Goal: Communication & Community: Answer question/provide support

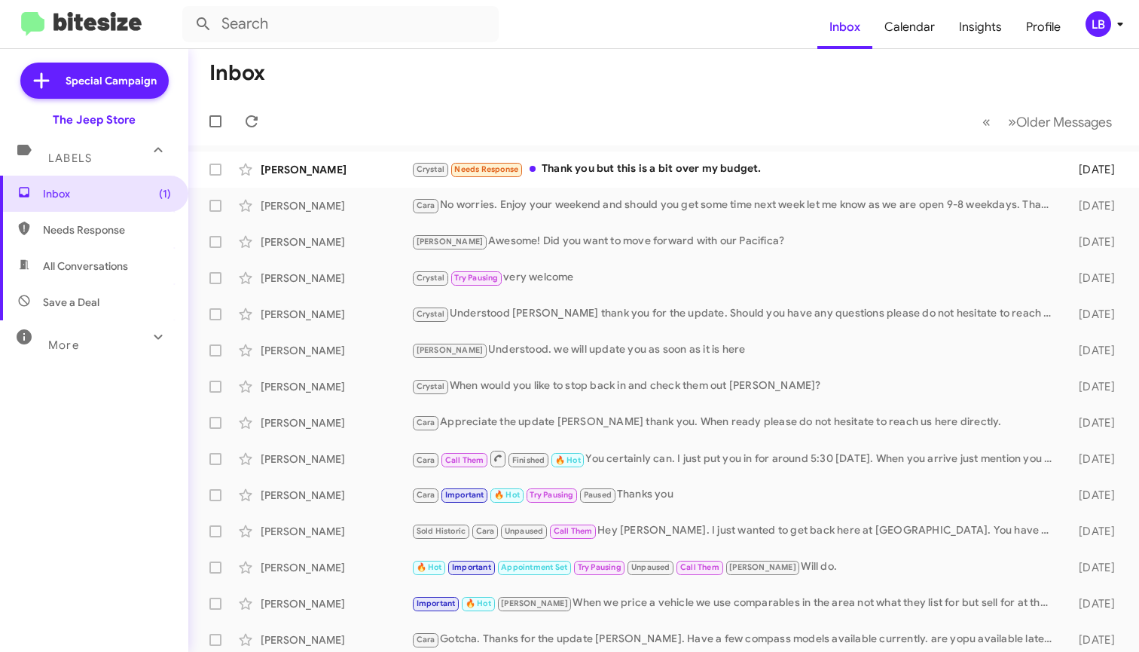
click at [614, 87] on mat-toolbar-row "Inbox" at bounding box center [663, 73] width 951 height 48
click at [674, 171] on div "Crystal Needs Response Thank you but this is a bit over my budget." at bounding box center [739, 168] width 656 height 17
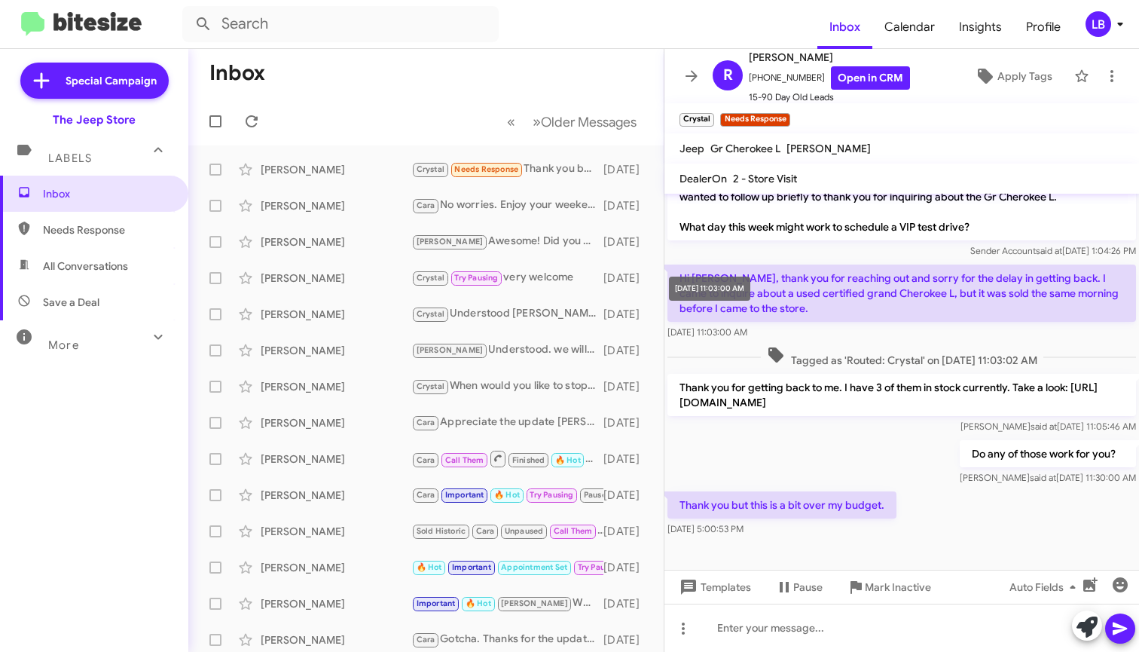
scroll to position [3, 0]
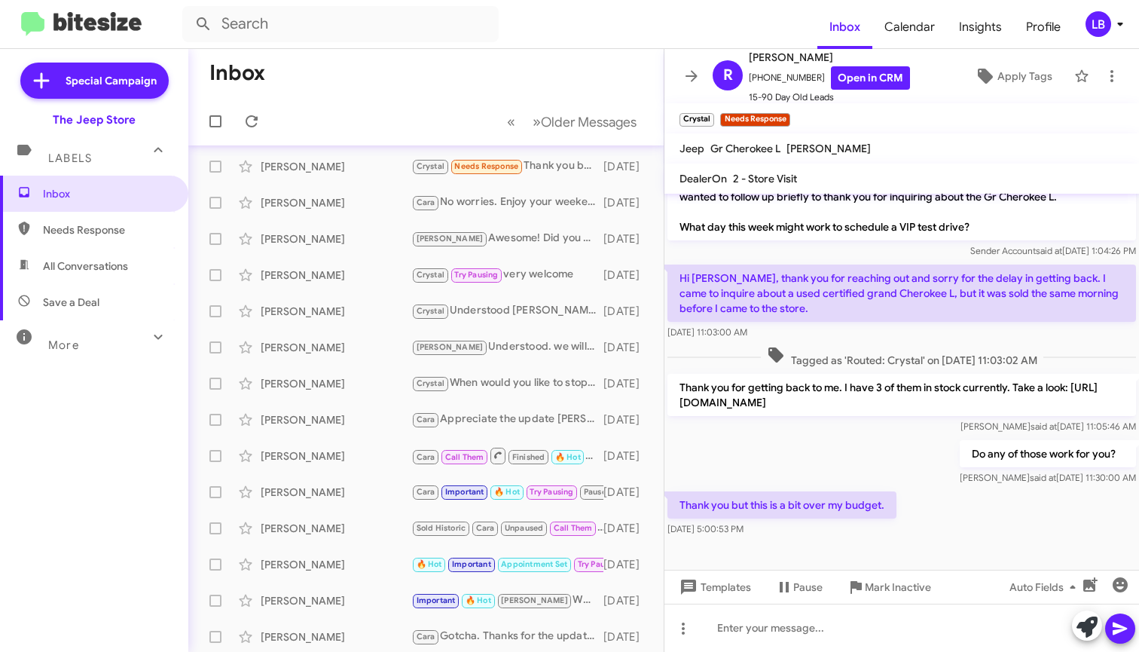
click at [811, 303] on p "Hi [PERSON_NAME], thank you for reaching out and sorry for the delay in getting…" at bounding box center [902, 292] width 469 height 57
drag, startPoint x: 910, startPoint y: 463, endPoint x: 906, endPoint y: 366, distance: 97.3
click at [911, 453] on div "Do any of those work for you? [PERSON_NAME] said at [DATE] 11:30:00 AM" at bounding box center [902, 462] width 475 height 51
click at [929, 346] on span "Tagged as 'Routed: Crystal' on [DATE] 11:03:02 AM" at bounding box center [902, 357] width 283 height 22
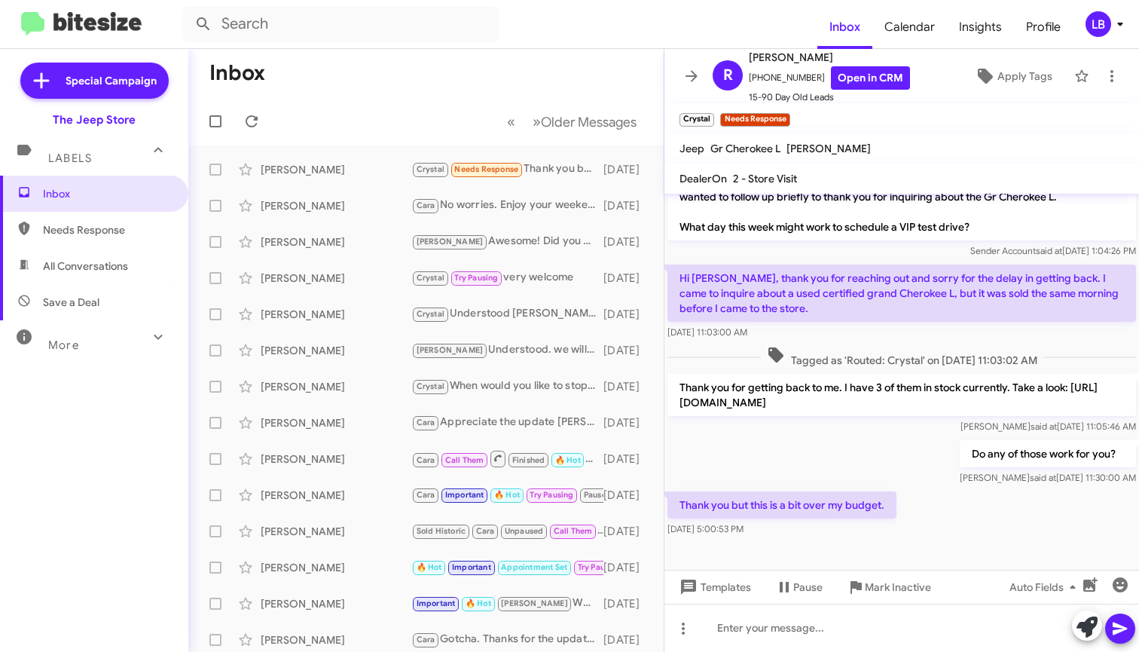
click at [430, 99] on mat-toolbar-row "« Previous » Next Older Messages" at bounding box center [425, 121] width 475 height 48
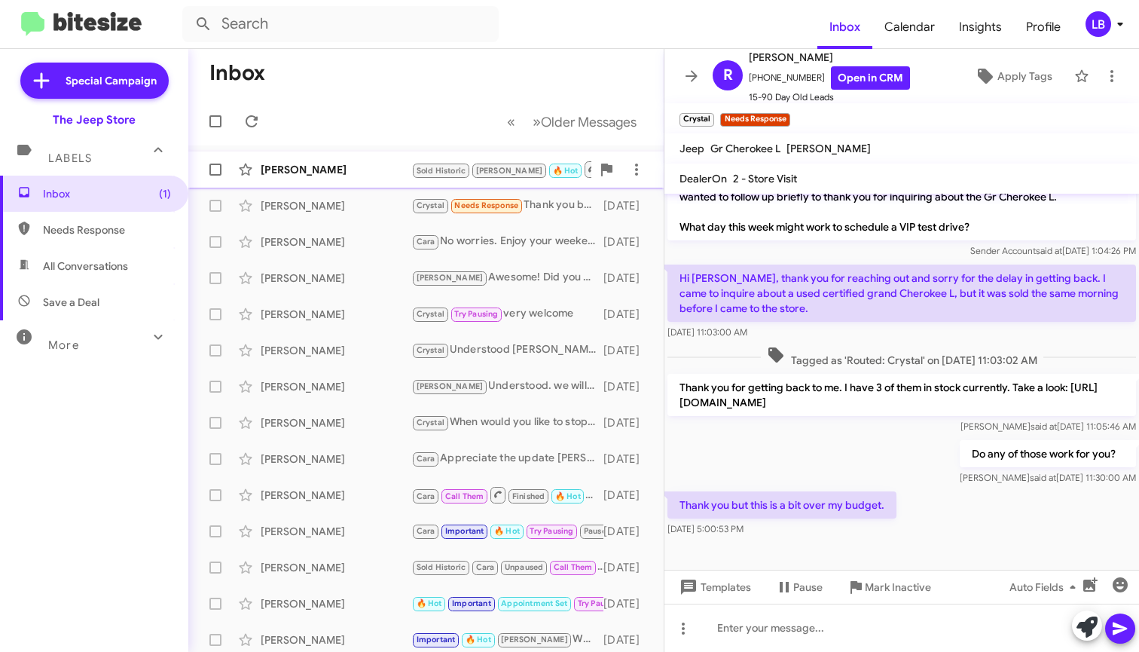
click at [318, 118] on mat-toolbar-row "« Previous » Next Older Messages" at bounding box center [425, 121] width 475 height 48
click at [323, 179] on div "[PERSON_NAME] Historic [PERSON_NAME] 🔥 Hot Call Them Appointment Set Not Intere…" at bounding box center [425, 169] width 451 height 30
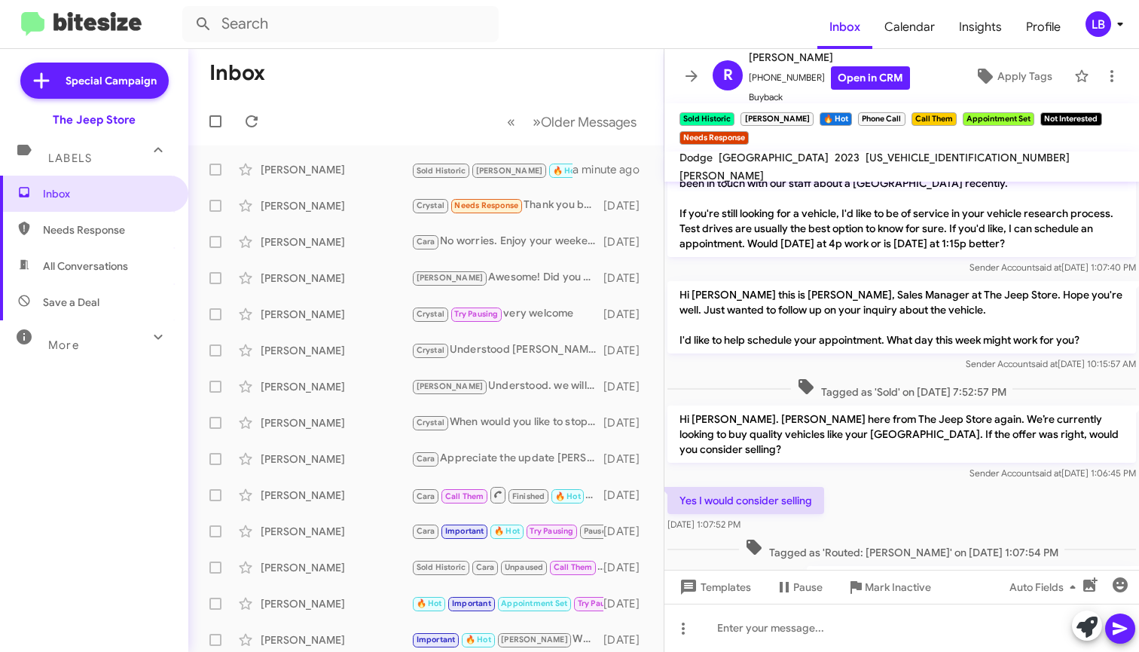
scroll to position [1304, 0]
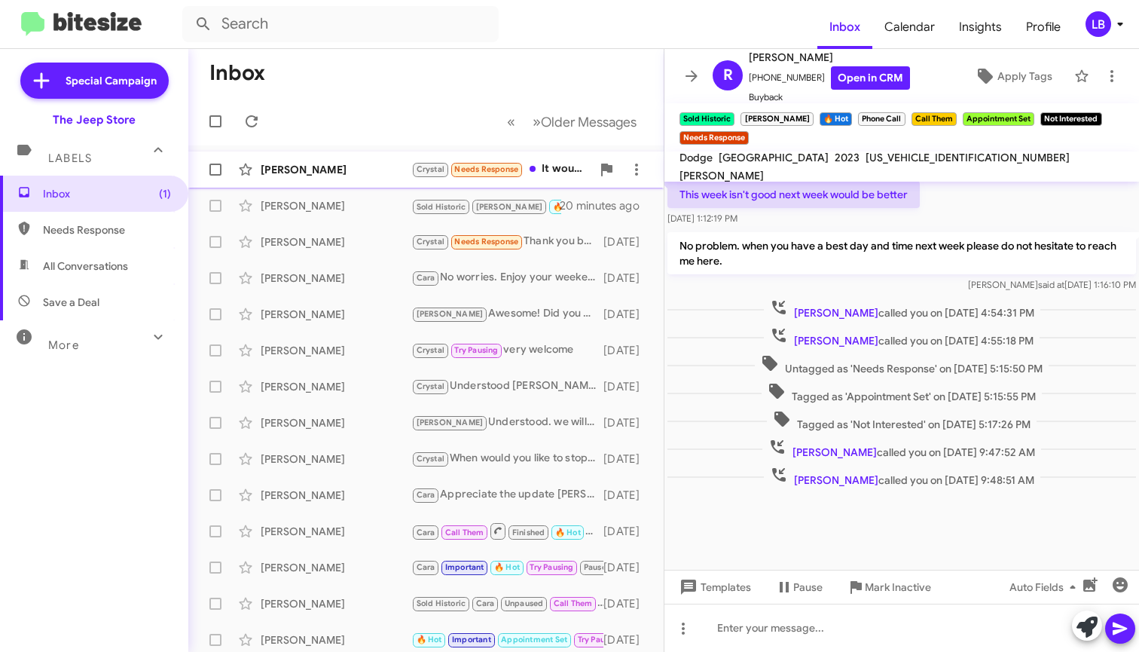
click at [365, 180] on div "[PERSON_NAME] [PERSON_NAME] Needs Response It would have been nice if we could'…" at bounding box center [425, 169] width 451 height 30
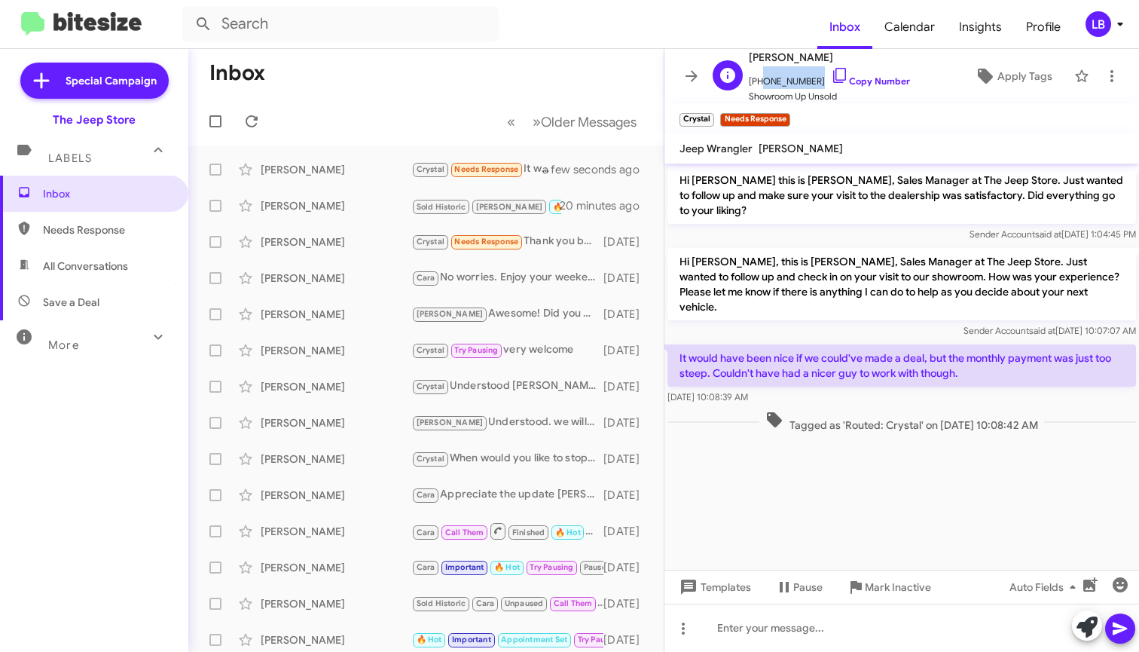
drag, startPoint x: 810, startPoint y: 81, endPoint x: 756, endPoint y: 81, distance: 54.3
click at [756, 81] on span "[PHONE_NUMBER] Copy Number" at bounding box center [829, 77] width 161 height 23
copy span "7326846359"
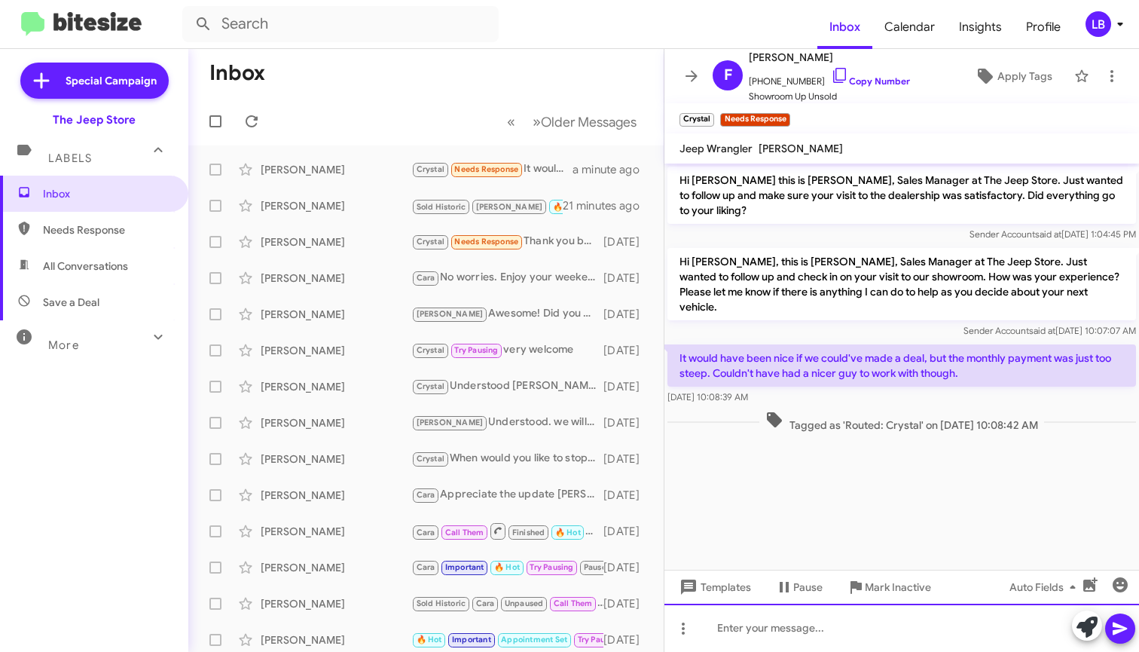
click at [837, 623] on div at bounding box center [902, 628] width 475 height 48
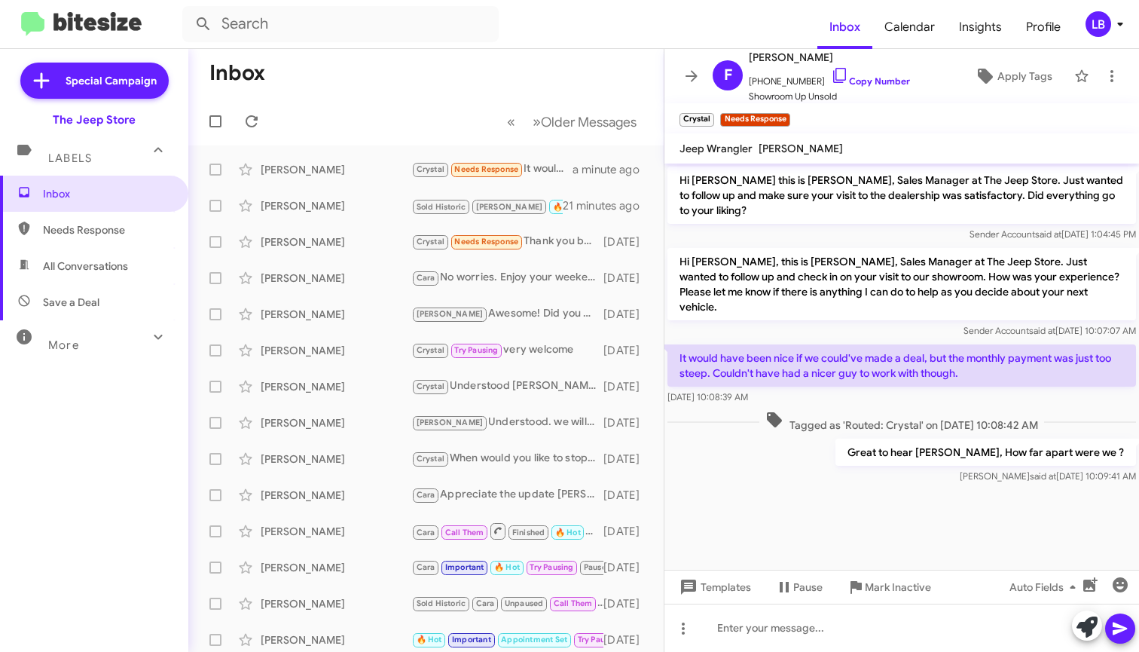
drag, startPoint x: 373, startPoint y: 93, endPoint x: 309, endPoint y: 44, distance: 81.1
click at [372, 93] on mat-toolbar-row "Inbox" at bounding box center [425, 73] width 475 height 48
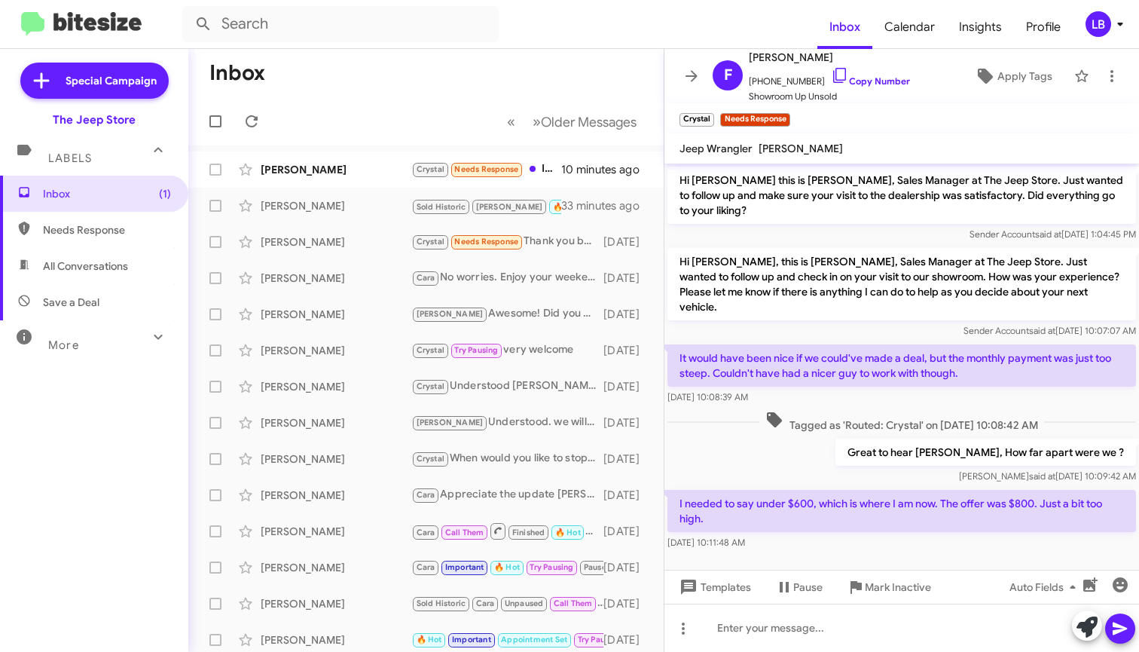
click at [403, 88] on mat-toolbar-row "Inbox" at bounding box center [425, 73] width 475 height 48
drag, startPoint x: 299, startPoint y: 14, endPoint x: 309, endPoint y: 35, distance: 22.6
click at [299, 14] on input "text" at bounding box center [340, 24] width 316 height 36
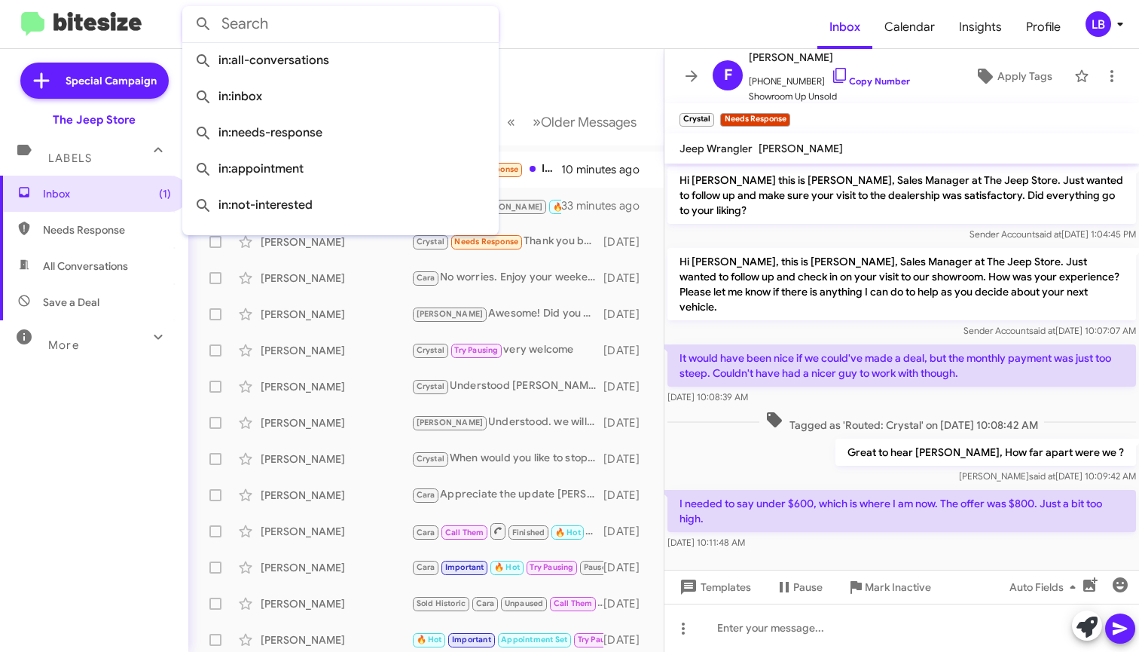
click at [582, 76] on mat-toolbar-row "Inbox" at bounding box center [425, 73] width 475 height 48
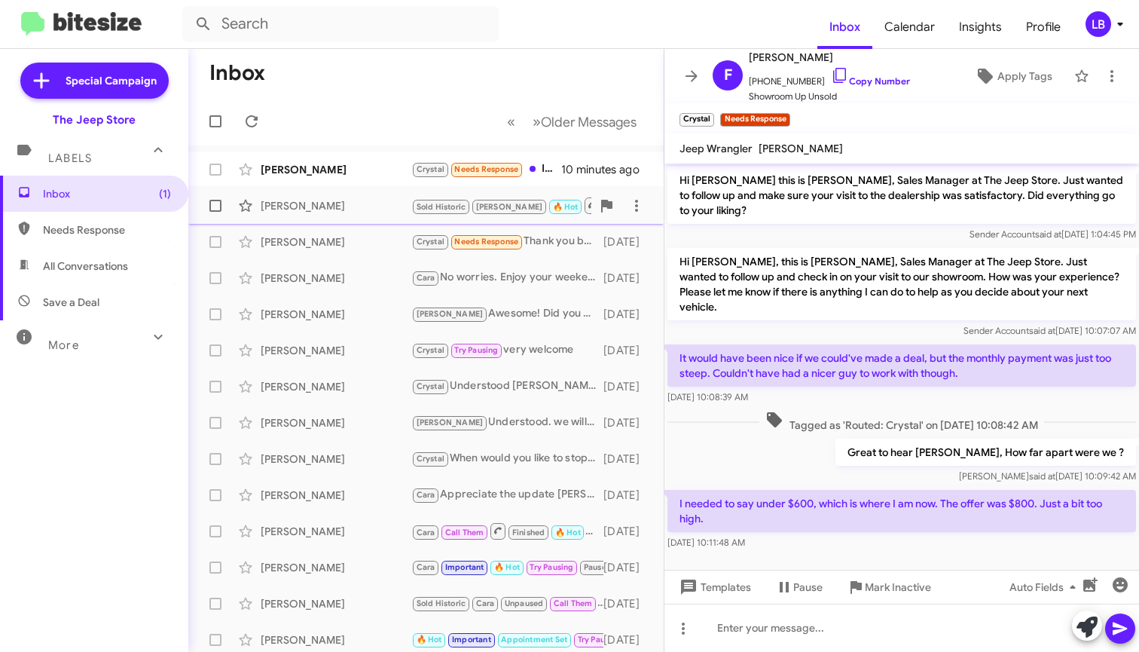
click at [330, 212] on div "[PERSON_NAME]" at bounding box center [336, 205] width 151 height 15
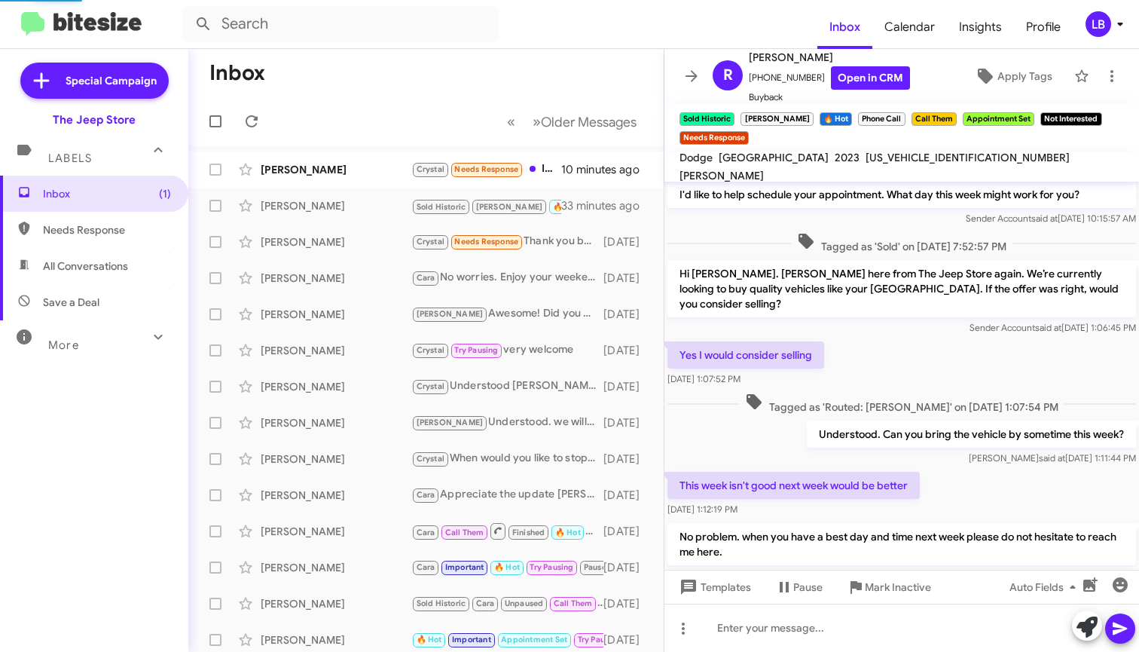
scroll to position [1304, 0]
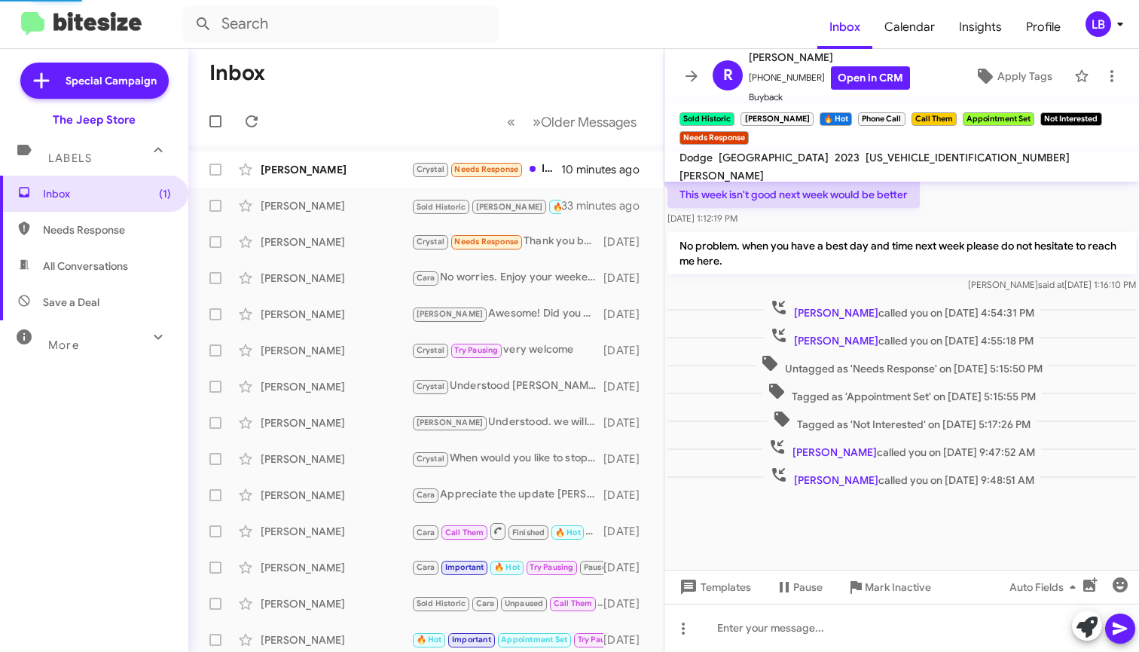
click at [943, 196] on div "This week isn't good next week would be better [DATE] 1:12:19 PM" at bounding box center [902, 203] width 475 height 51
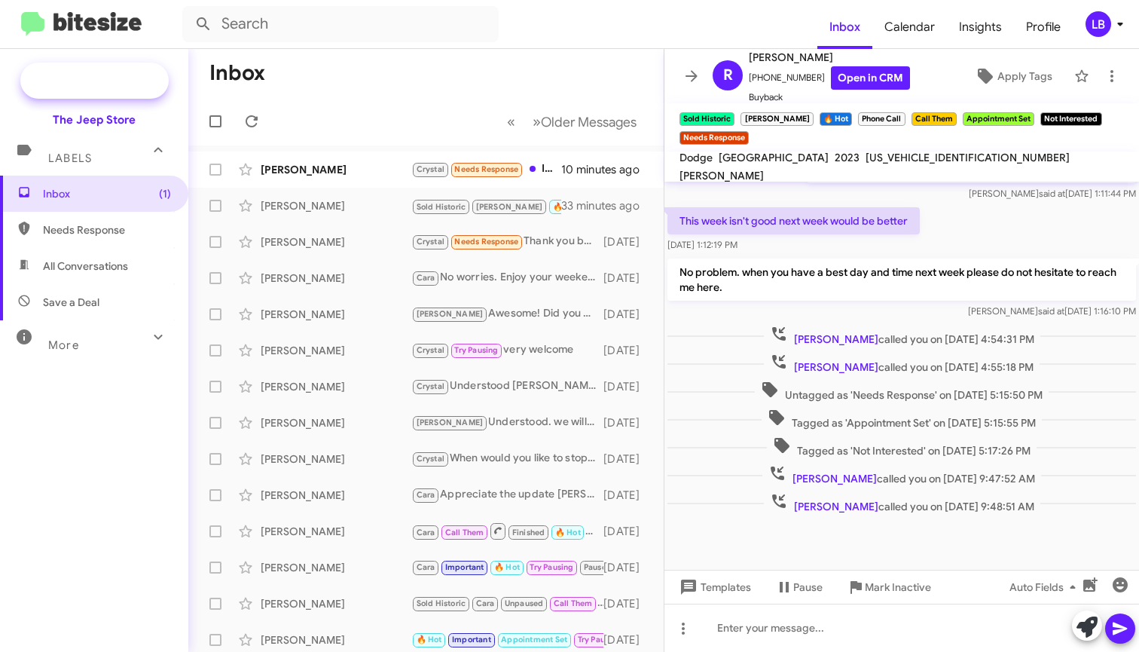
drag, startPoint x: 391, startPoint y: 118, endPoint x: 106, endPoint y: 93, distance: 285.8
click at [389, 118] on mat-toolbar-row "« Previous » Next Older Messages" at bounding box center [425, 121] width 475 height 48
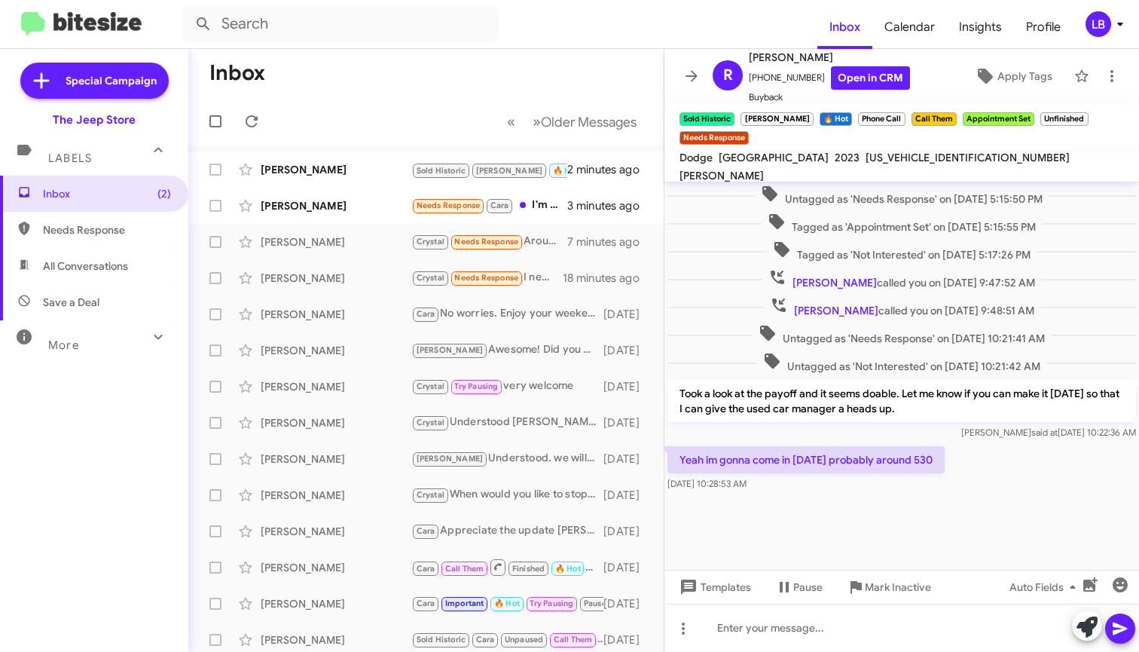
scroll to position [621, 0]
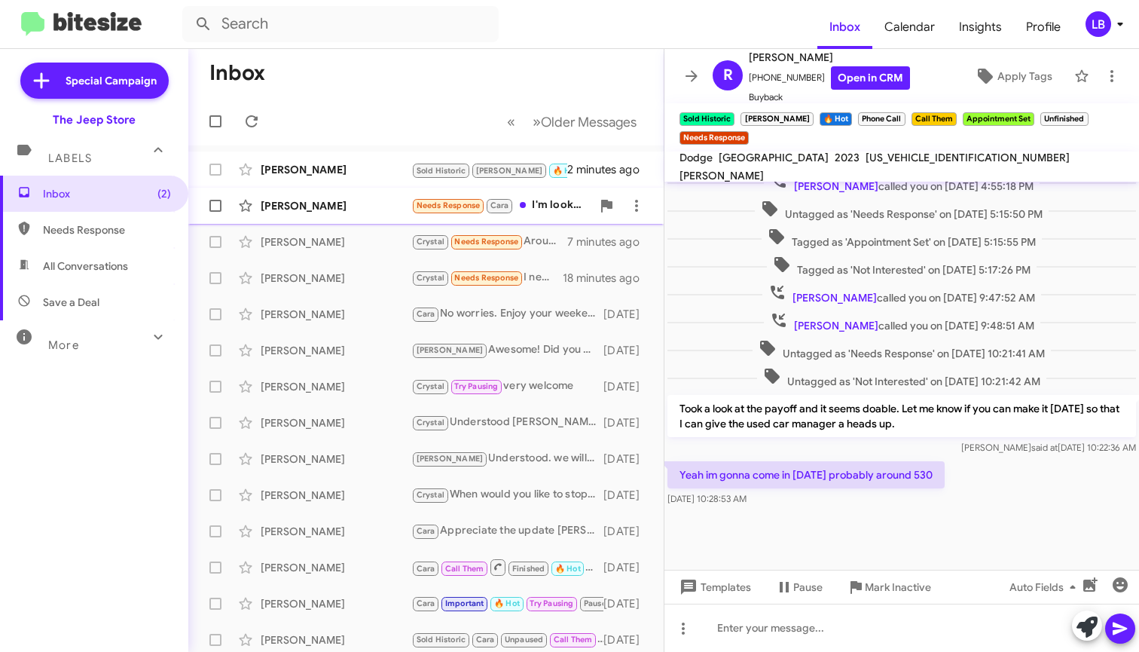
click at [331, 201] on div "[PERSON_NAME]" at bounding box center [336, 205] width 151 height 15
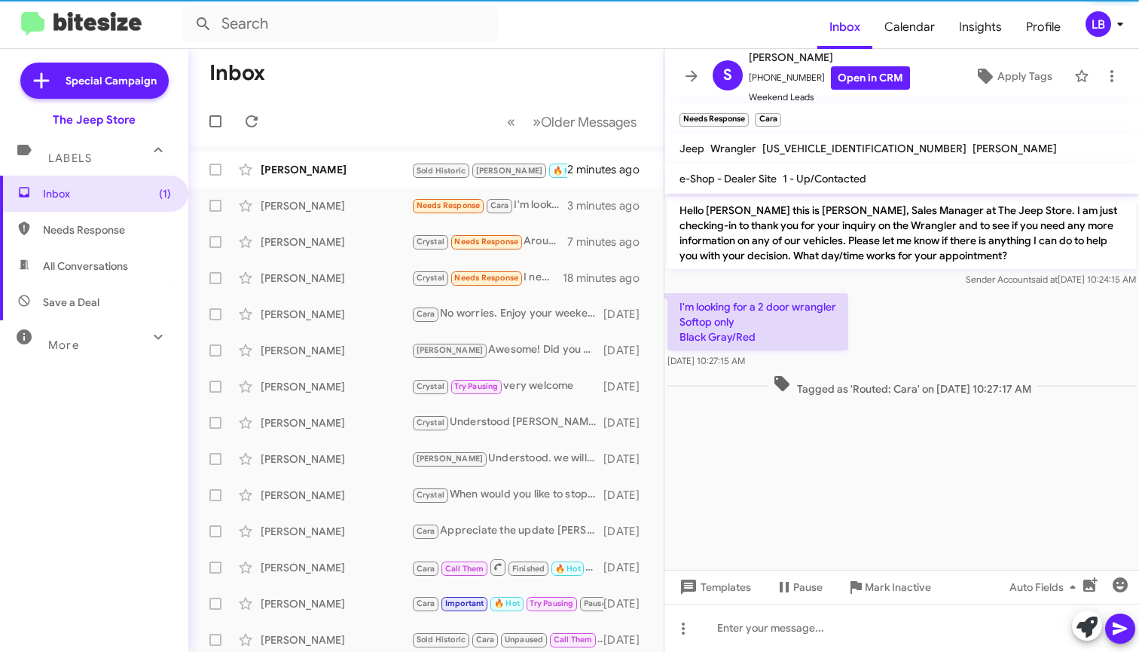
click at [921, 312] on div "I'm looking for a 2 door wrangler Softop only Black Gray/Red [DATE] 10:27:15 AM" at bounding box center [902, 330] width 475 height 81
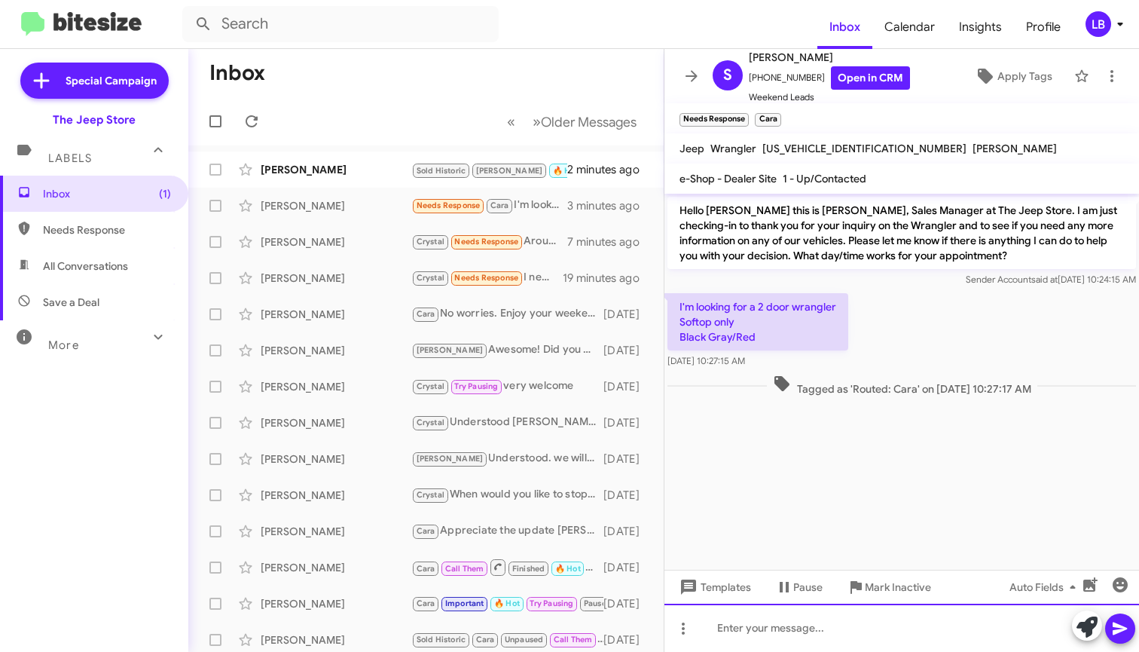
click at [826, 628] on div at bounding box center [902, 628] width 475 height 48
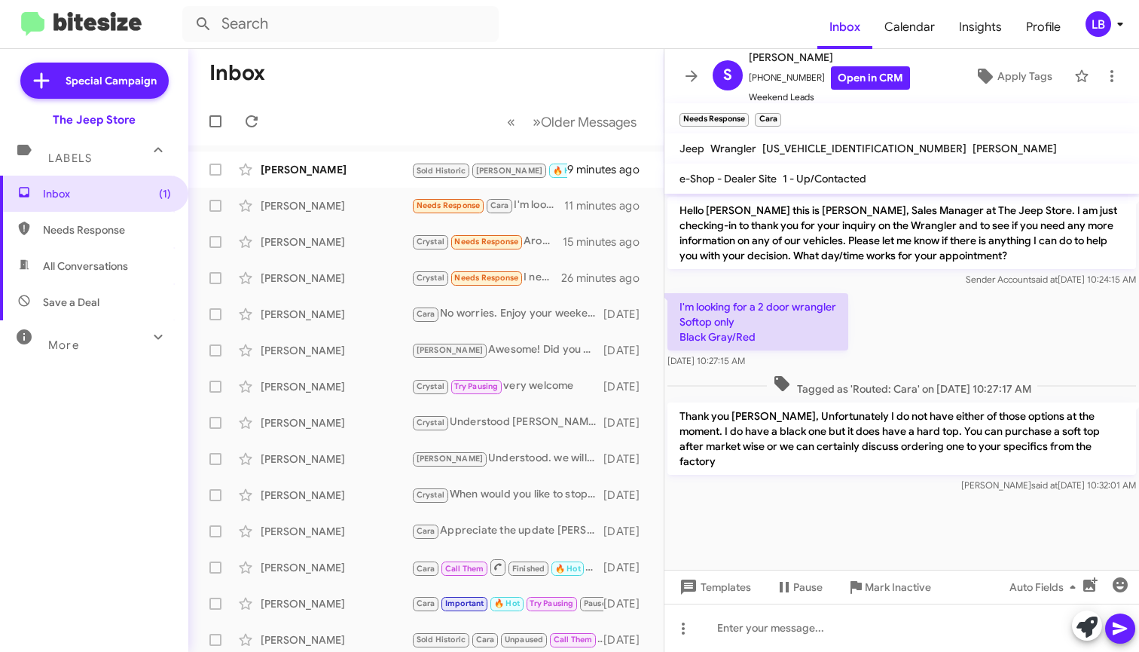
click at [417, 96] on mat-toolbar-row "Inbox" at bounding box center [425, 73] width 475 height 48
click at [359, 169] on div "[PERSON_NAME]" at bounding box center [336, 169] width 151 height 15
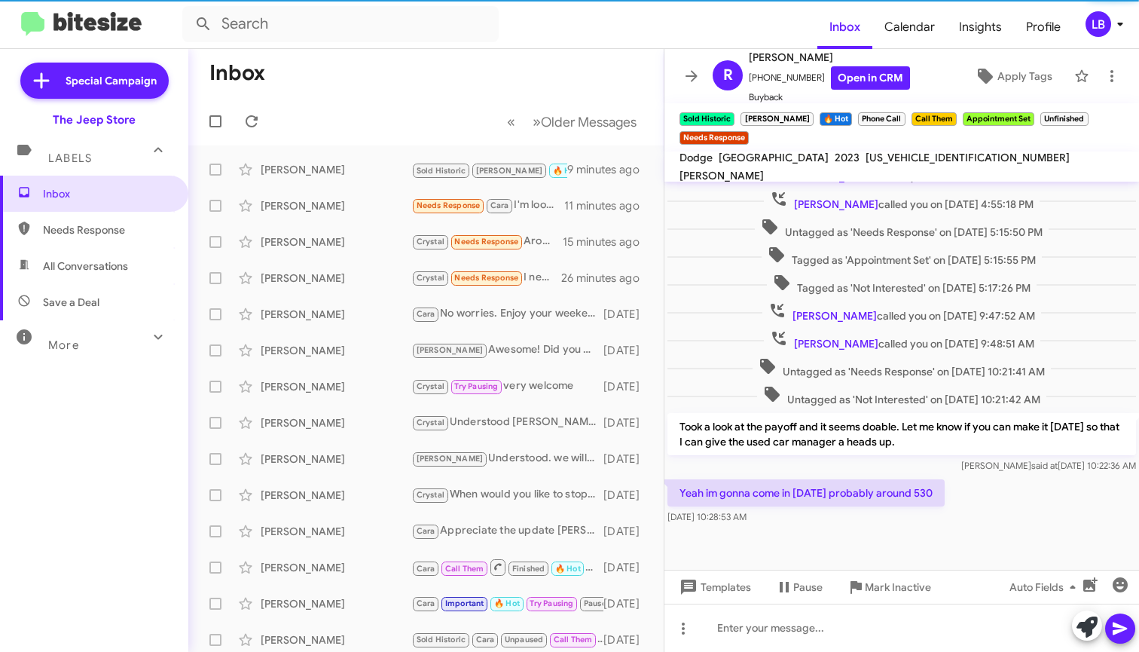
scroll to position [621, 0]
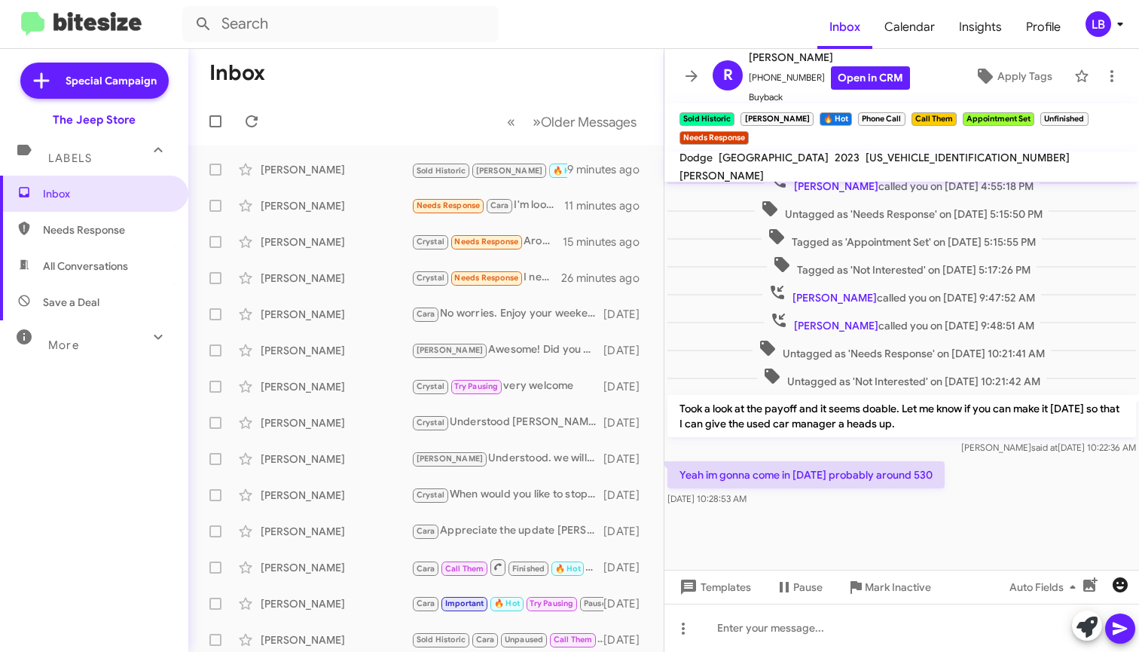
click at [1116, 579] on icon "button" at bounding box center [1120, 584] width 15 height 15
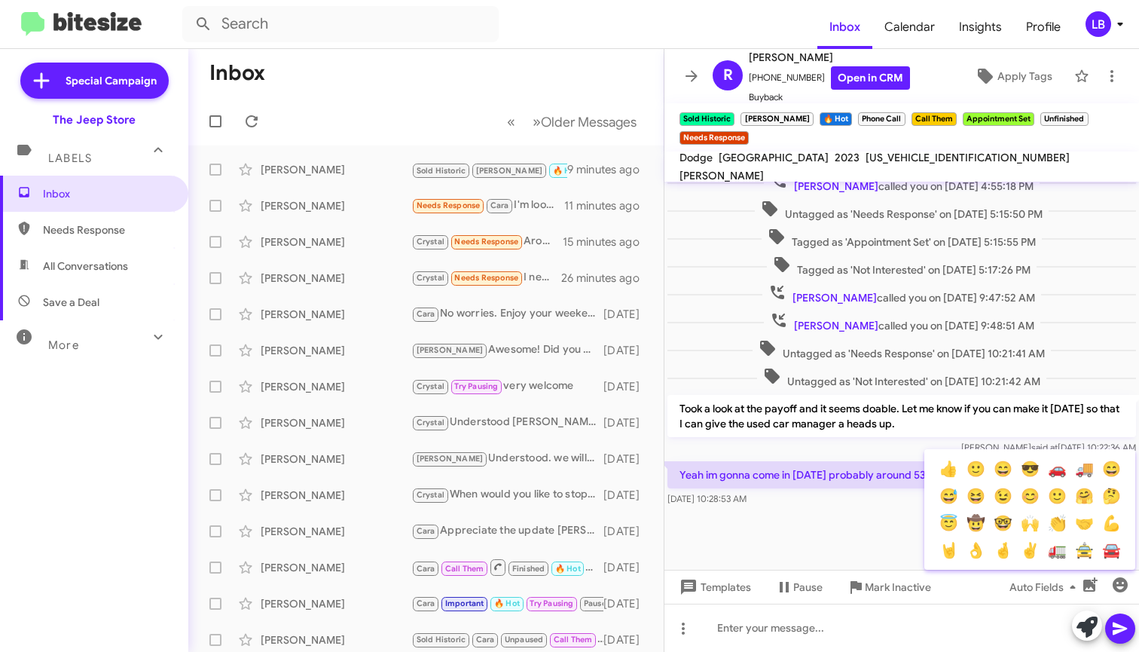
click at [953, 468] on button "👍" at bounding box center [948, 468] width 27 height 27
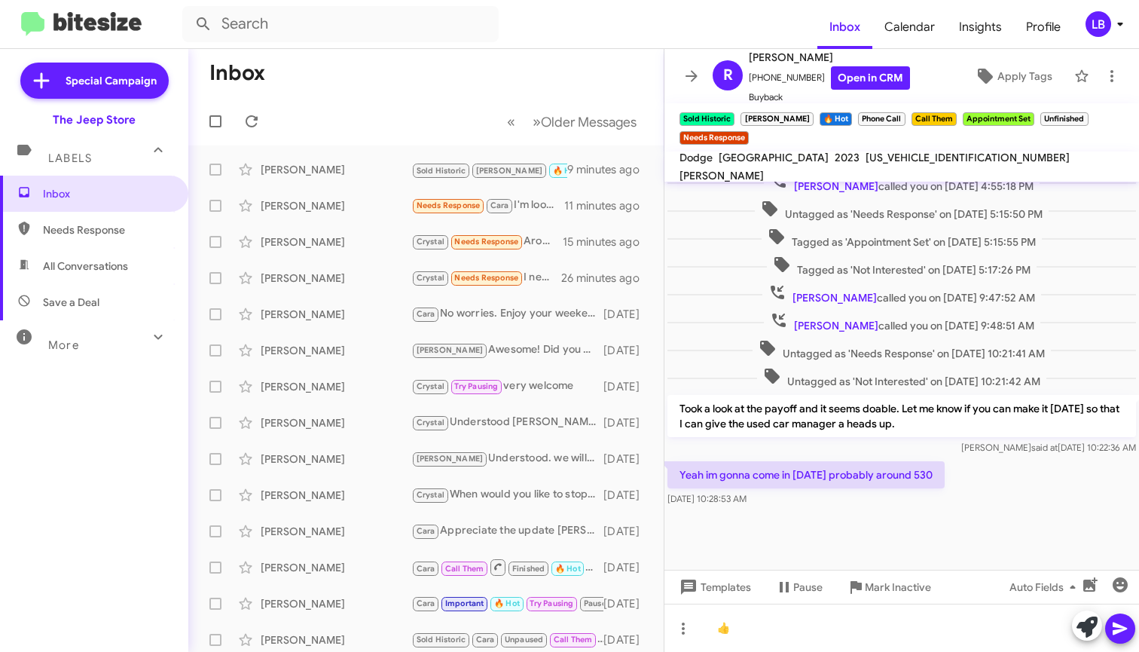
click at [1126, 628] on icon at bounding box center [1120, 628] width 14 height 13
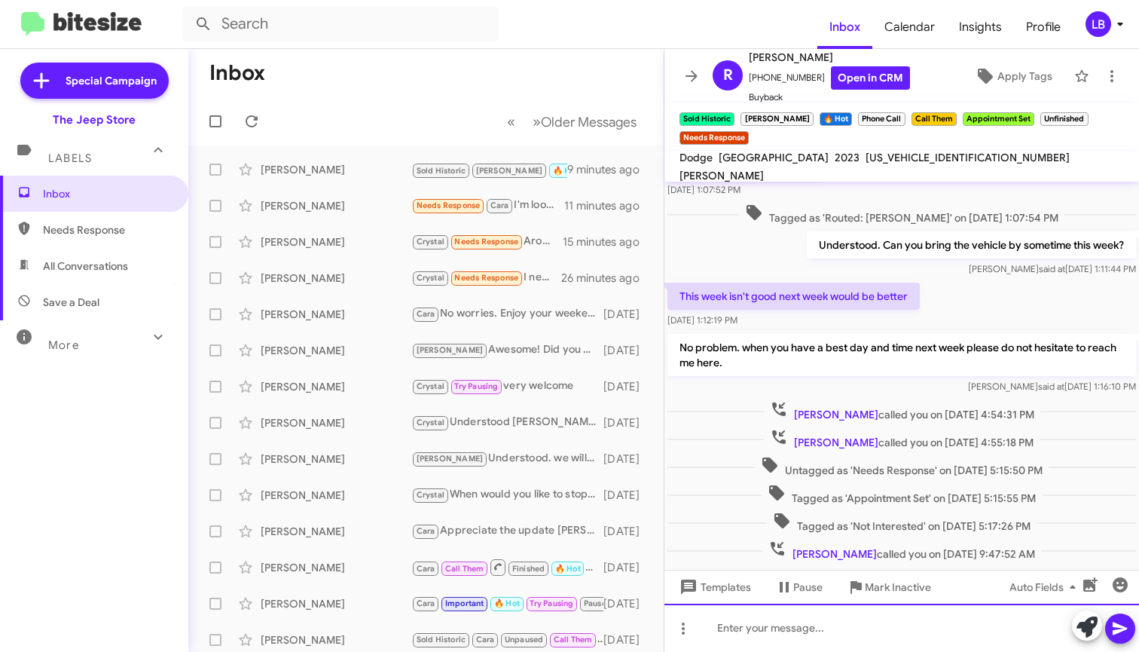
scroll to position [1678, 0]
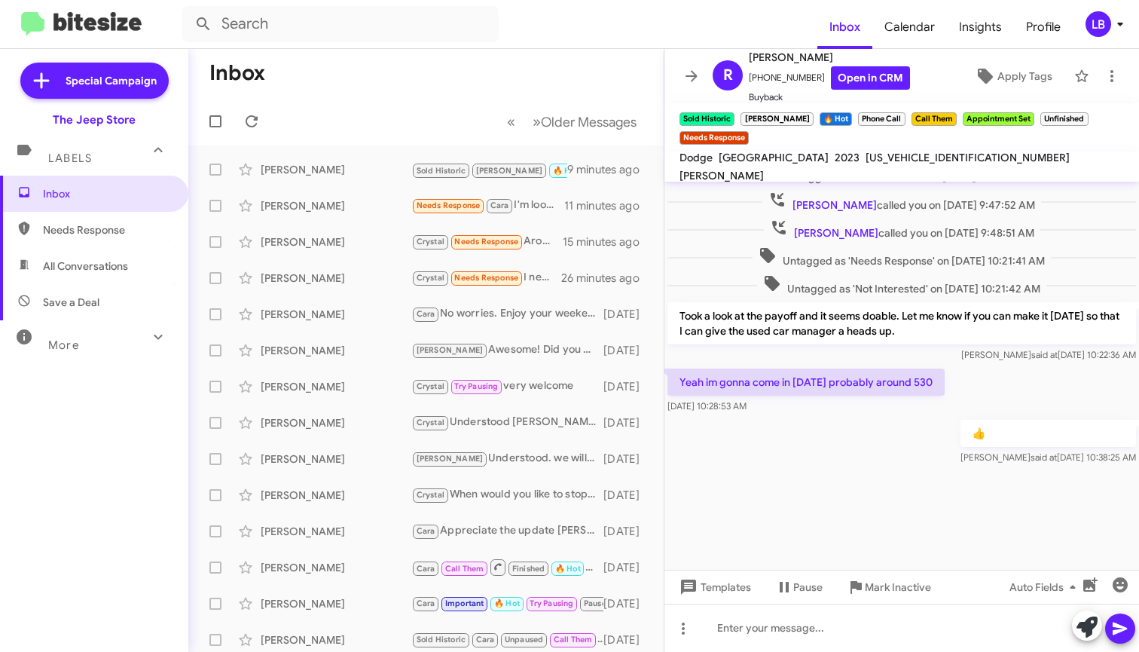
click at [404, 88] on mat-toolbar "Inbox « Previous » Next Older Messages" at bounding box center [425, 97] width 475 height 96
click at [371, 33] on input "text" at bounding box center [340, 24] width 316 height 36
type input "7329394990"
click at [203, 24] on button at bounding box center [203, 24] width 30 height 30
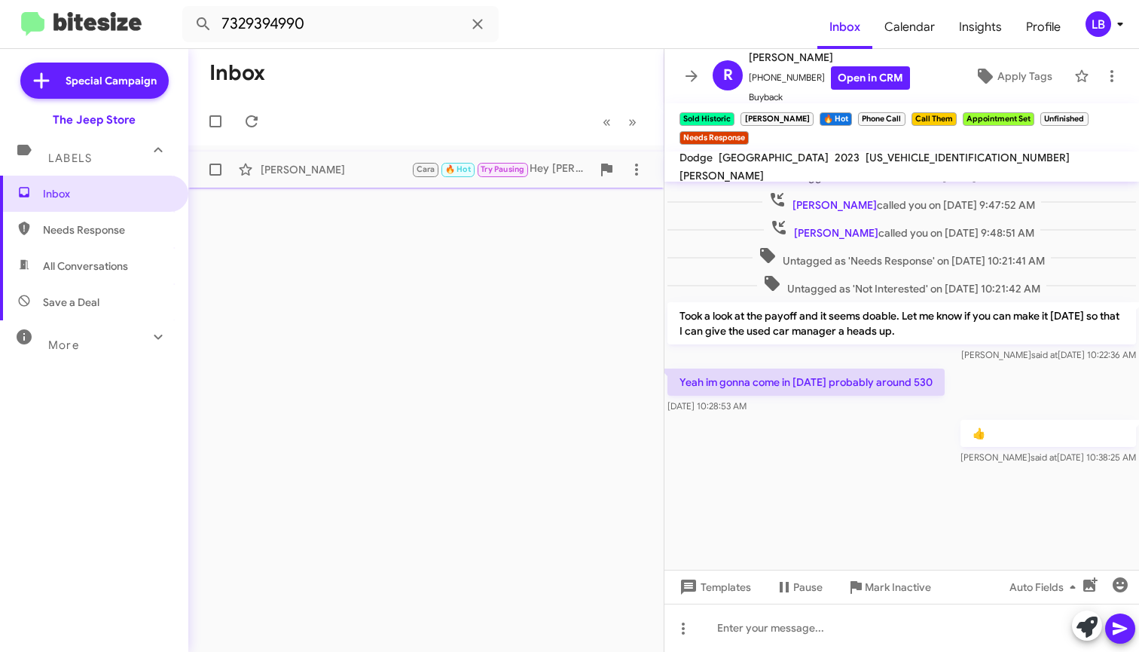
click at [387, 159] on div "[PERSON_NAME] [PERSON_NAME] 🔥 Hot Try Pausing Hey [PERSON_NAME], This is [PERSO…" at bounding box center [425, 169] width 451 height 30
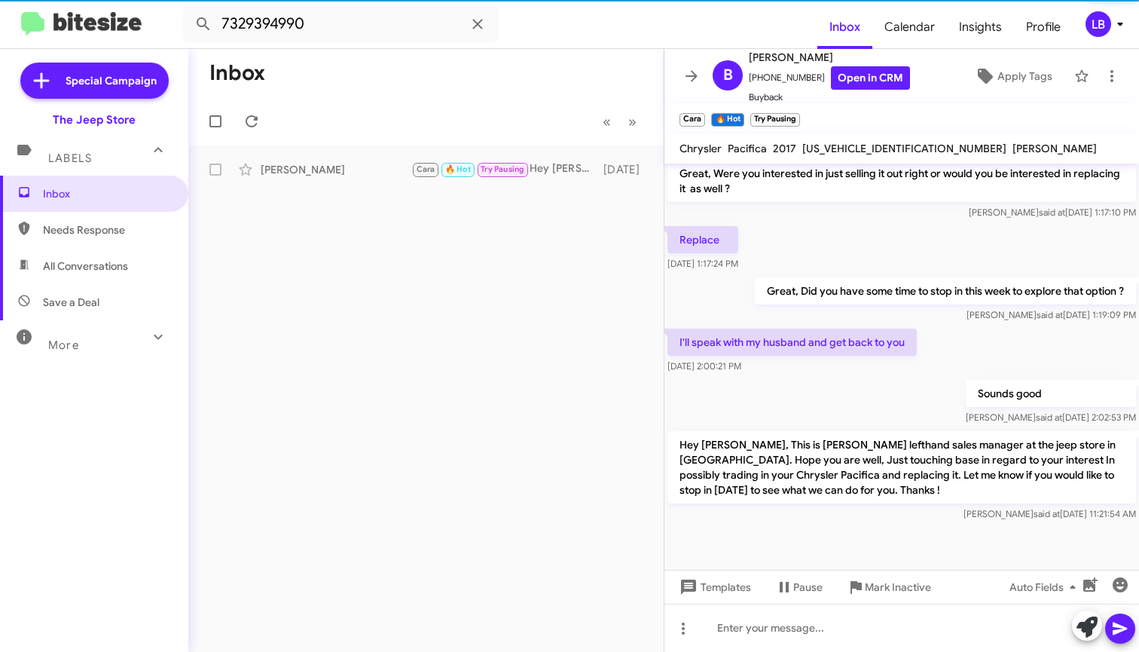
scroll to position [487, 0]
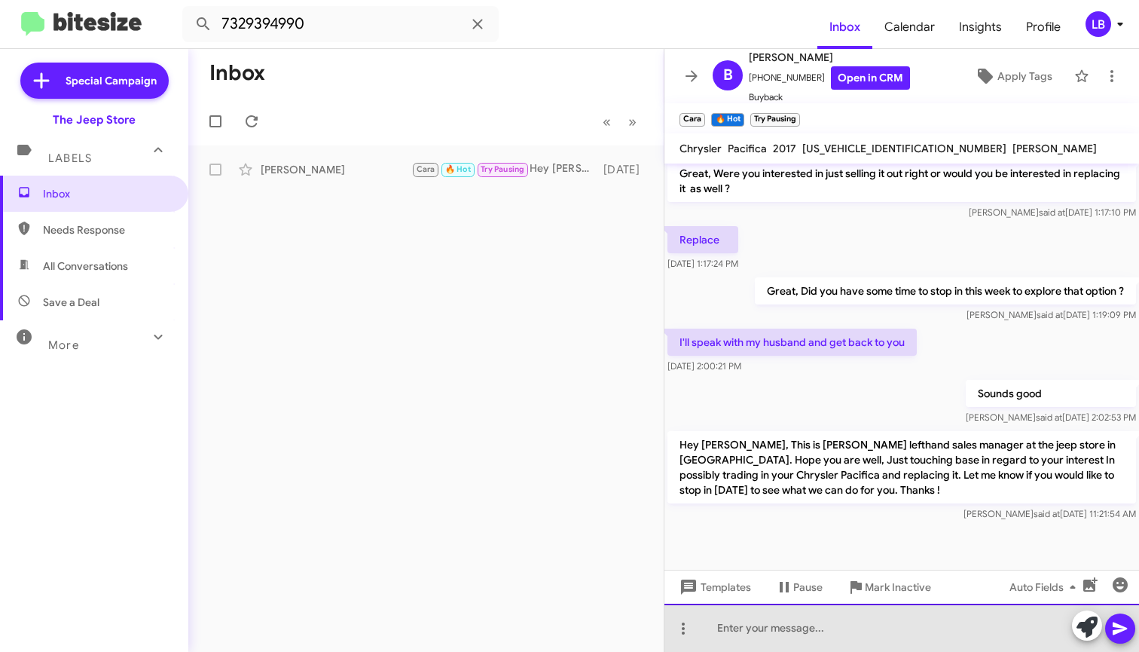
click at [820, 631] on div at bounding box center [902, 628] width 475 height 48
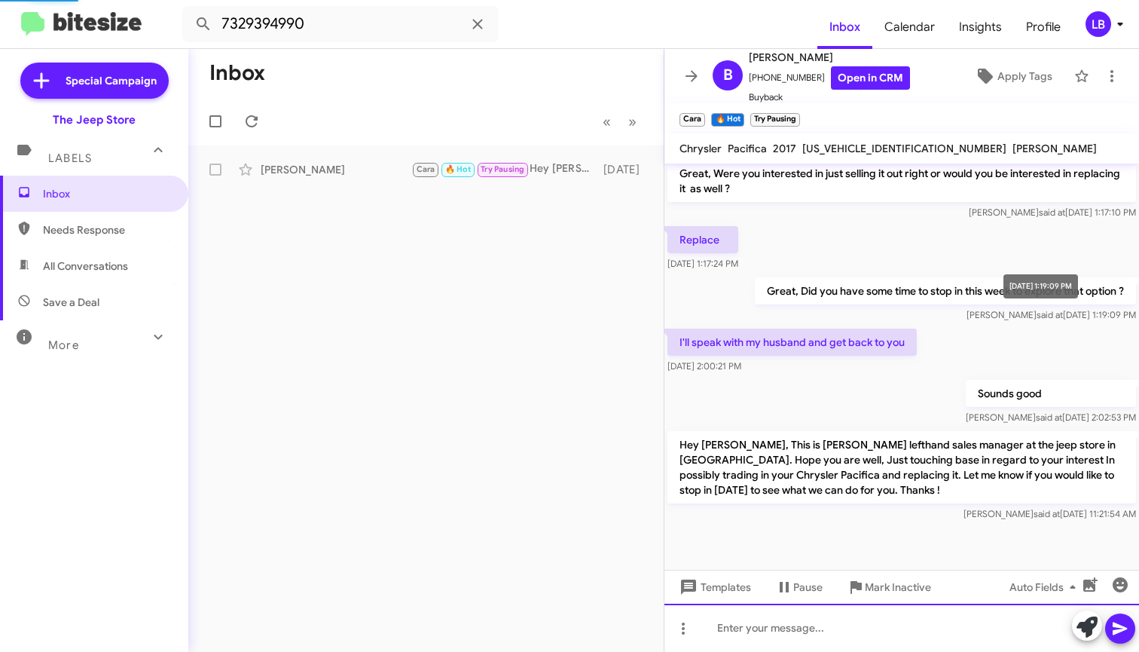
scroll to position [0, 0]
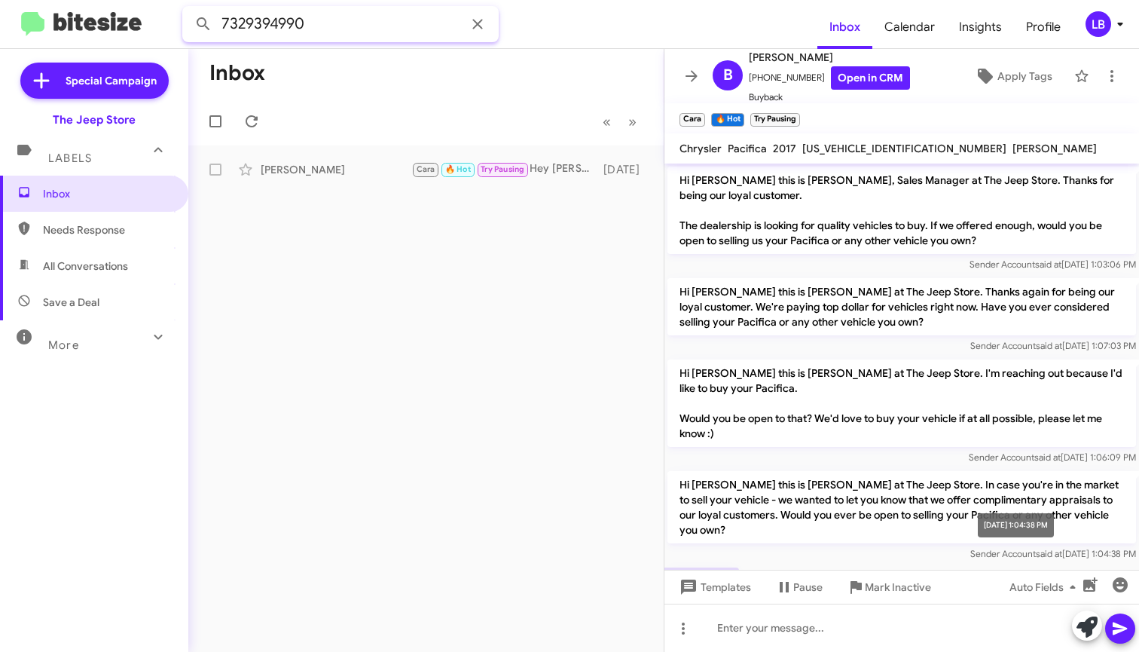
drag, startPoint x: 324, startPoint y: 26, endPoint x: 189, endPoint y: 7, distance: 136.2
click at [191, 8] on input "7329394990" at bounding box center [340, 24] width 316 height 36
click at [203, 24] on button at bounding box center [203, 24] width 30 height 30
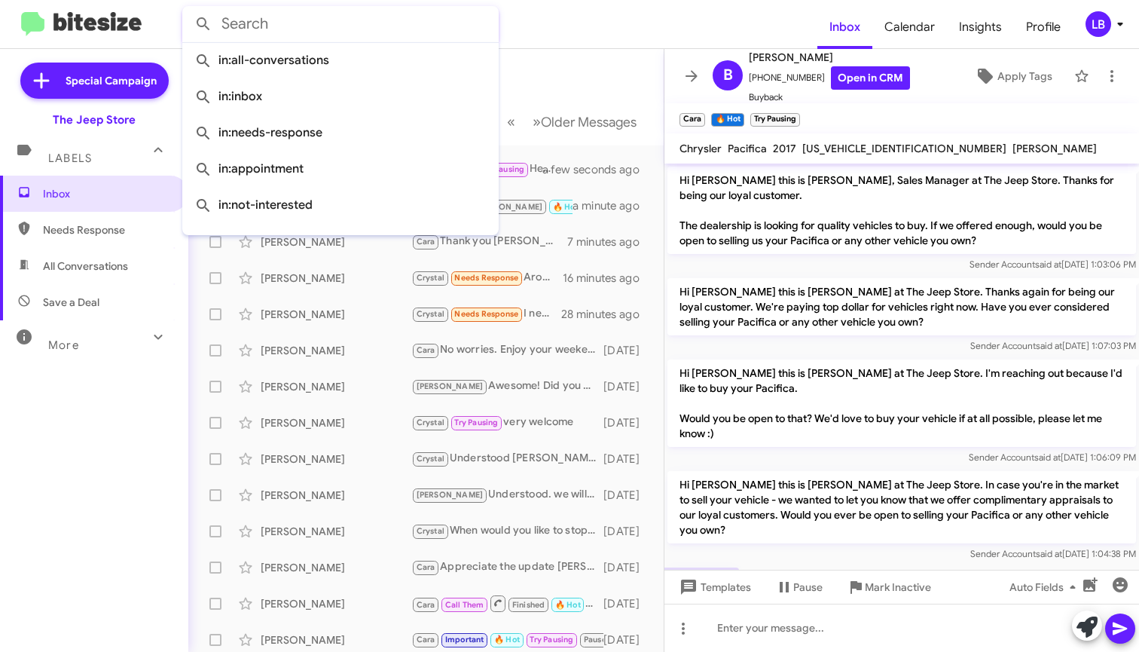
click at [374, 38] on input "text" at bounding box center [340, 24] width 316 height 36
click at [372, 31] on input "text" at bounding box center [340, 24] width 316 height 36
click at [566, 87] on mat-toolbar-row "Inbox" at bounding box center [425, 73] width 475 height 48
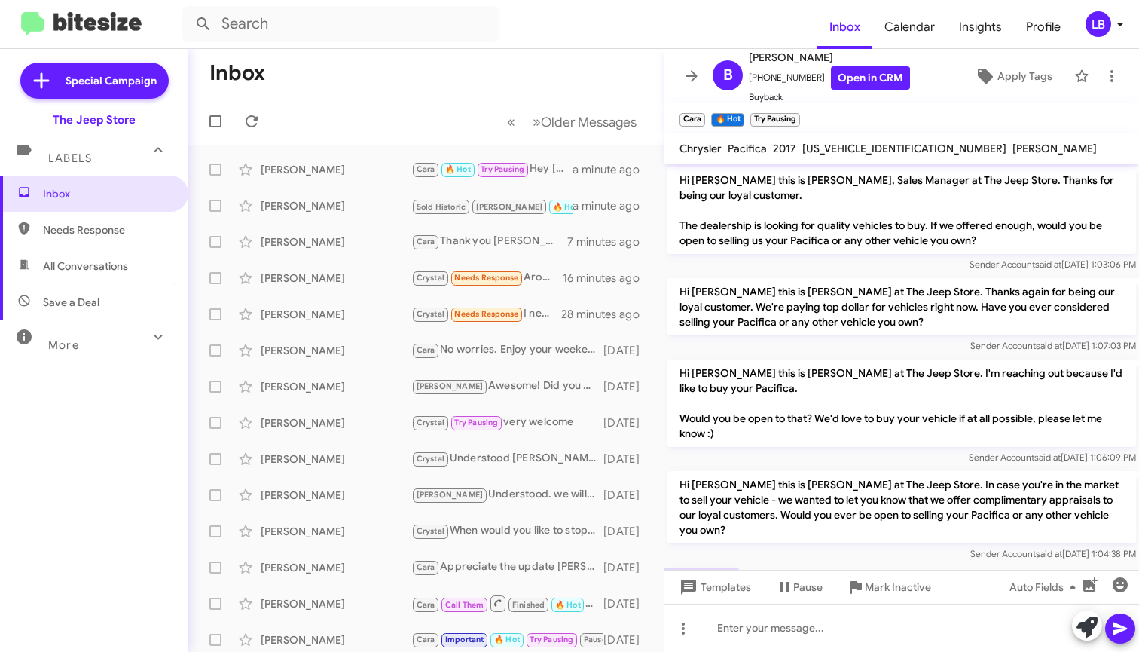
scroll to position [572, 0]
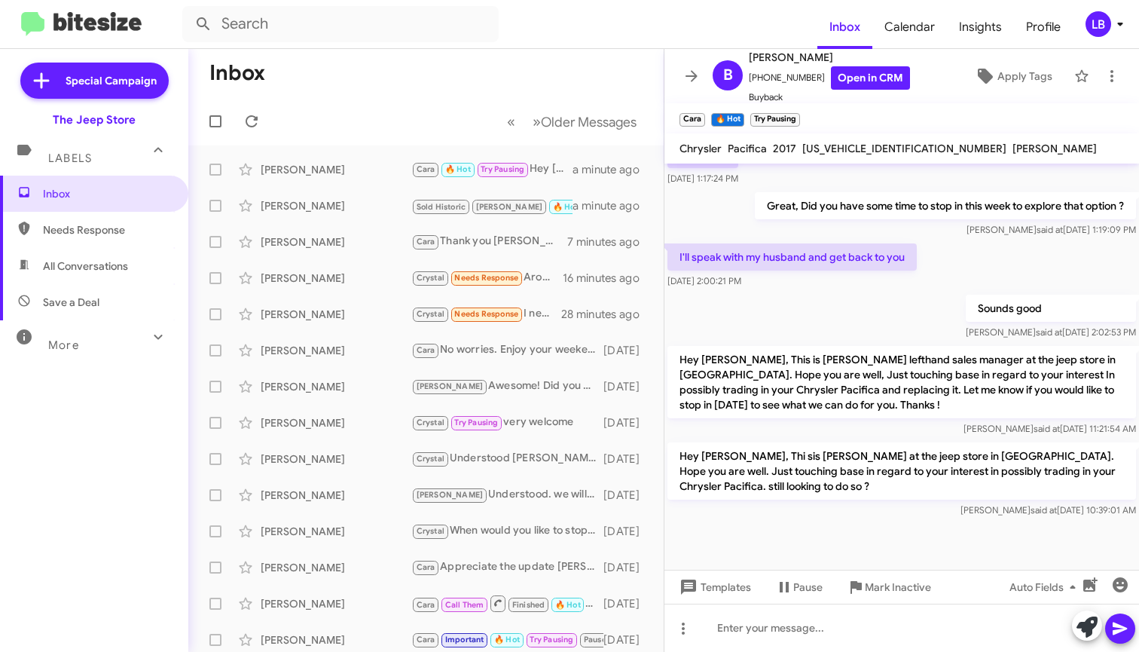
drag, startPoint x: 886, startPoint y: 298, endPoint x: 878, endPoint y: 300, distance: 8.4
click at [886, 299] on div "Sounds good [PERSON_NAME] said at [DATE] 2:02:53 PM" at bounding box center [902, 317] width 475 height 51
click at [331, 42] on mat-toolbar "Inbox Calendar Insights Profile LB" at bounding box center [569, 24] width 1139 height 48
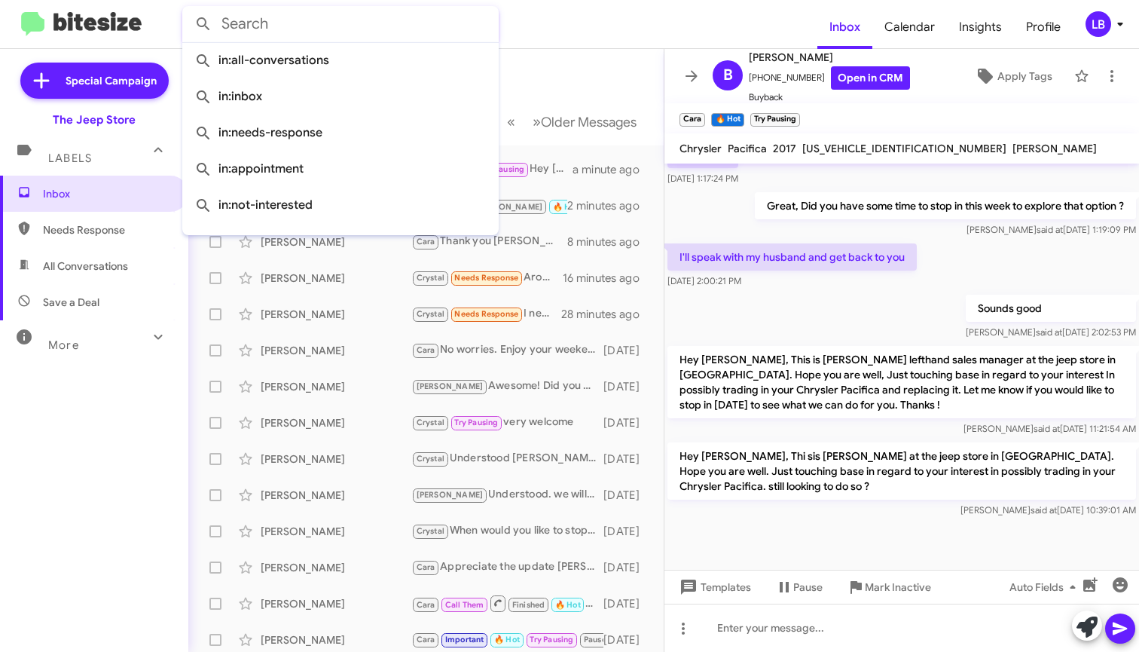
click at [331, 22] on input "text" at bounding box center [340, 24] width 316 height 36
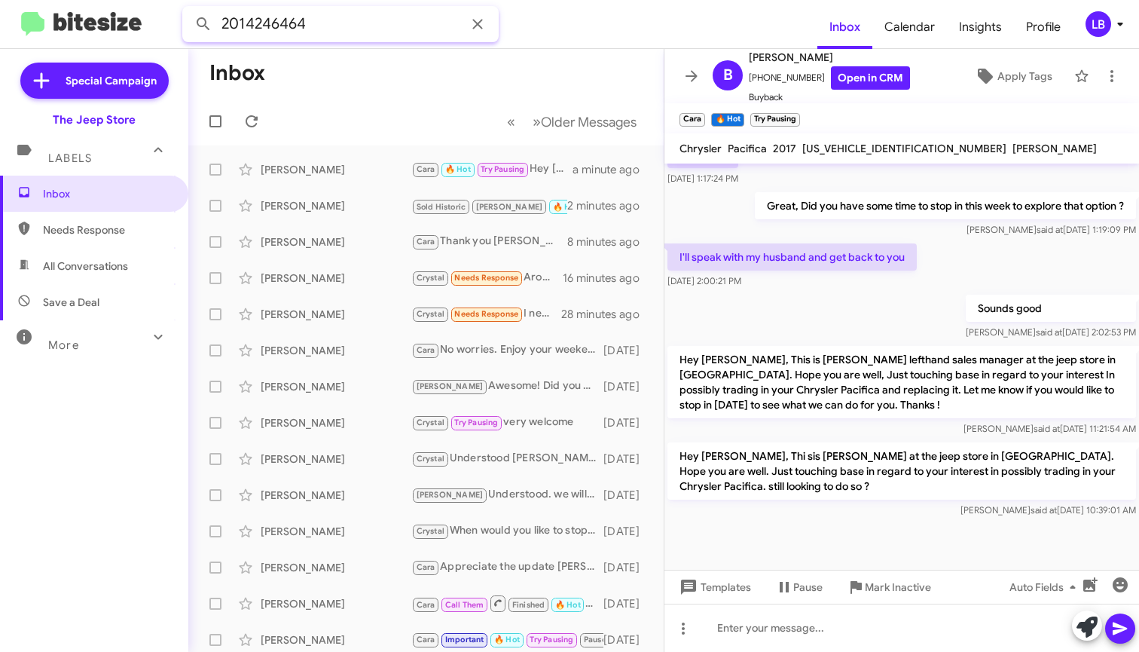
type input "2014246464"
click at [203, 24] on button at bounding box center [203, 24] width 30 height 30
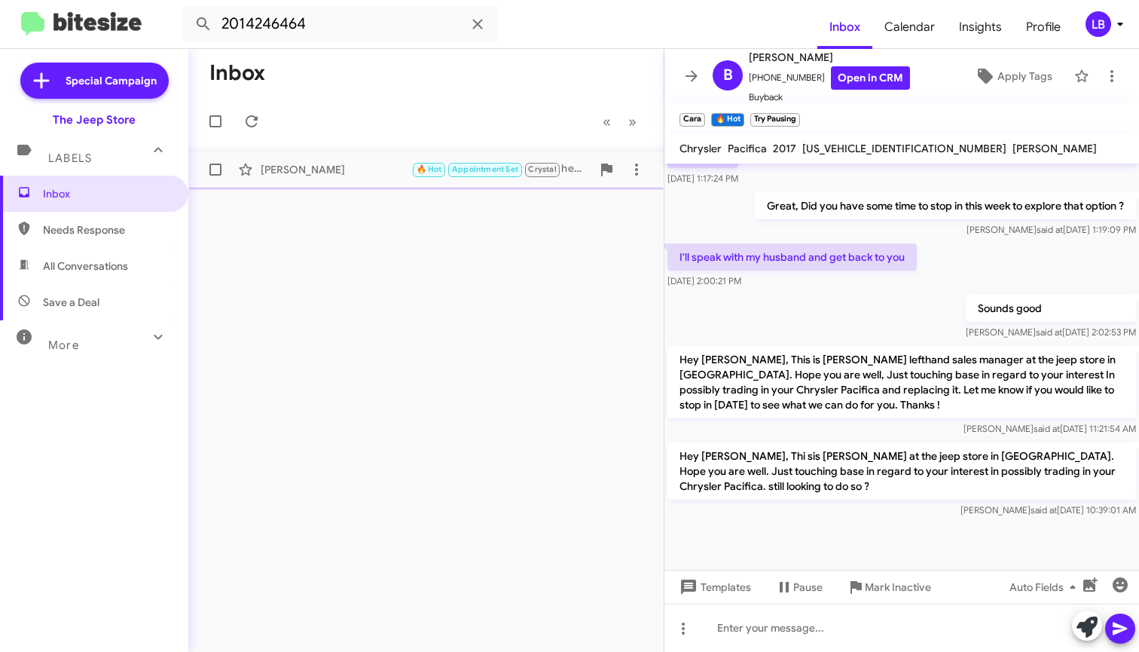
click at [285, 155] on div "[PERSON_NAME] 🔥 Hot Appointment Set [PERSON_NAME] hey [PERSON_NAME], This is [P…" at bounding box center [425, 169] width 451 height 30
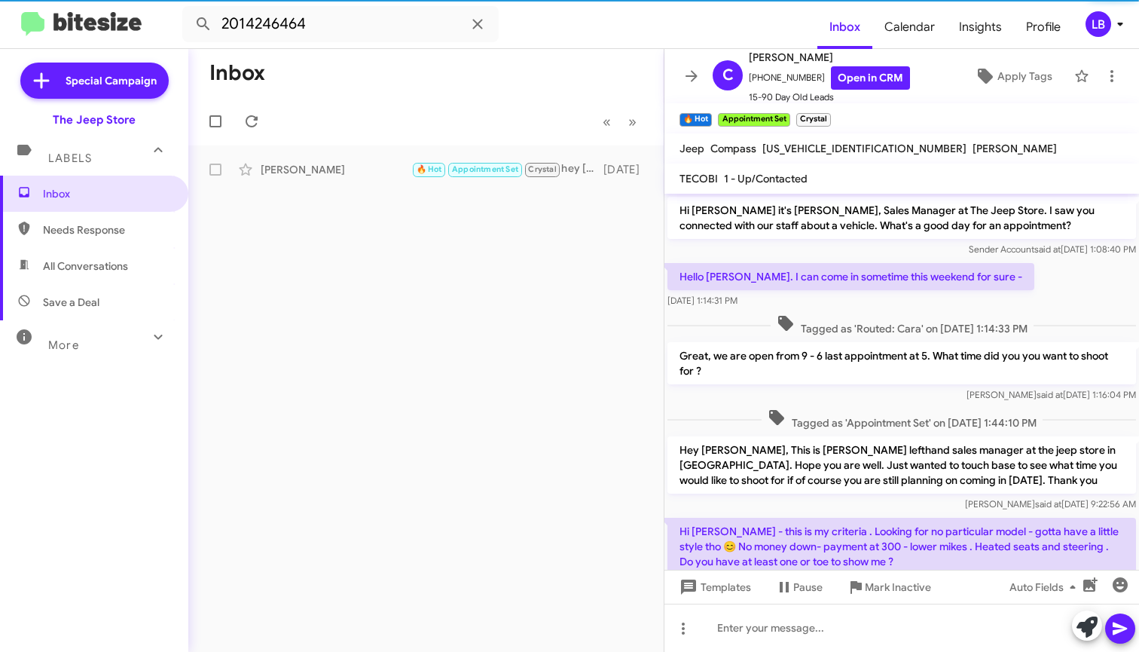
scroll to position [536, 0]
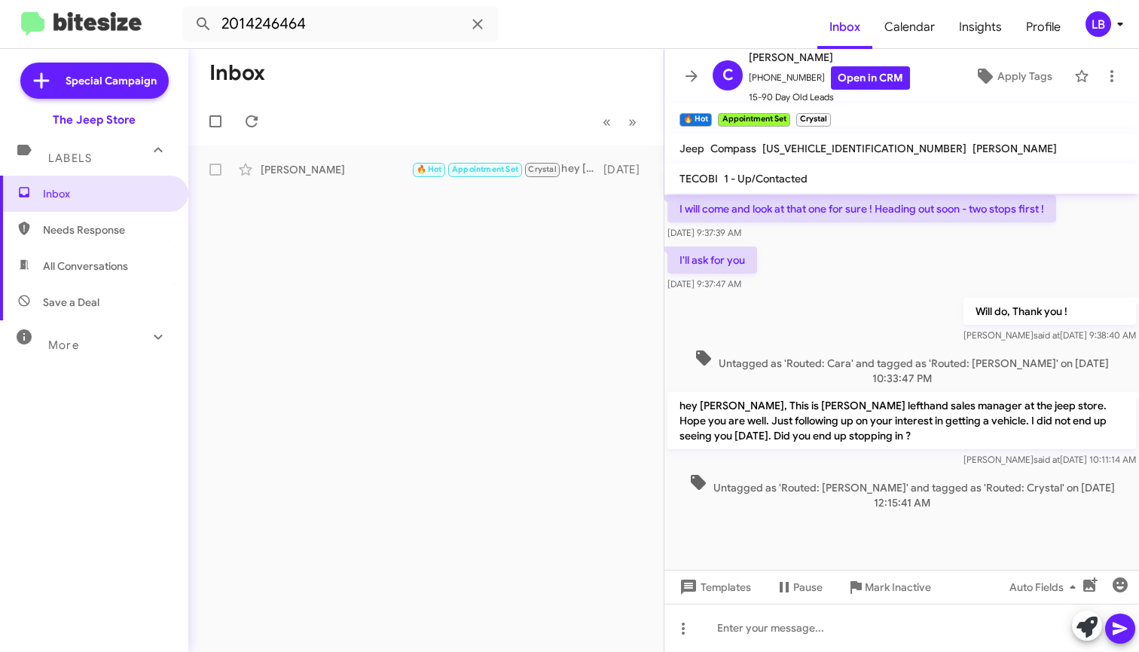
click at [874, 318] on div "Will do, Thank you ! [PERSON_NAME] said at [DATE] 9:38:40 AM" at bounding box center [902, 320] width 475 height 51
drag, startPoint x: 852, startPoint y: 310, endPoint x: 819, endPoint y: 397, distance: 93.5
click at [852, 310] on div "Will do, Thank you ! [PERSON_NAME] said at [DATE] 9:38:40 AM" at bounding box center [902, 320] width 475 height 51
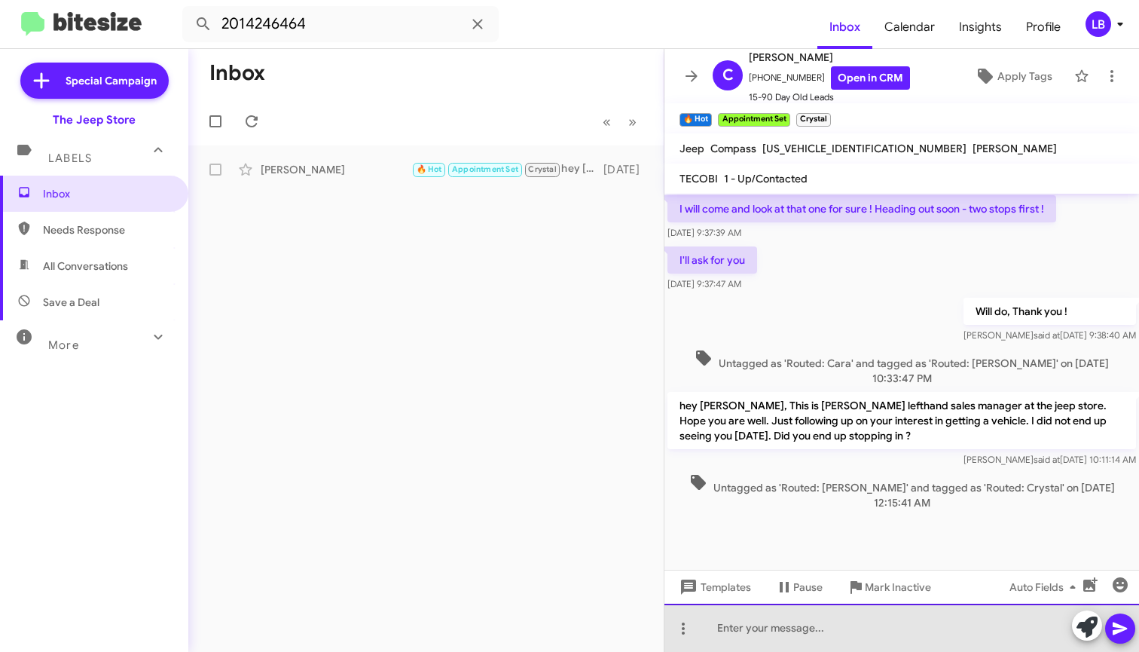
drag, startPoint x: 827, startPoint y: 640, endPoint x: 1123, endPoint y: 202, distance: 528.5
click at [827, 640] on div at bounding box center [902, 628] width 475 height 48
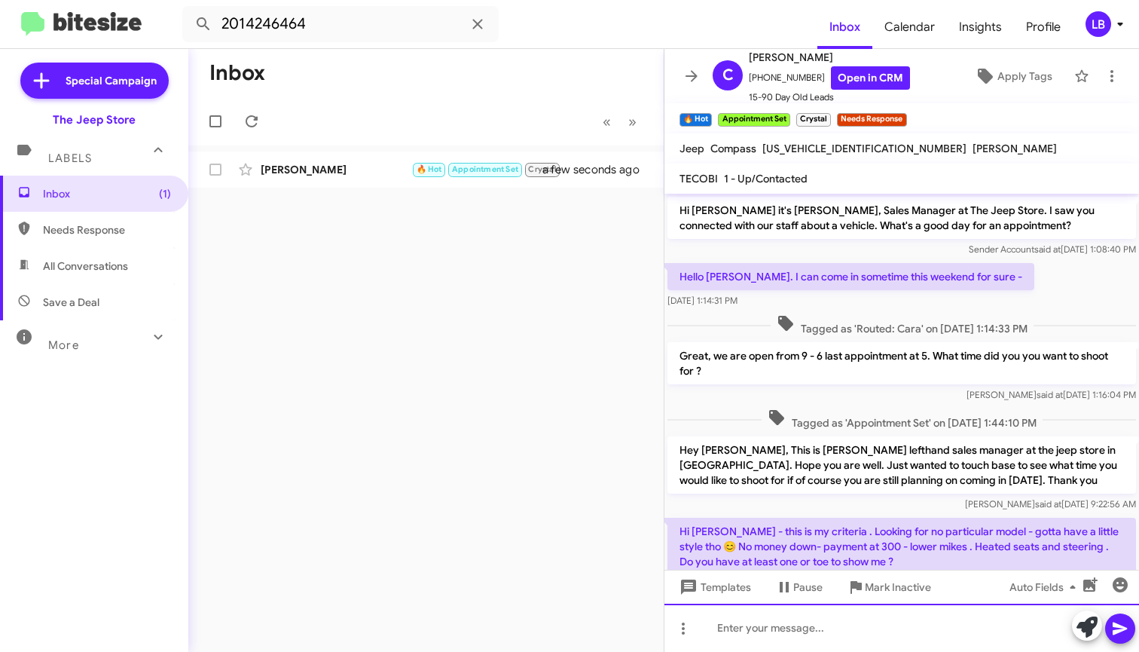
scroll to position [692, 0]
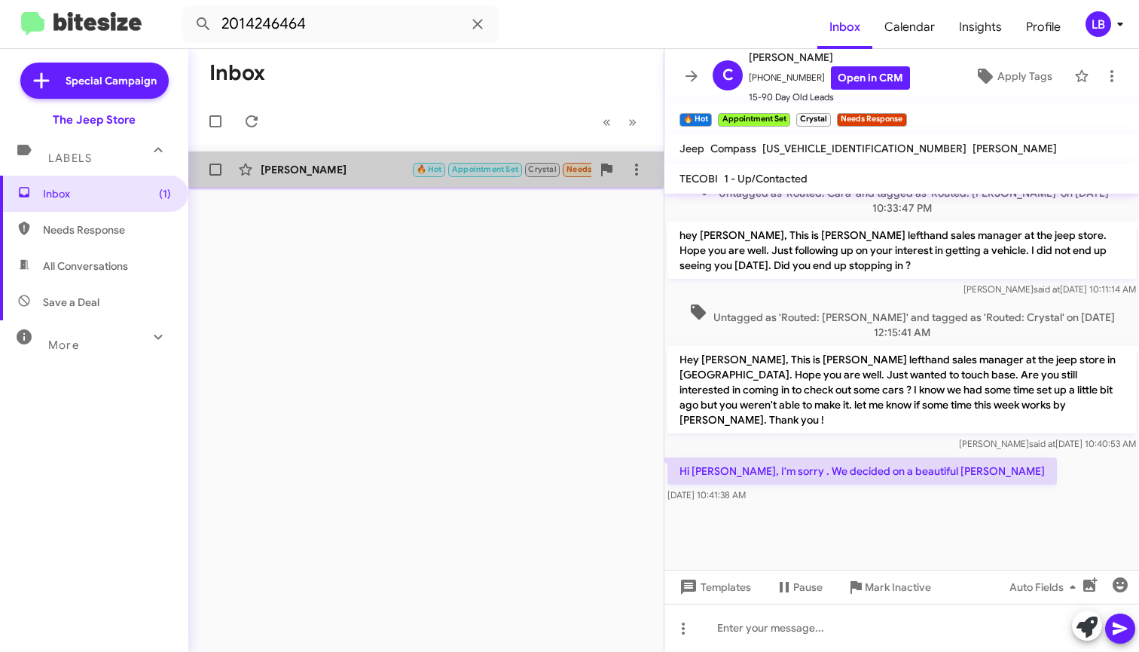
click at [335, 171] on div "[PERSON_NAME]" at bounding box center [336, 169] width 151 height 15
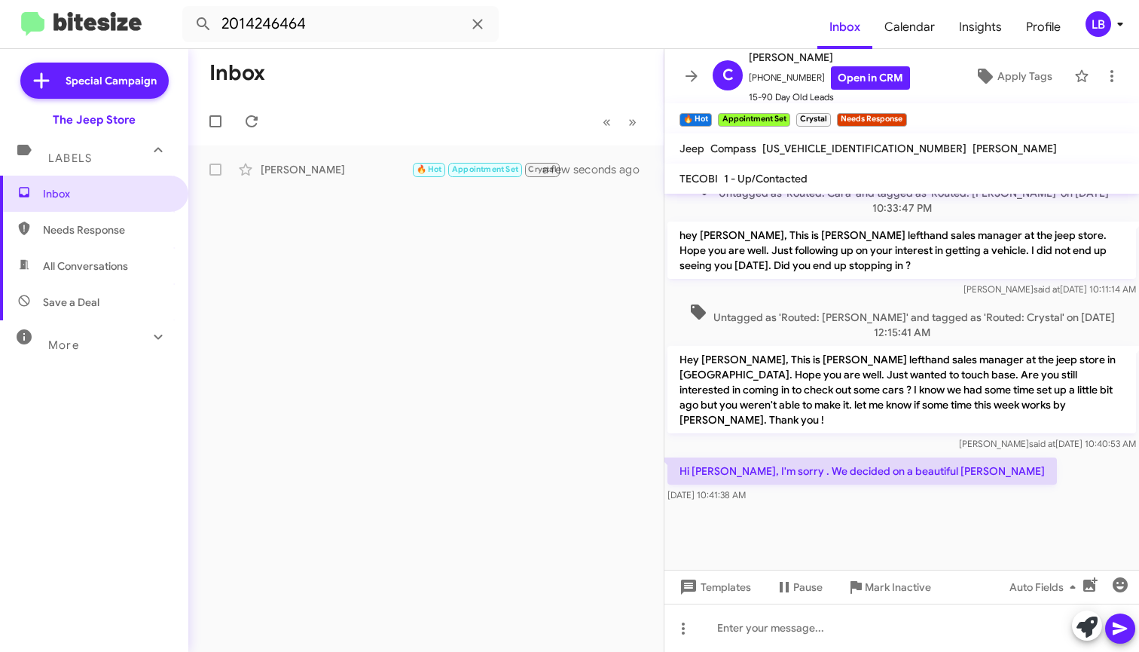
click at [928, 515] on div at bounding box center [902, 538] width 475 height 64
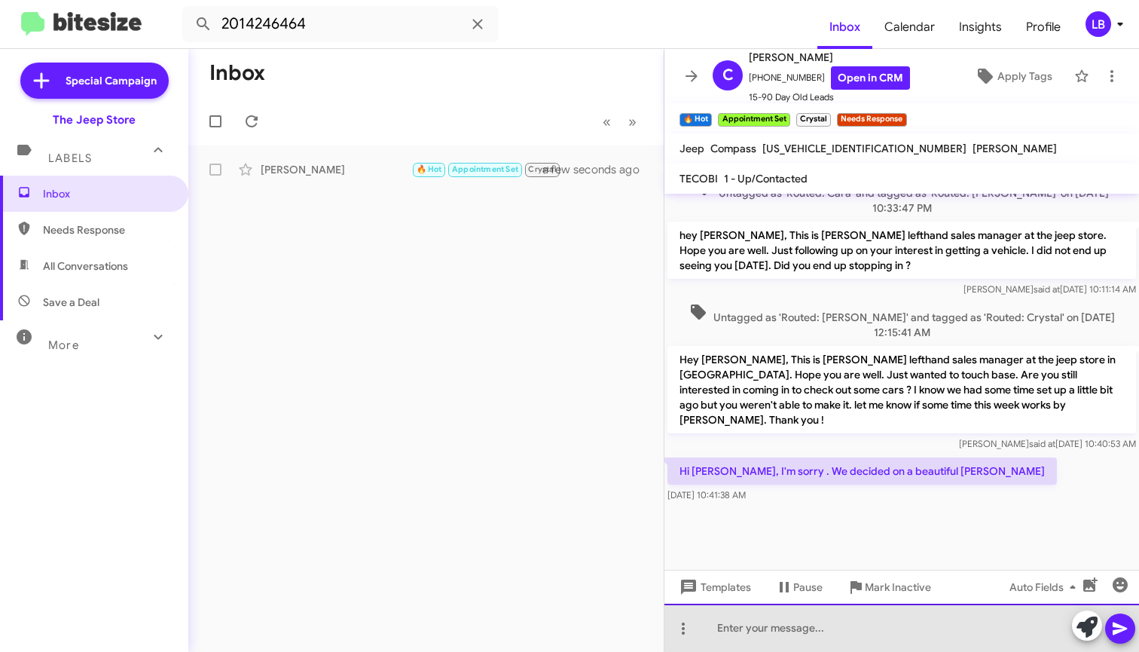
click at [905, 623] on div at bounding box center [902, 628] width 475 height 48
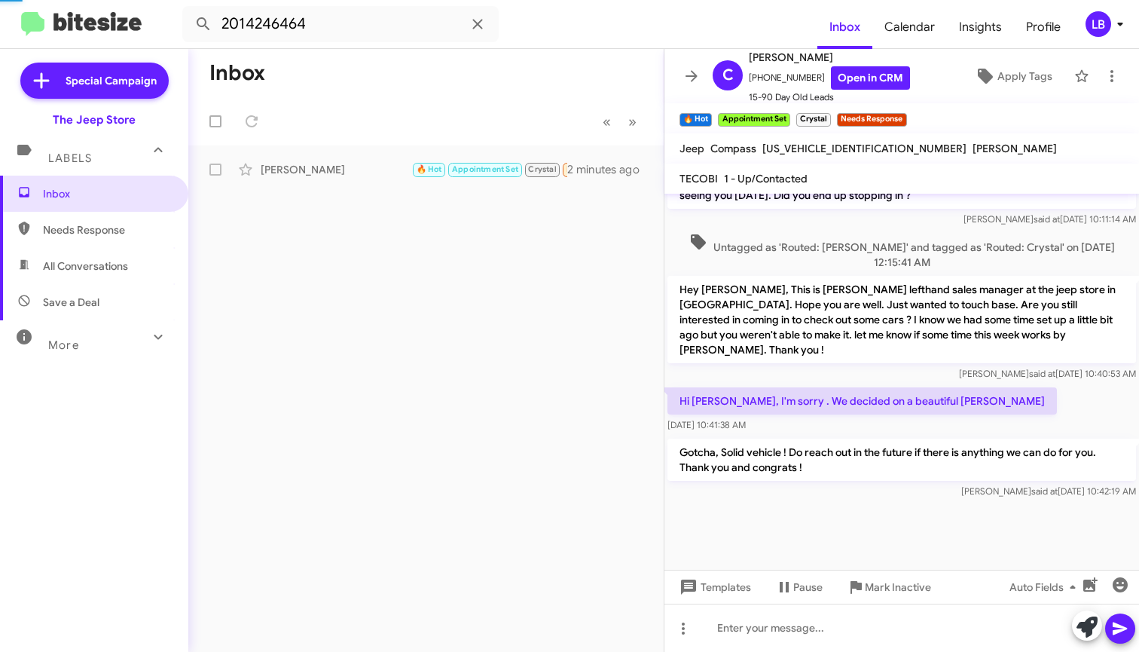
scroll to position [817, 0]
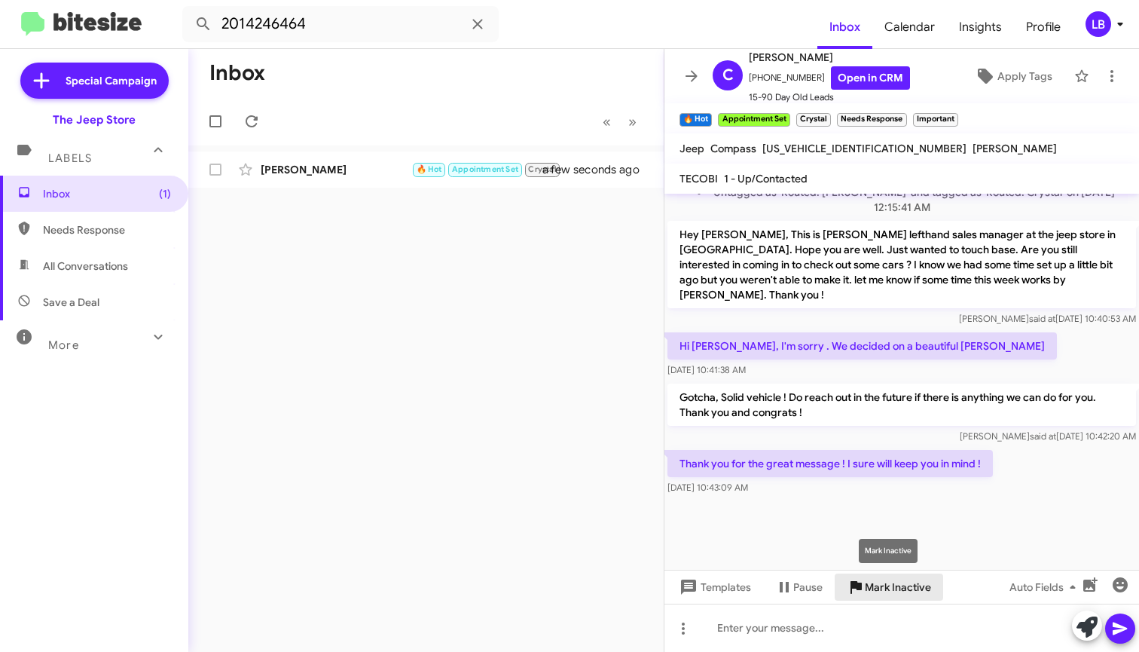
click at [878, 589] on span "Mark Inactive" at bounding box center [898, 586] width 66 height 27
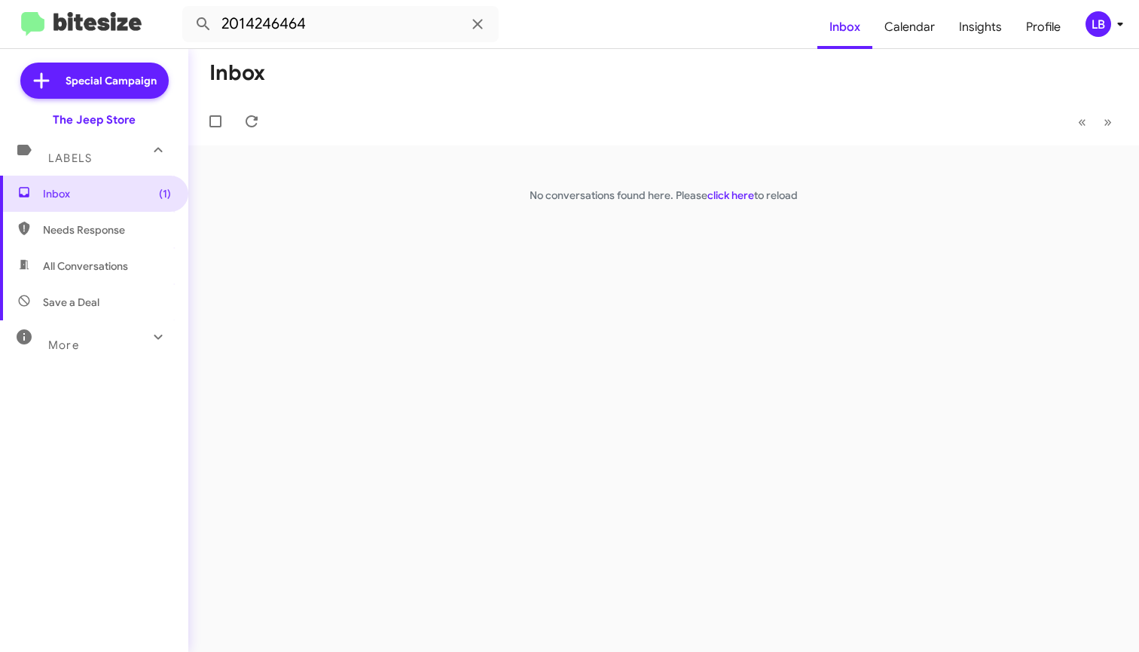
click at [338, 75] on mat-toolbar-row "Inbox" at bounding box center [663, 73] width 951 height 48
click at [463, 53] on mat-toolbar-row "Inbox" at bounding box center [663, 73] width 951 height 48
click at [389, 28] on input "2014246464" at bounding box center [340, 24] width 316 height 36
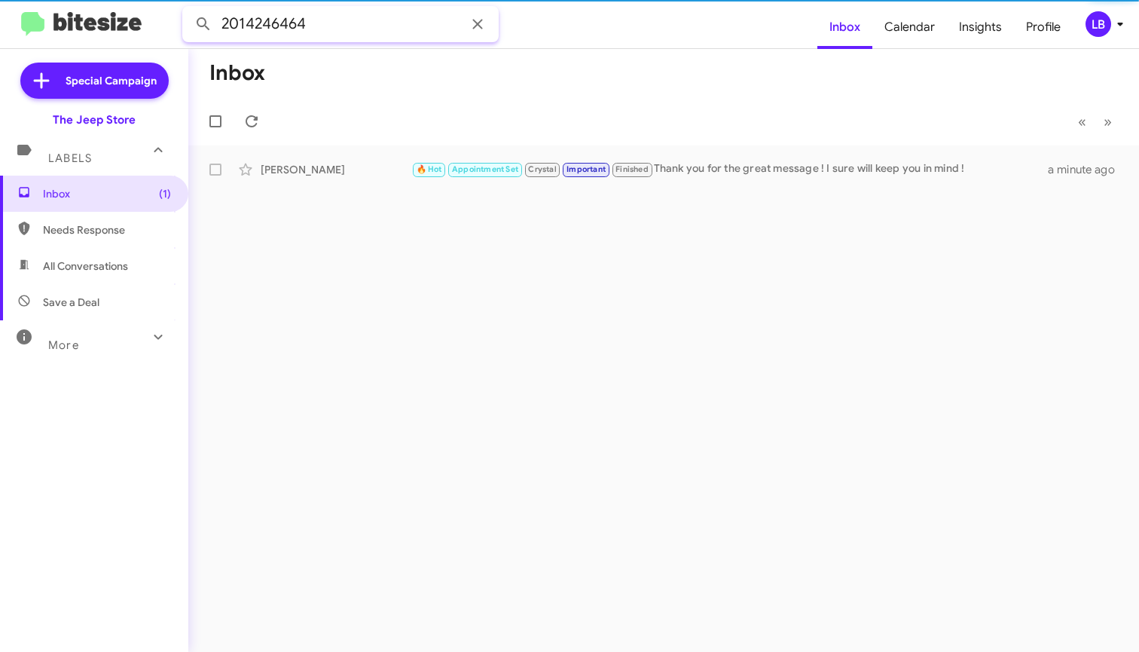
drag, startPoint x: 351, startPoint y: 26, endPoint x: 130, endPoint y: 20, distance: 221.6
click at [131, 20] on mat-toolbar "2014246464 Inbox Calendar Insights Profile LB" at bounding box center [569, 24] width 1139 height 48
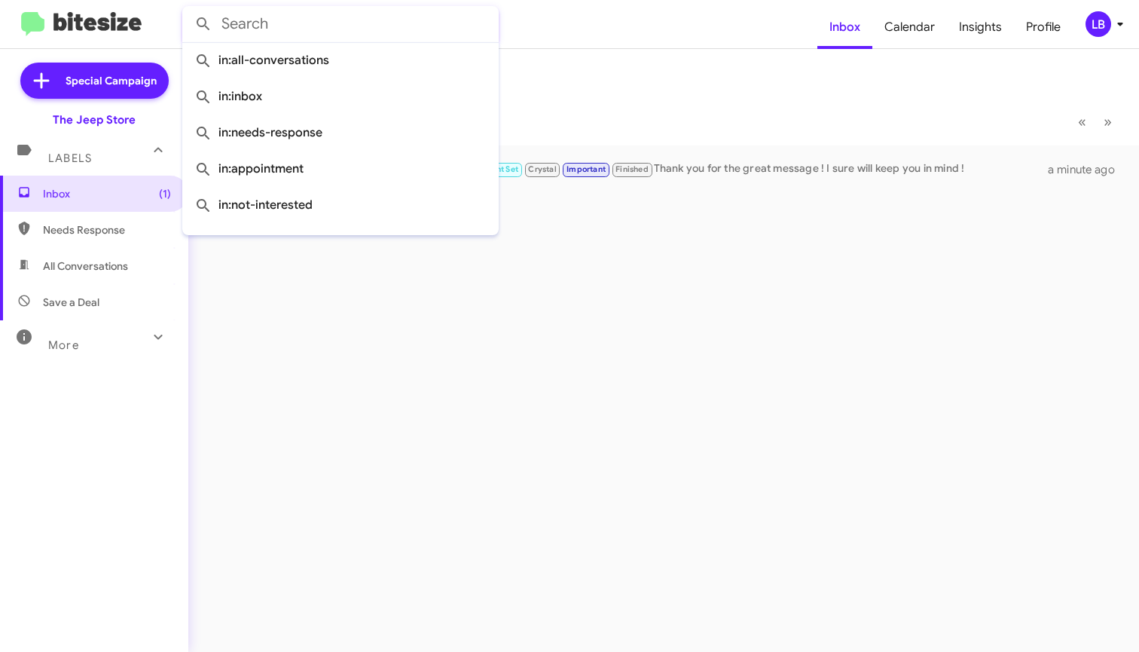
click at [203, 24] on button at bounding box center [203, 24] width 30 height 30
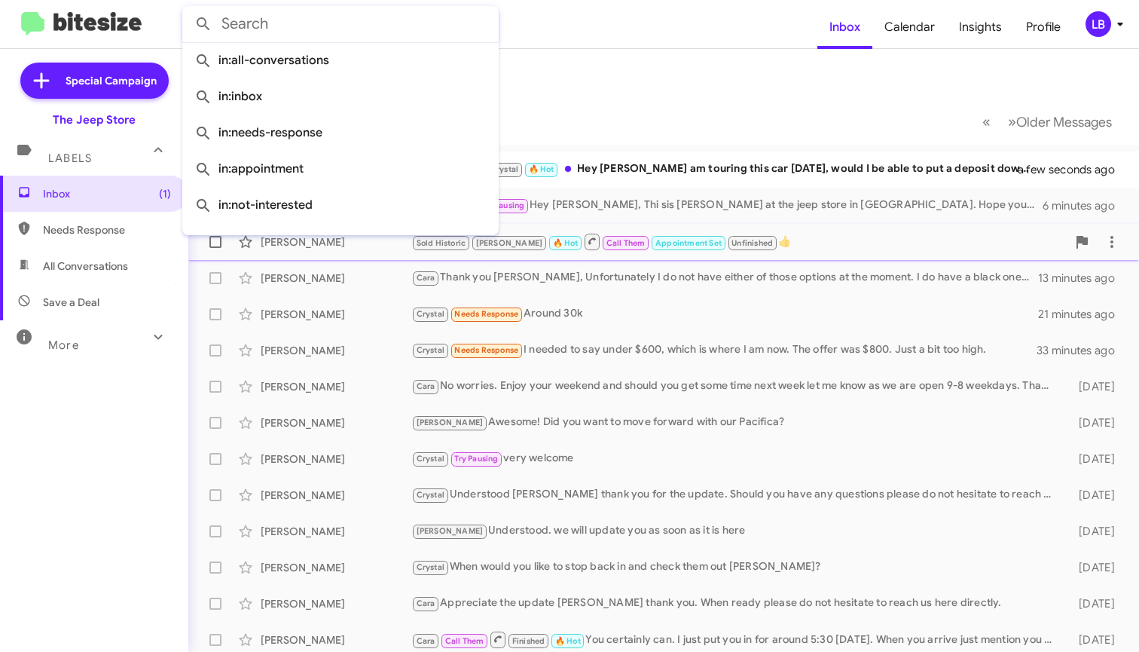
scroll to position [3, 0]
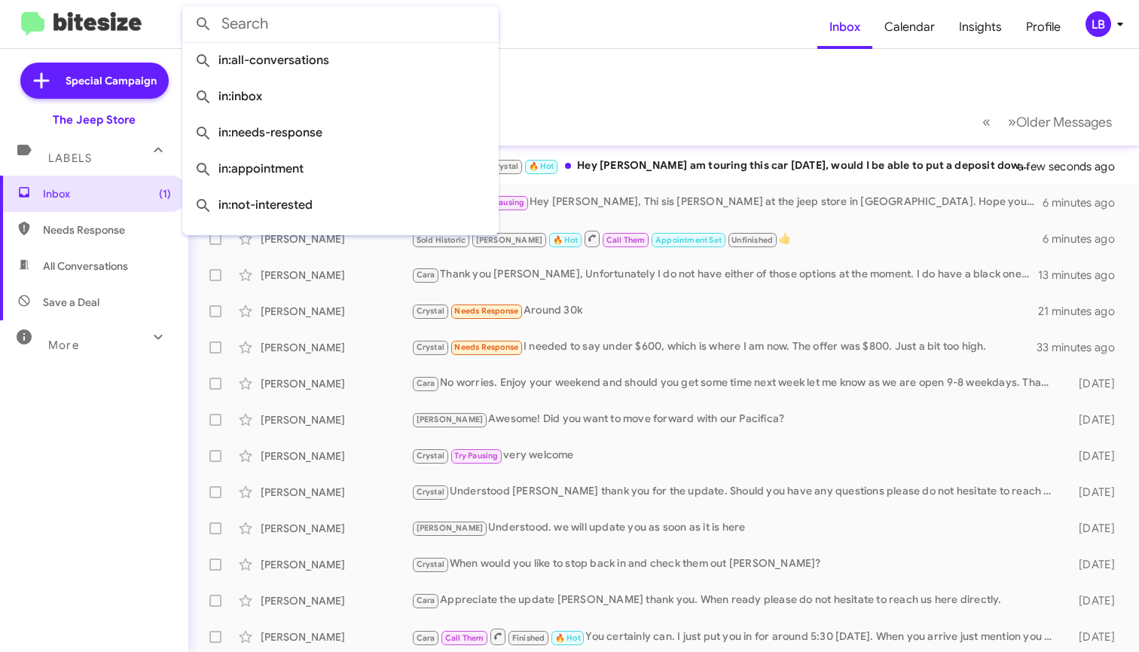
click at [728, 65] on mat-toolbar-row "Inbox" at bounding box center [663, 73] width 951 height 48
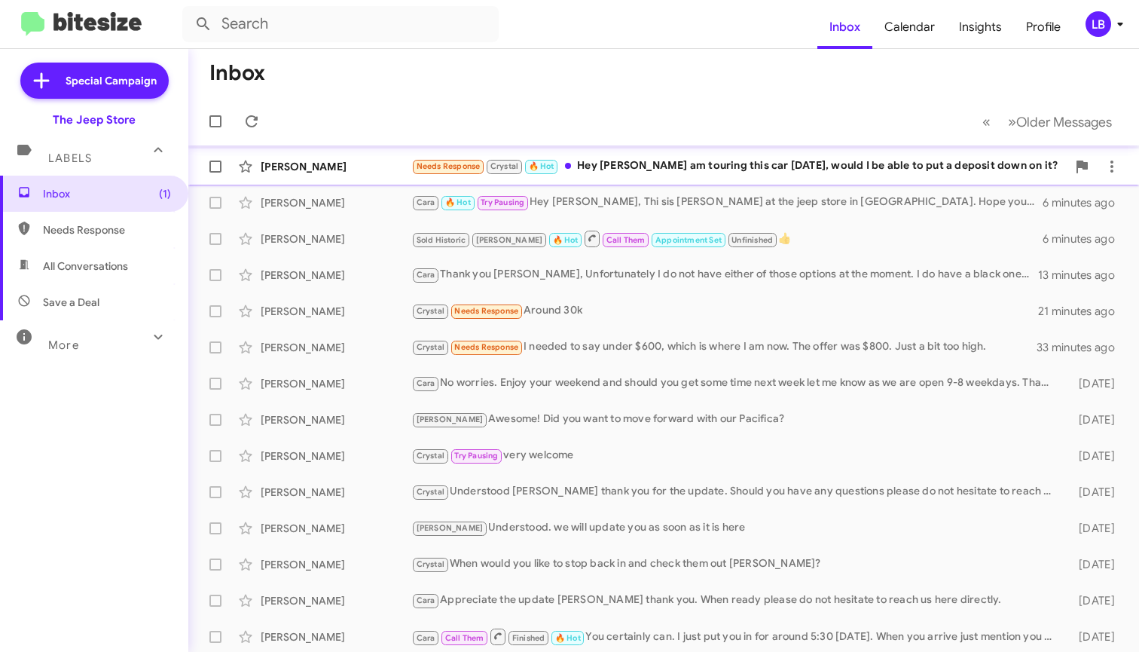
click at [674, 167] on div "Needs Response Crystal 🔥 Hot Hey [PERSON_NAME] I am touring this car [DATE], wo…" at bounding box center [739, 165] width 656 height 17
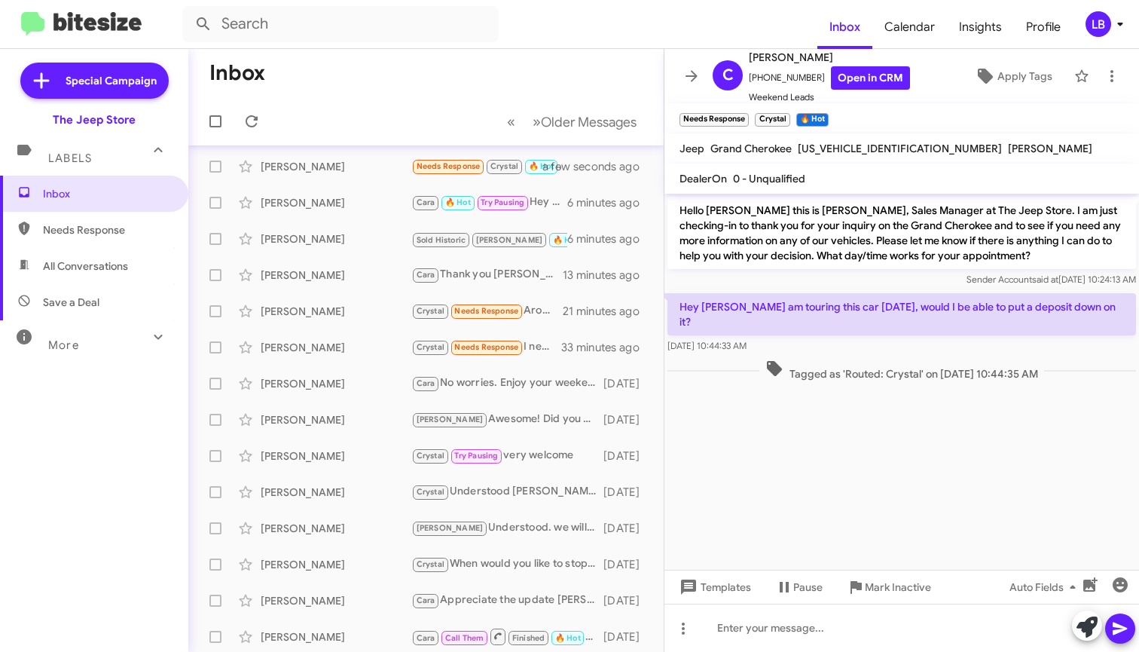
drag, startPoint x: 837, startPoint y: 277, endPoint x: 848, endPoint y: 515, distance: 237.6
click at [837, 278] on div "Sender Account said at [DATE] 10:24:13 AM" at bounding box center [902, 279] width 469 height 15
click at [860, 504] on cdk-virtual-scroll-viewport "Hello [PERSON_NAME] this is [PERSON_NAME], Sales Manager at The Jeep Store. I a…" at bounding box center [902, 382] width 475 height 376
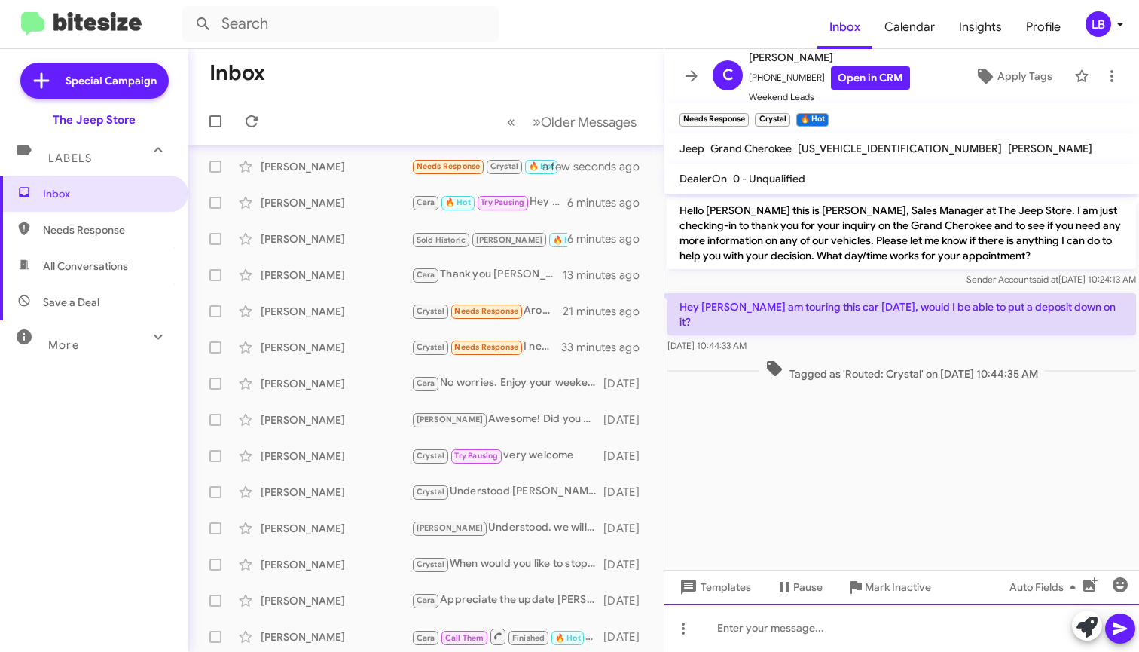
drag, startPoint x: 824, startPoint y: 632, endPoint x: 824, endPoint y: 379, distance: 253.2
click at [823, 632] on div at bounding box center [902, 628] width 475 height 48
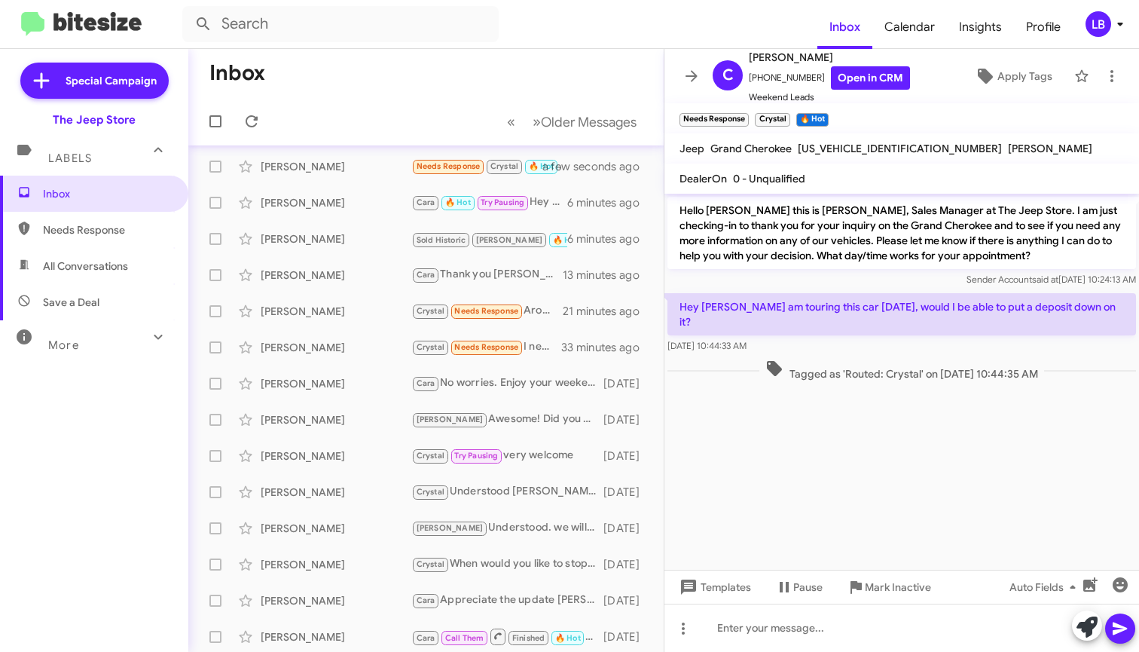
click at [831, 279] on div "Sender Account said at [DATE] 10:24:13 AM" at bounding box center [902, 279] width 469 height 15
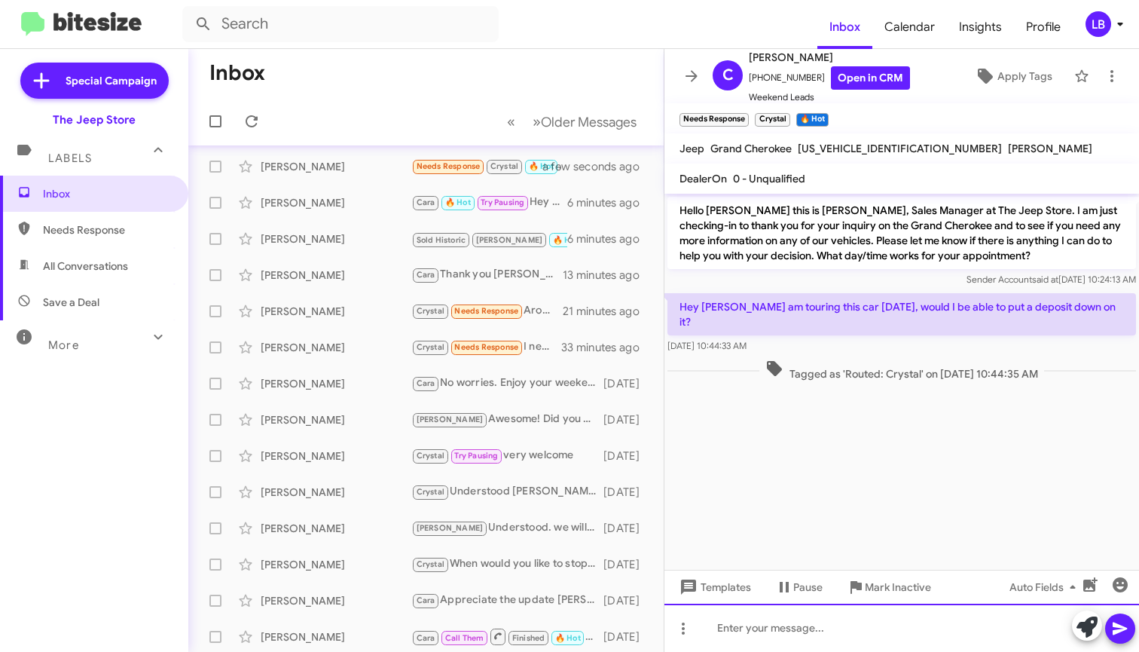
click at [860, 631] on div at bounding box center [902, 628] width 475 height 48
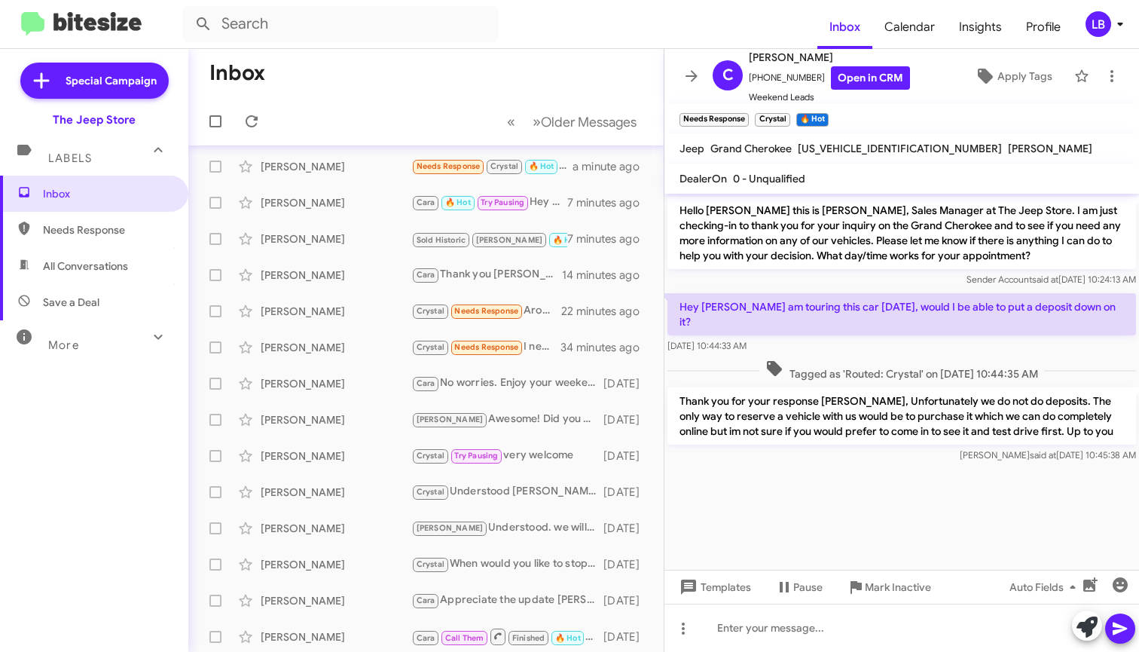
click at [875, 316] on p "Hey [PERSON_NAME] am touring this car [DATE], would I be able to put a deposit …" at bounding box center [902, 314] width 469 height 42
click at [420, 78] on mat-toolbar-row "Inbox" at bounding box center [425, 73] width 475 height 48
click at [416, 72] on mat-toolbar-row "Inbox" at bounding box center [425, 73] width 475 height 48
click at [394, 24] on input "text" at bounding box center [340, 24] width 316 height 36
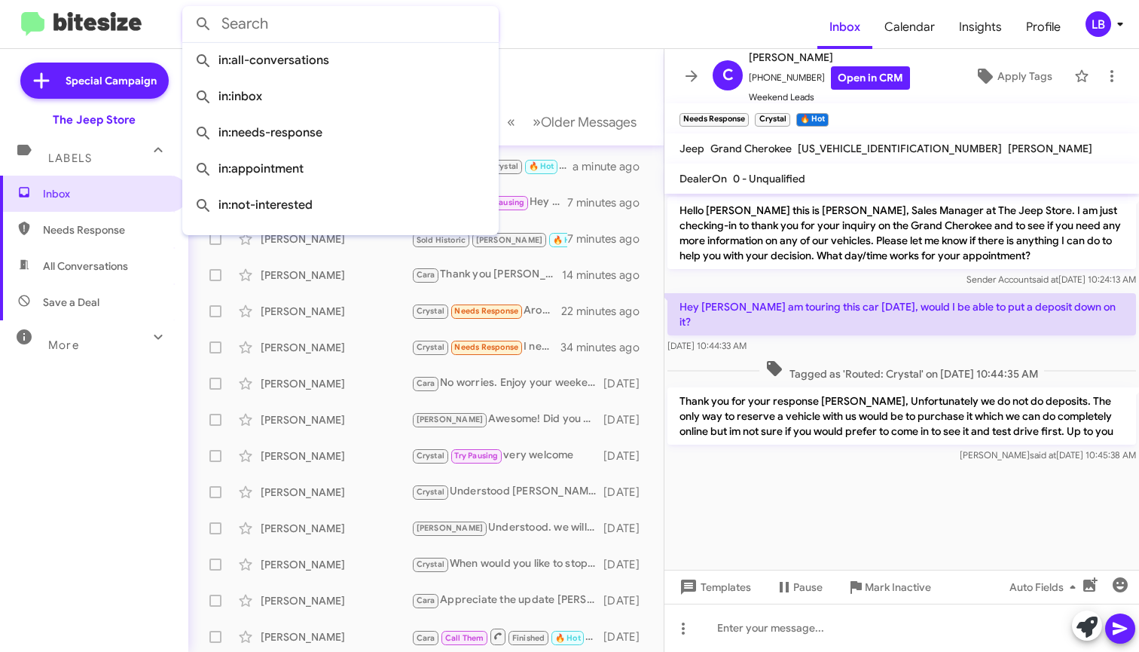
click at [203, 24] on button at bounding box center [203, 24] width 30 height 30
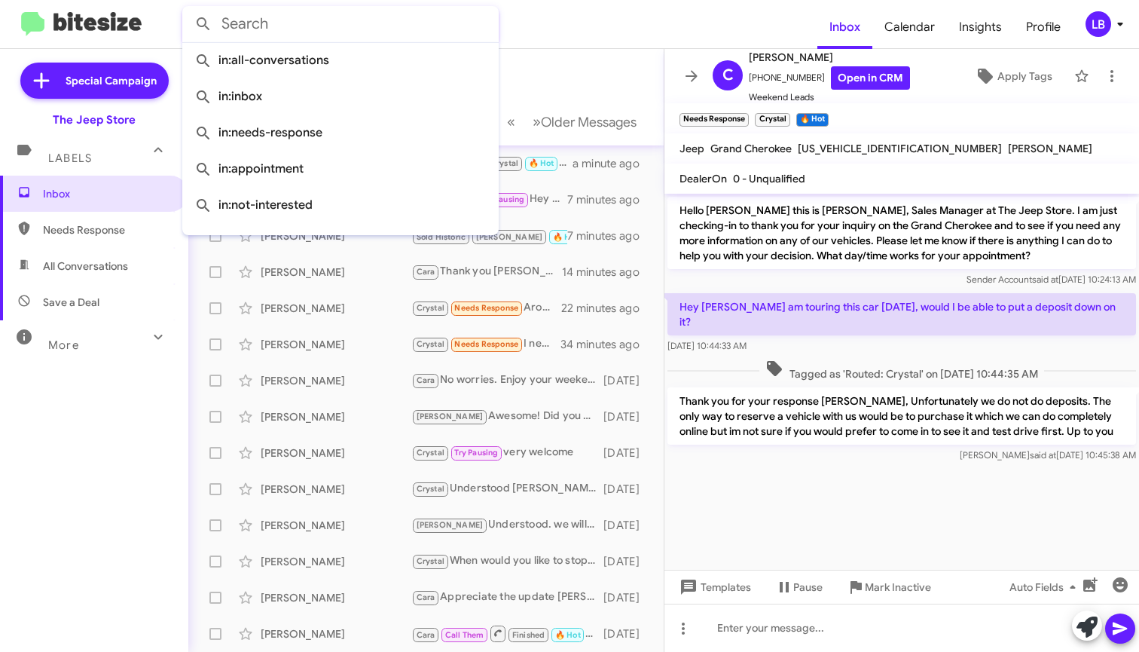
click at [568, 67] on mat-toolbar-row "Inbox" at bounding box center [425, 73] width 475 height 48
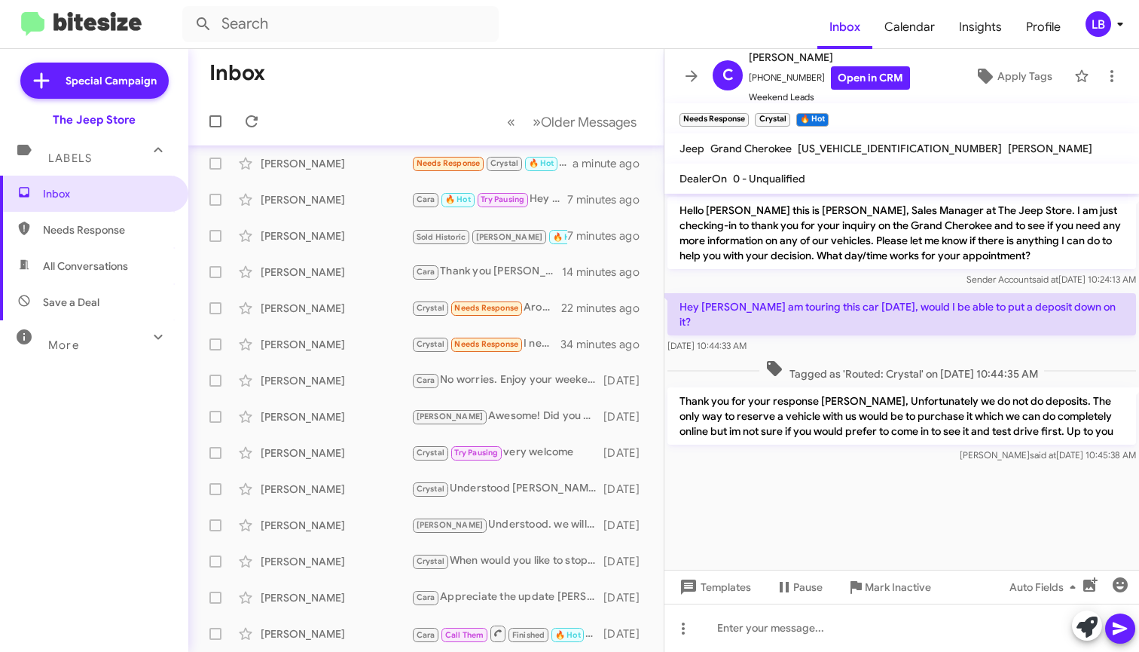
scroll to position [3, 0]
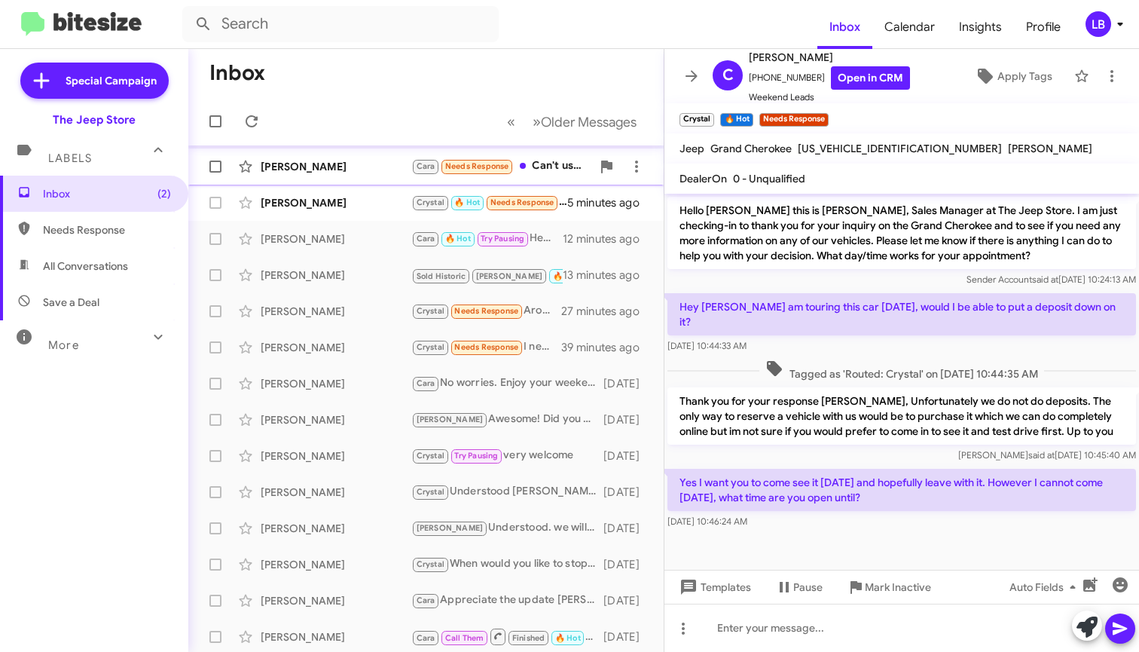
click at [362, 168] on div "[PERSON_NAME]" at bounding box center [336, 166] width 151 height 15
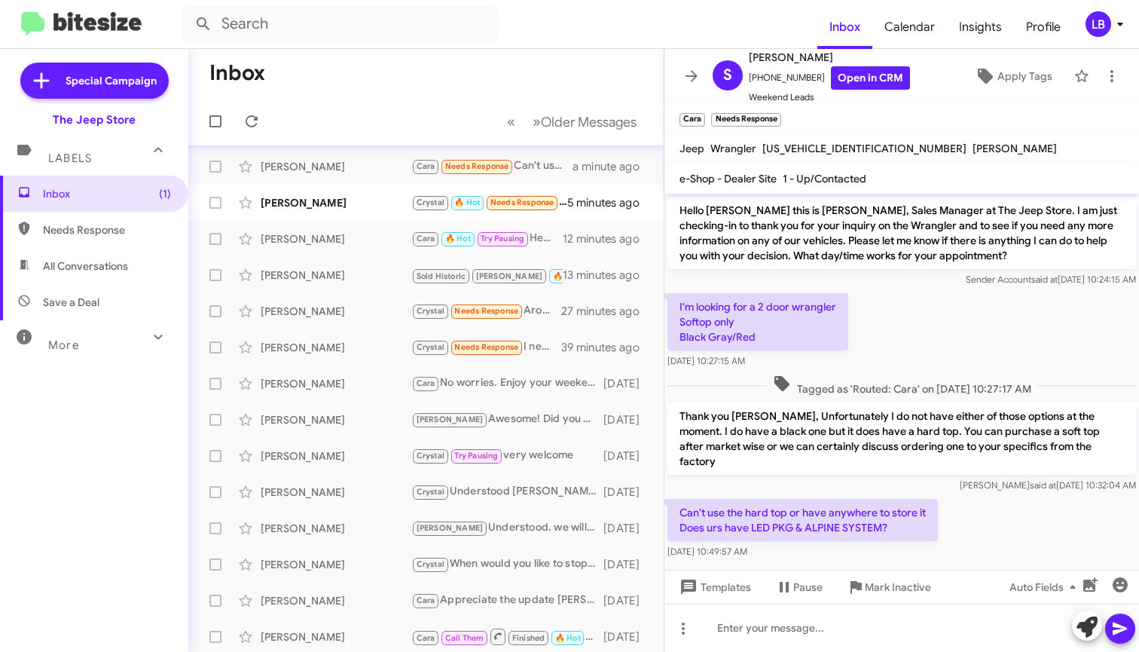
click at [972, 501] on div "Can't use the hard top or have anywhere to store it Does urs have LED PKG & ALP…" at bounding box center [902, 529] width 475 height 66
click at [949, 368] on div "I'm looking for a 2 door wrangler Softop only Black Gray/Red [DATE] 10:27:15 AM" at bounding box center [902, 330] width 475 height 81
click at [958, 348] on div "I'm looking for a 2 door wrangler Softop only Black Gray/Red [DATE] 10:27:15 AM" at bounding box center [902, 330] width 475 height 81
click at [335, 202] on div "[PERSON_NAME]" at bounding box center [336, 202] width 151 height 15
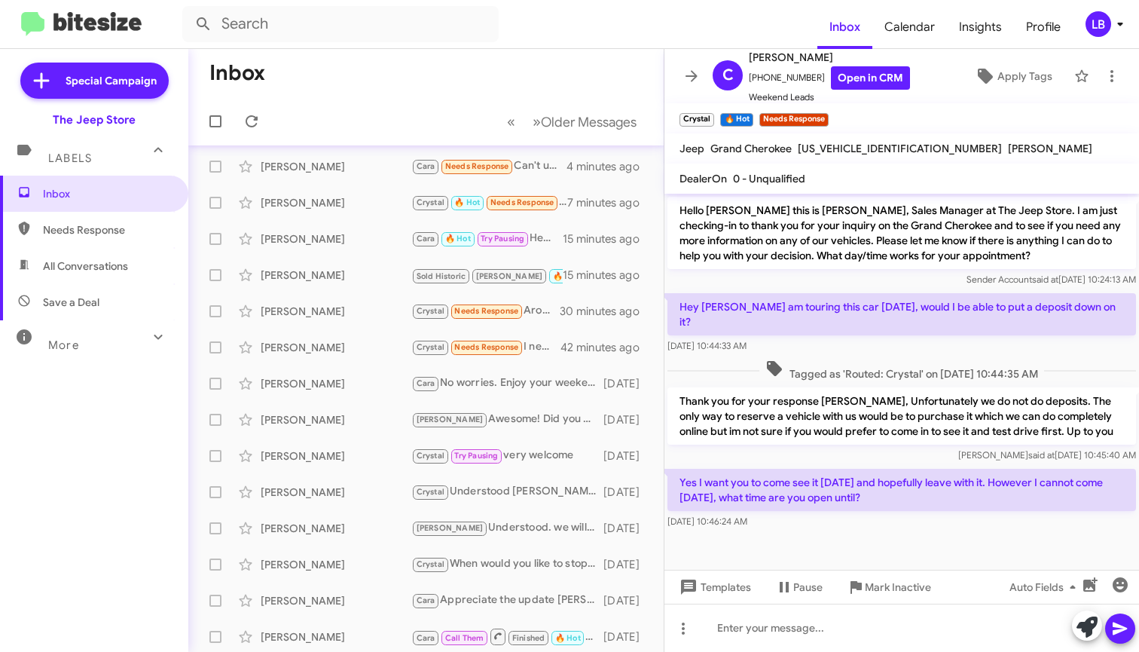
click at [842, 543] on cdk-virtual-scroll-viewport "Hello [PERSON_NAME] this is [PERSON_NAME], Sales Manager at The Jeep Store. I a…" at bounding box center [902, 382] width 475 height 376
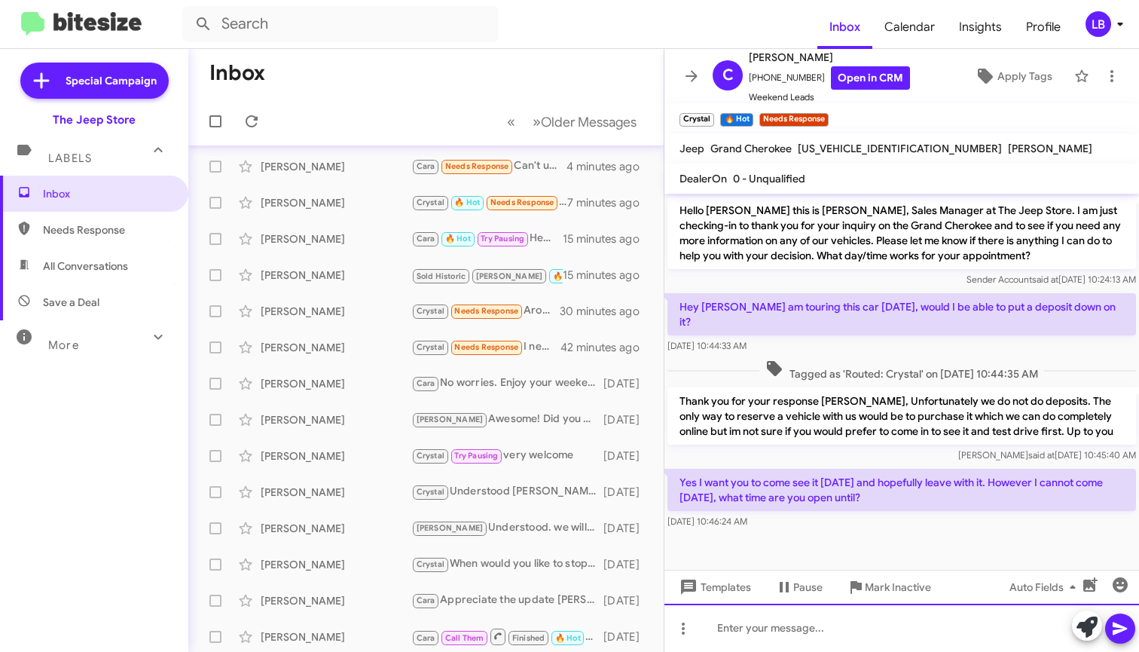
drag, startPoint x: 826, startPoint y: 636, endPoint x: 839, endPoint y: 612, distance: 27.7
click at [826, 636] on div at bounding box center [902, 628] width 475 height 48
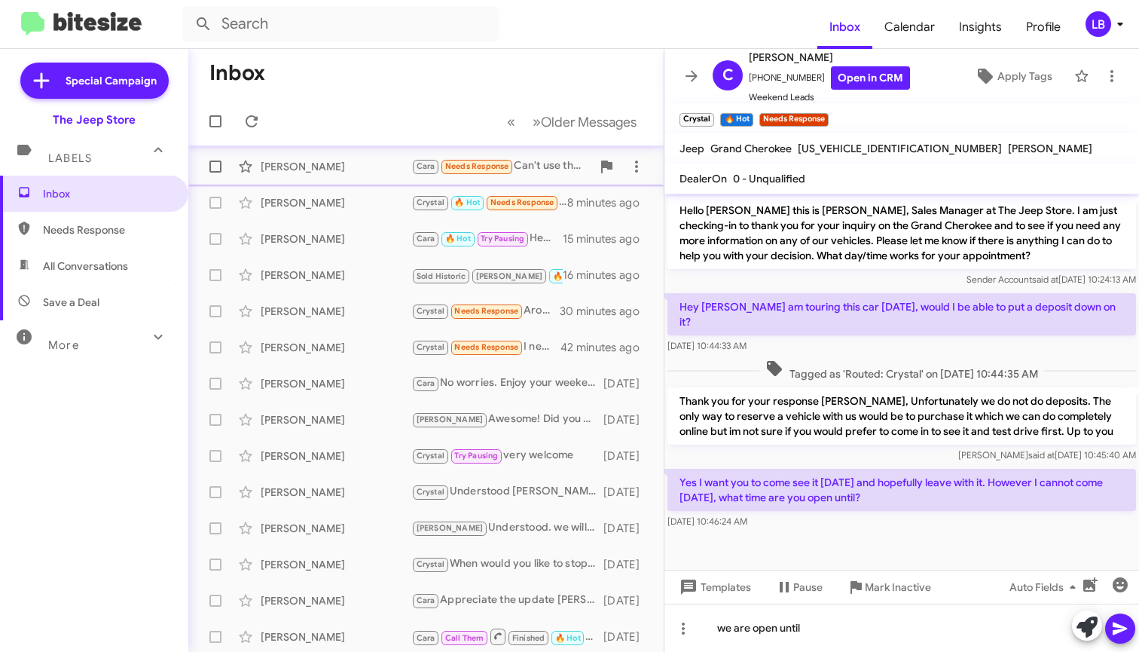
click at [356, 157] on div "[PERSON_NAME] [PERSON_NAME] Needs Response Can't use the hard top or have anywh…" at bounding box center [425, 166] width 451 height 30
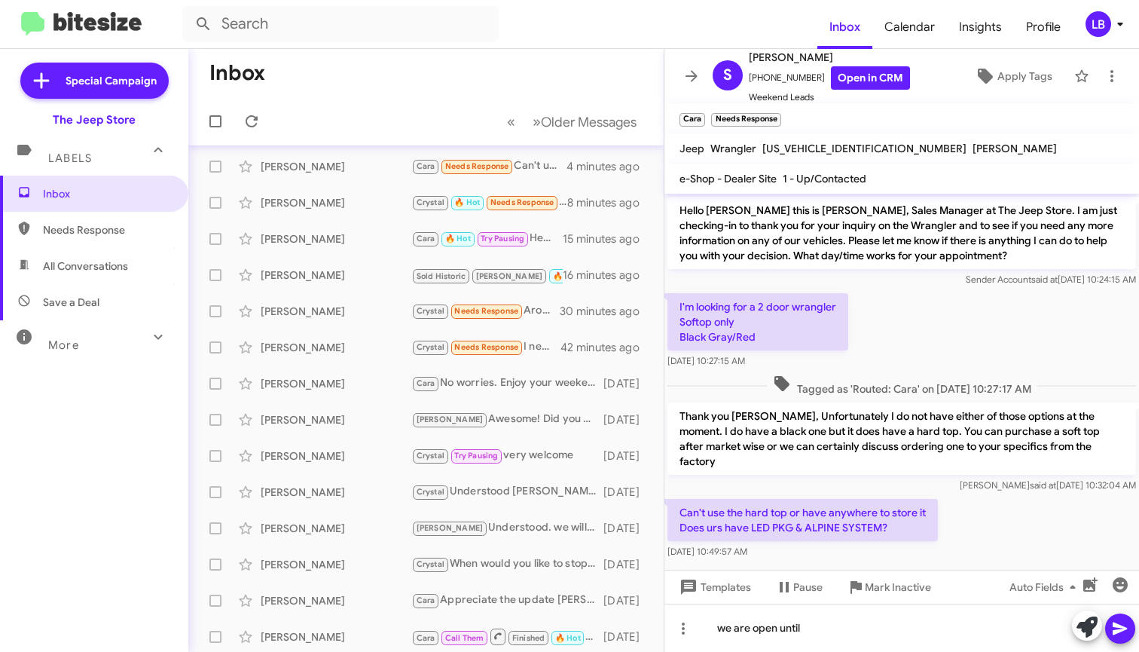
drag, startPoint x: 981, startPoint y: 509, endPoint x: 903, endPoint y: 292, distance: 231.2
click at [982, 509] on div "Can't use the hard top or have anywhere to store it Does urs have LED PKG & ALP…" at bounding box center [902, 529] width 475 height 66
click at [903, 292] on div "I'm looking for a 2 door wrangler Softop only Black Gray/Red [DATE] 10:27:15 AM" at bounding box center [902, 330] width 475 height 81
click at [334, 209] on div "[PERSON_NAME]" at bounding box center [336, 202] width 151 height 15
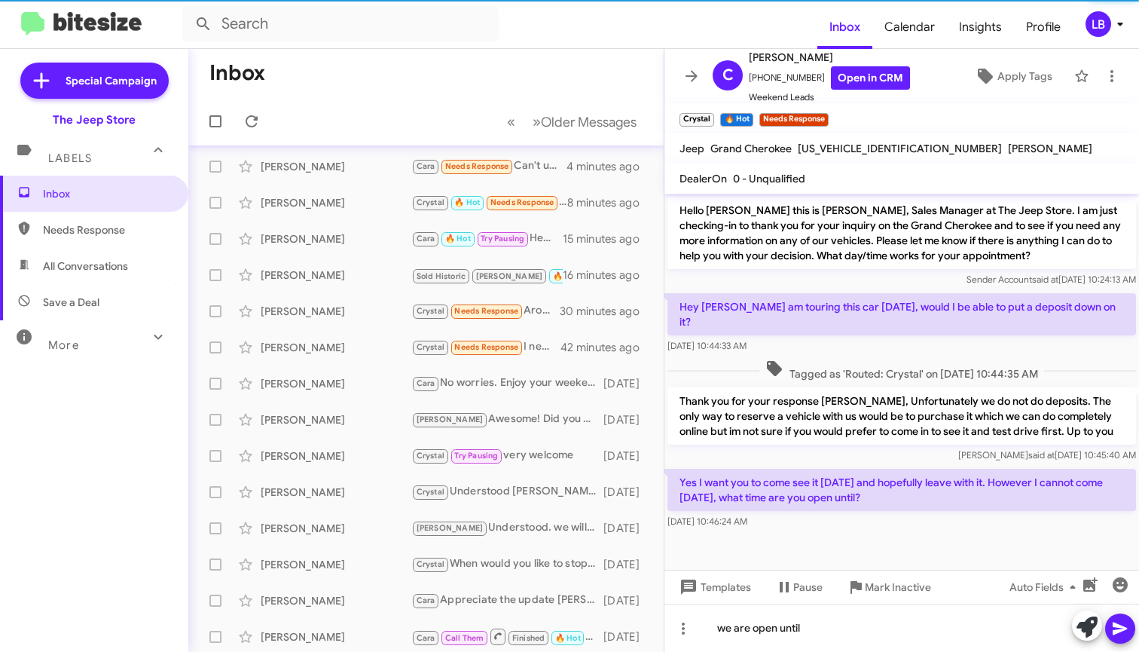
drag, startPoint x: 921, startPoint y: 541, endPoint x: 918, endPoint y: 570, distance: 29.5
click at [921, 540] on cdk-virtual-scroll-viewport "Hello [PERSON_NAME] this is [PERSON_NAME], Sales Manager at The Jeep Store. I a…" at bounding box center [902, 382] width 475 height 376
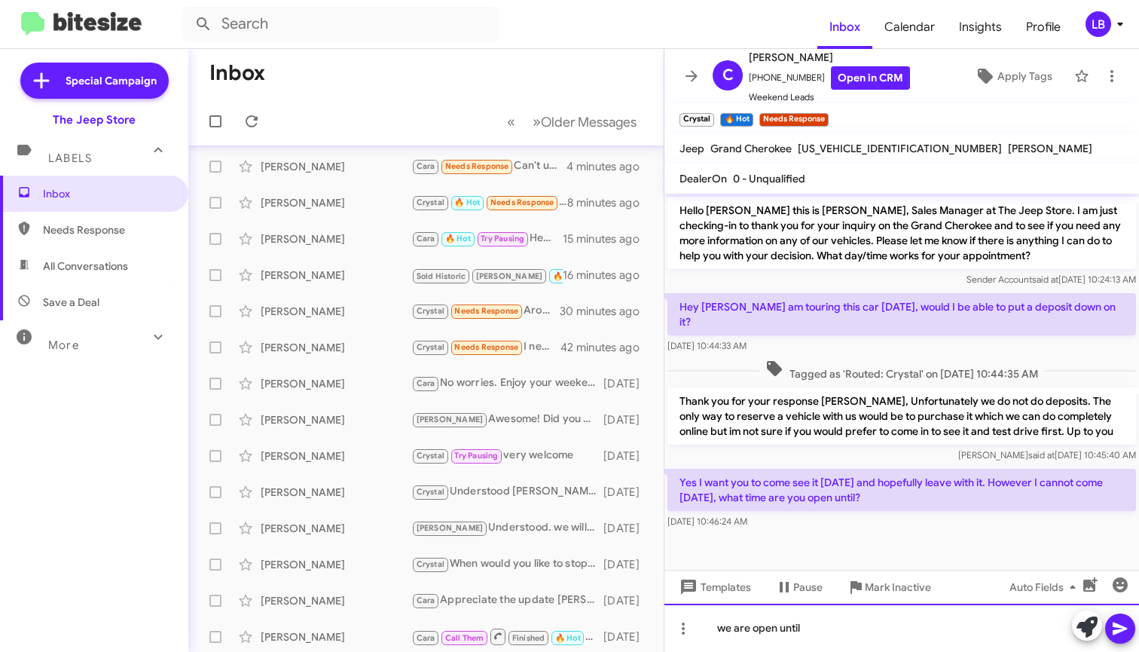
click at [911, 637] on div "we are open until" at bounding box center [902, 628] width 475 height 48
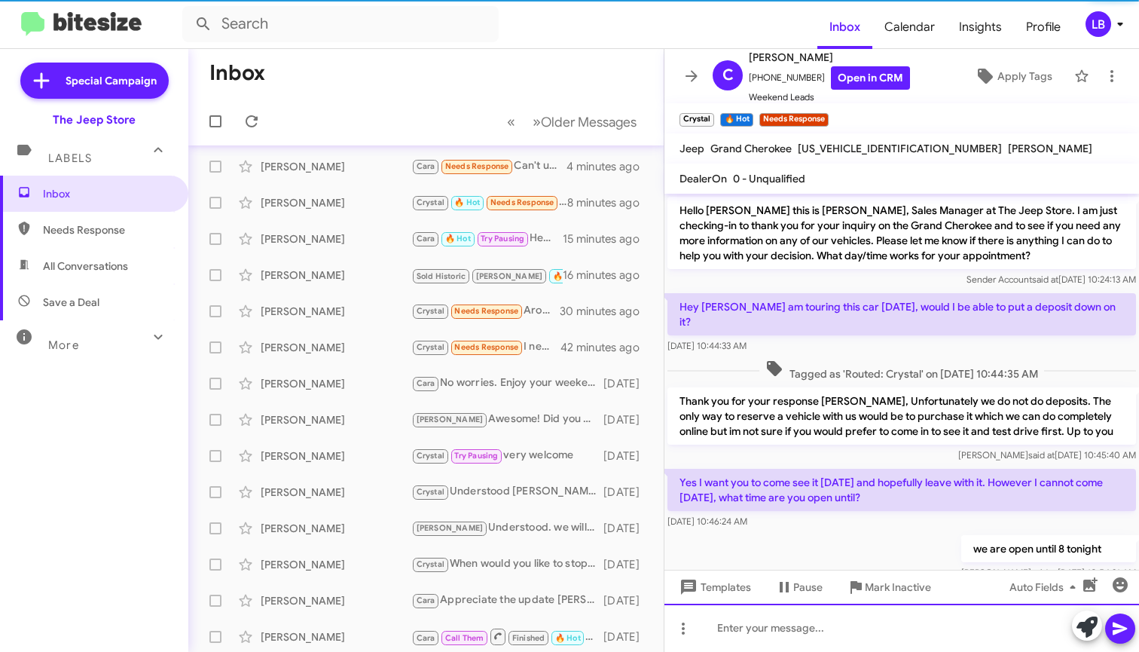
scroll to position [21, 0]
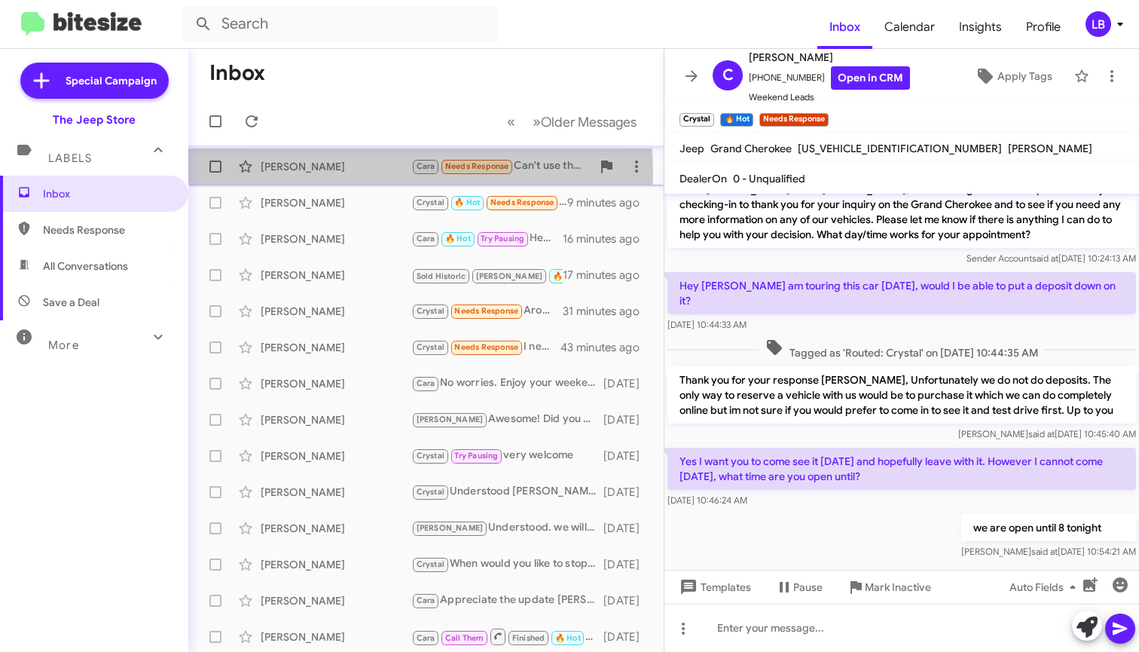
click at [354, 173] on div "[PERSON_NAME]" at bounding box center [336, 166] width 151 height 15
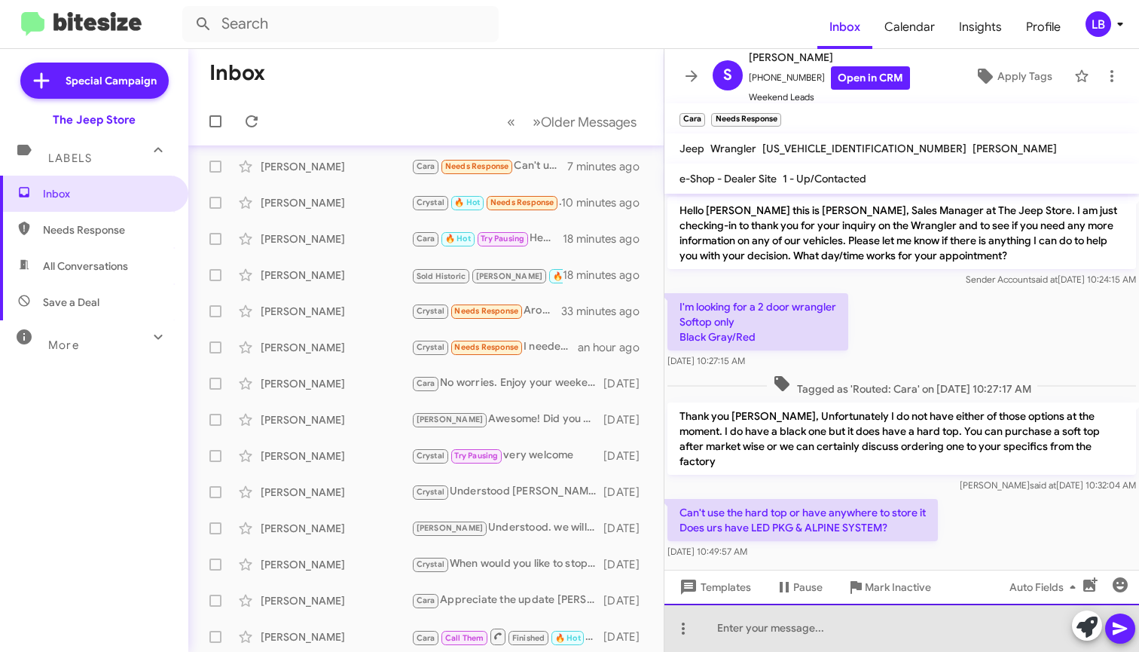
click at [764, 636] on div at bounding box center [902, 628] width 475 height 48
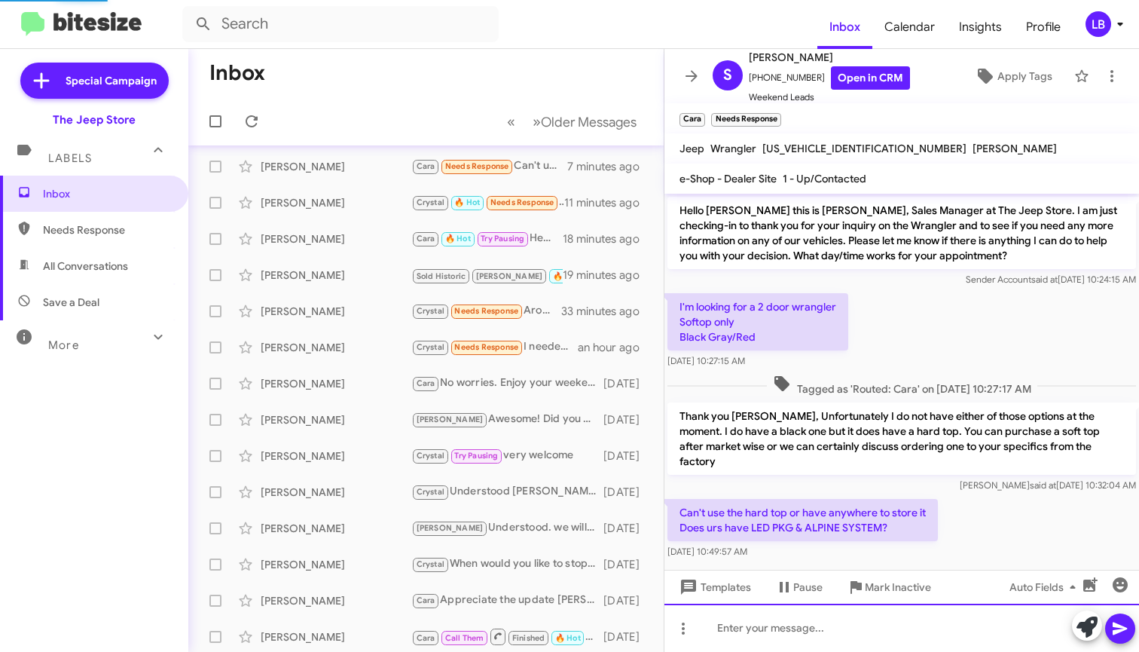
scroll to position [66, 0]
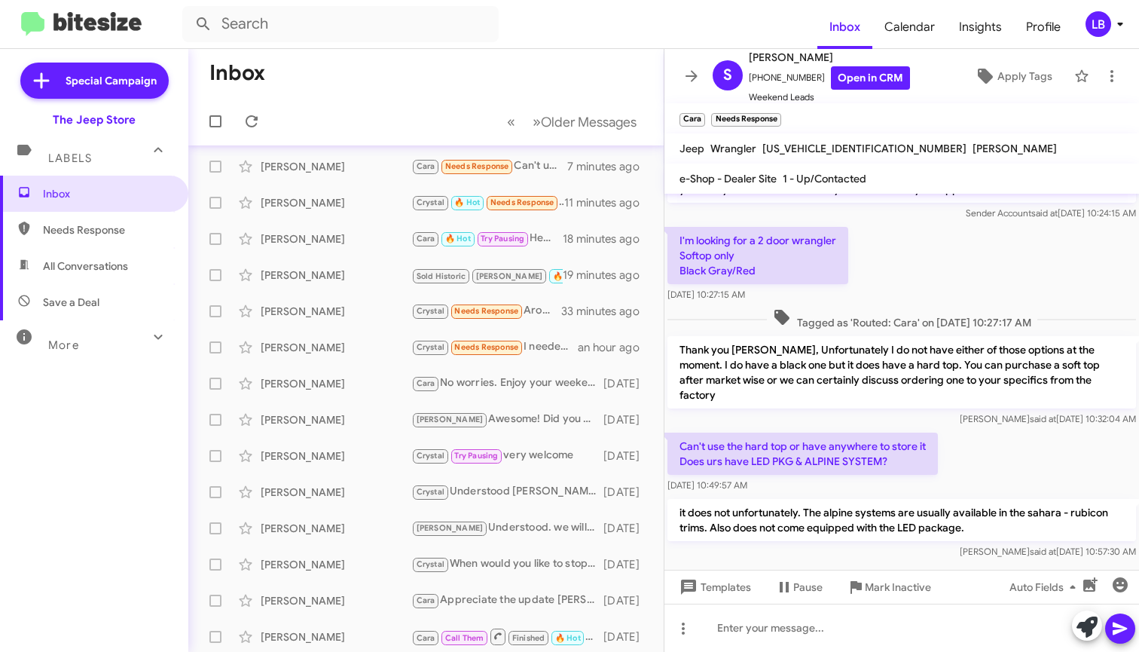
click at [141, 227] on span "Needs Response" at bounding box center [107, 229] width 128 height 15
type input "in:needs-response"
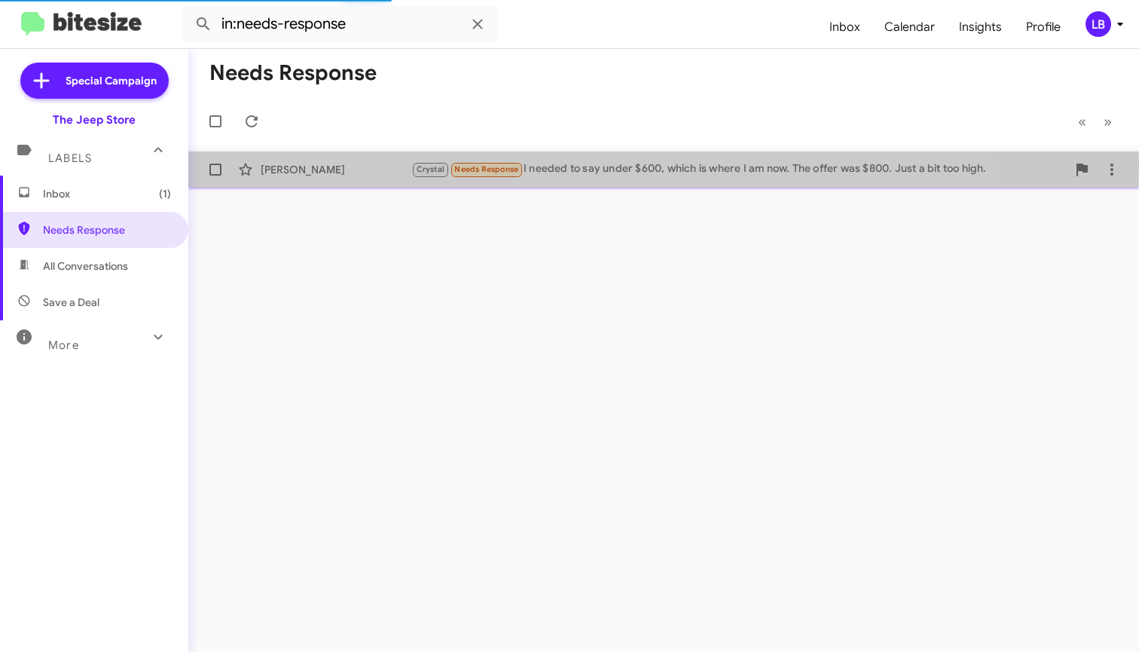
click at [301, 163] on div "[PERSON_NAME]" at bounding box center [336, 169] width 151 height 15
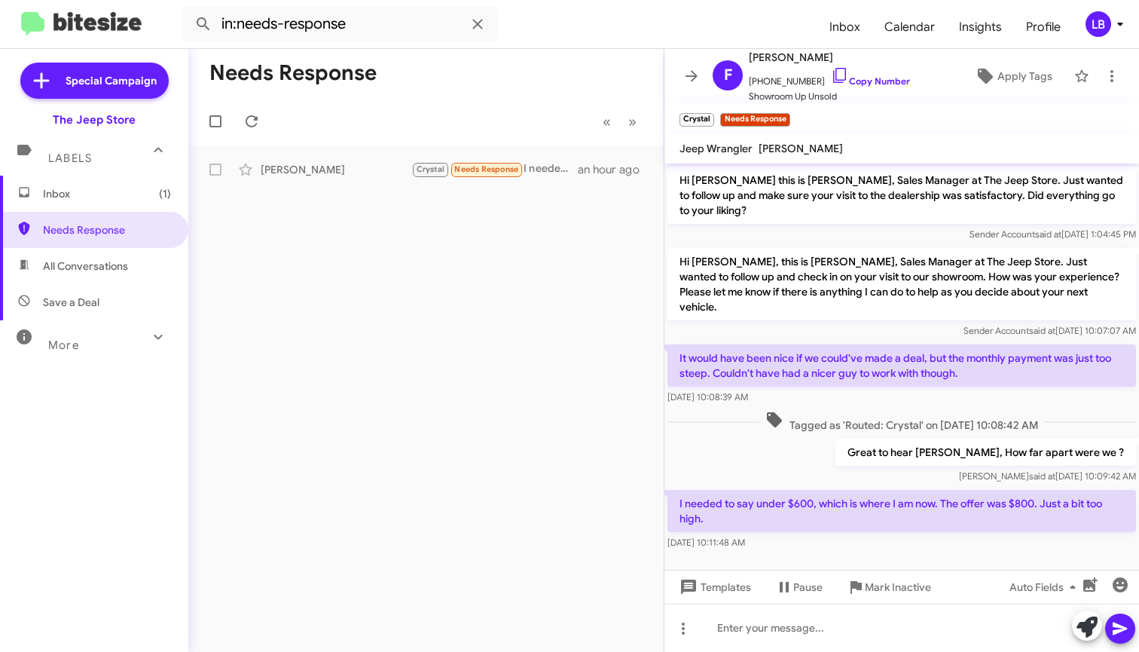
drag, startPoint x: 842, startPoint y: 430, endPoint x: 826, endPoint y: 488, distance: 60.3
click at [842, 435] on div "Great to hear [PERSON_NAME], How far apart were we ? [PERSON_NAME] said at [DAT…" at bounding box center [902, 460] width 475 height 51
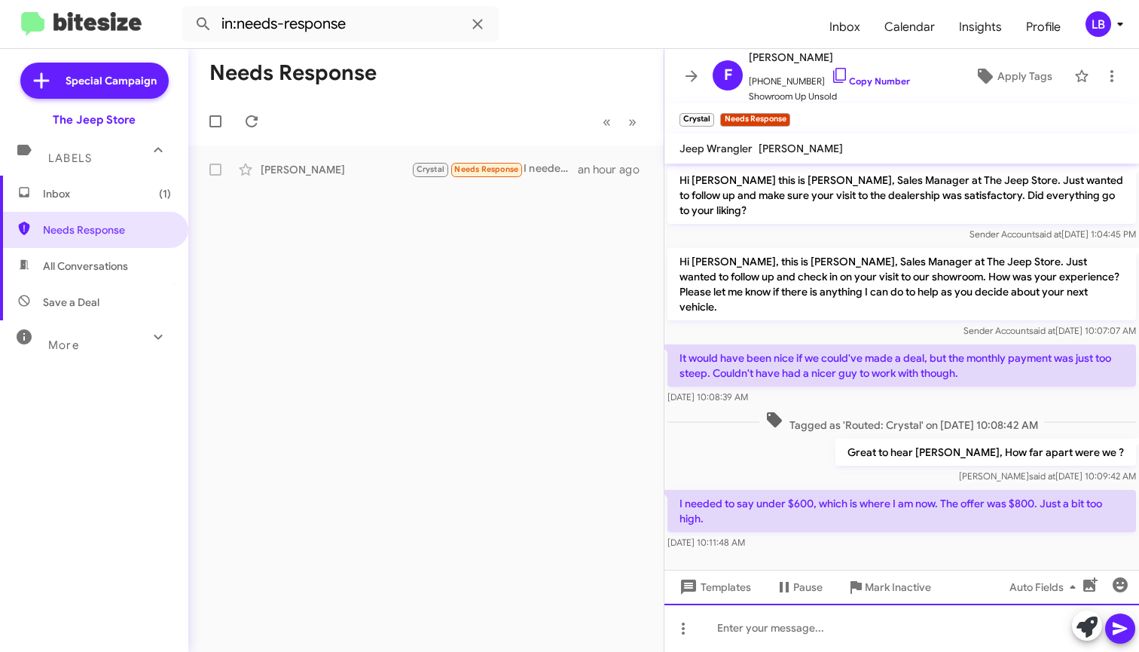
drag, startPoint x: 832, startPoint y: 630, endPoint x: 897, endPoint y: 444, distance: 197.1
click at [832, 631] on div at bounding box center [902, 628] width 475 height 48
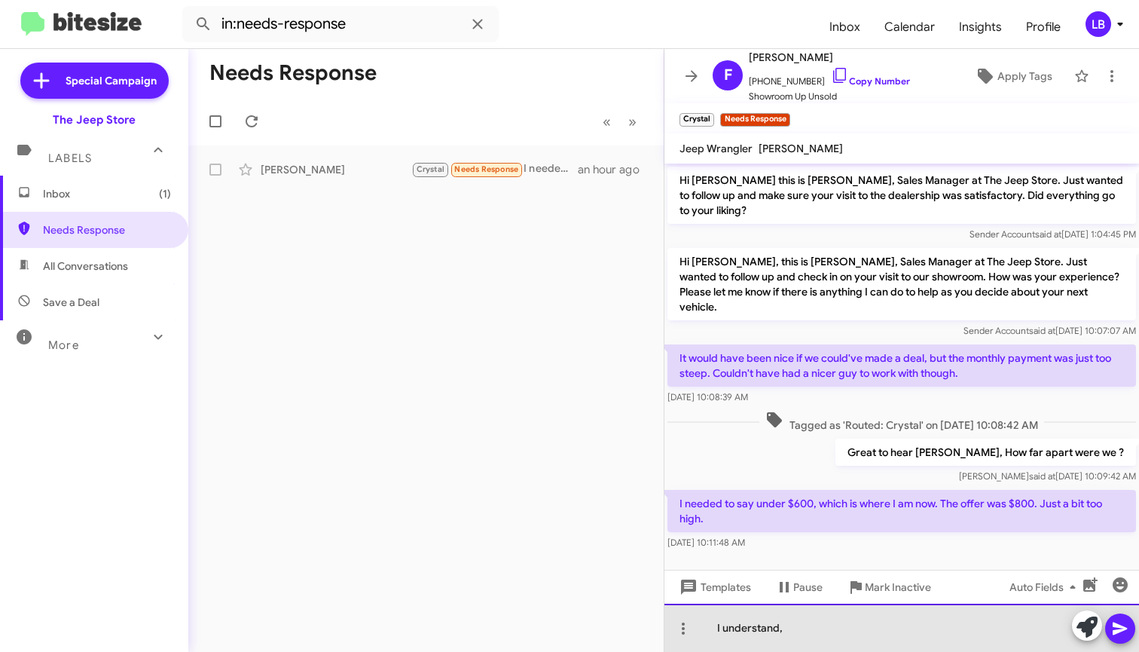
click at [894, 636] on div "I understand," at bounding box center [902, 628] width 475 height 48
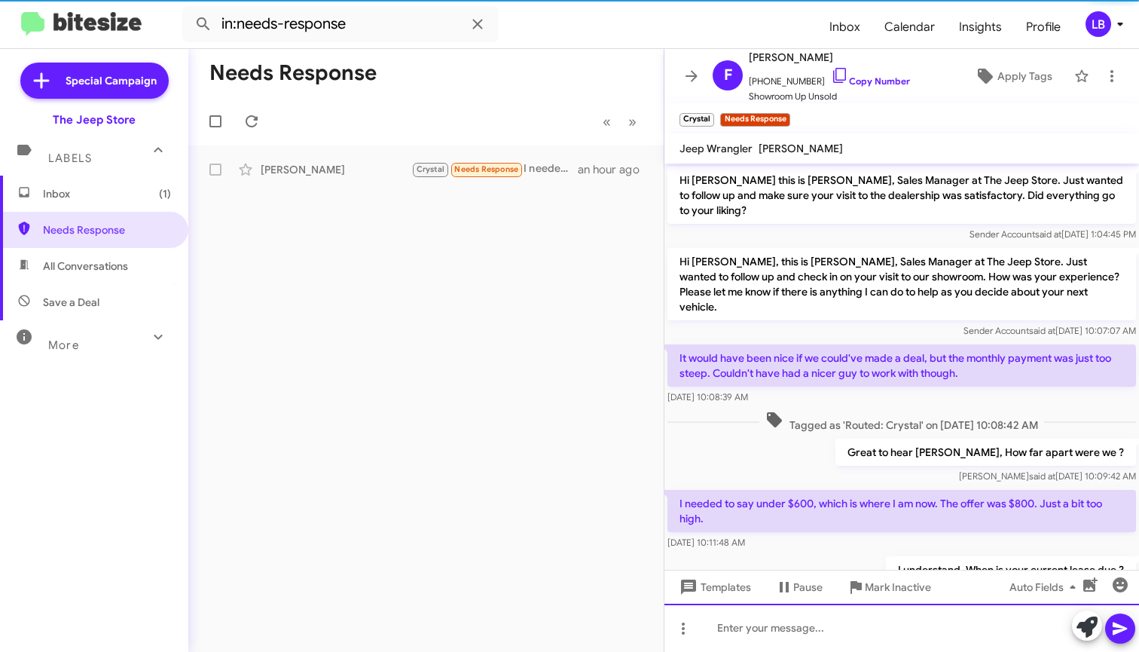
scroll to position [46, 0]
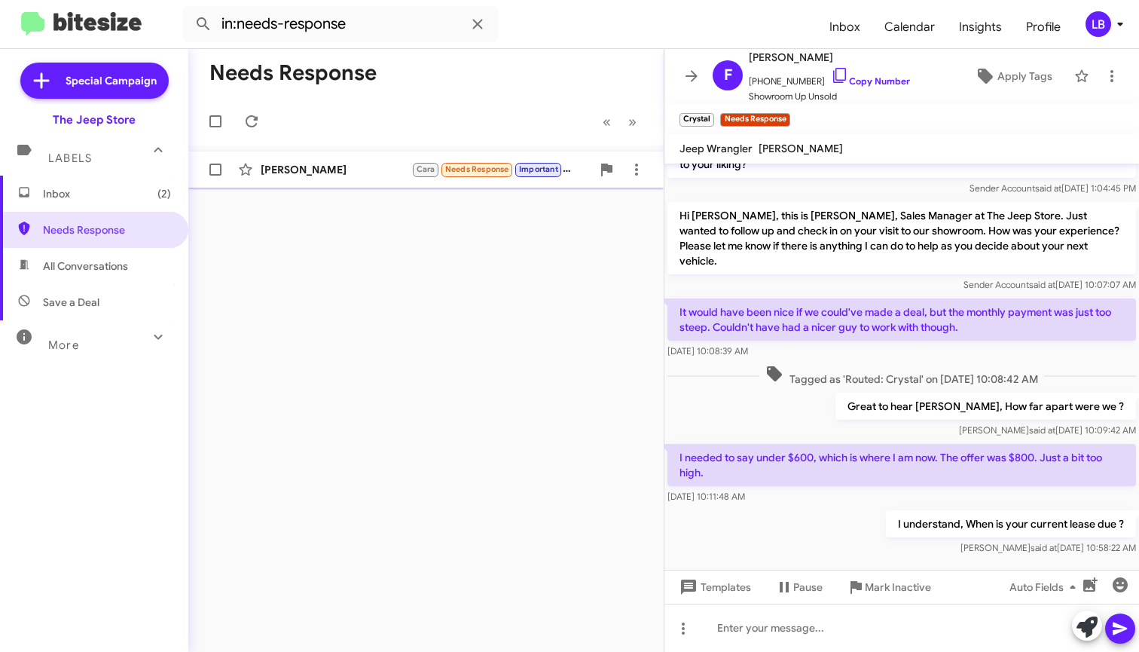
click at [316, 160] on div "[PERSON_NAME] [PERSON_NAME] Needs Response Important Ok thx a few seconds ago" at bounding box center [425, 169] width 451 height 30
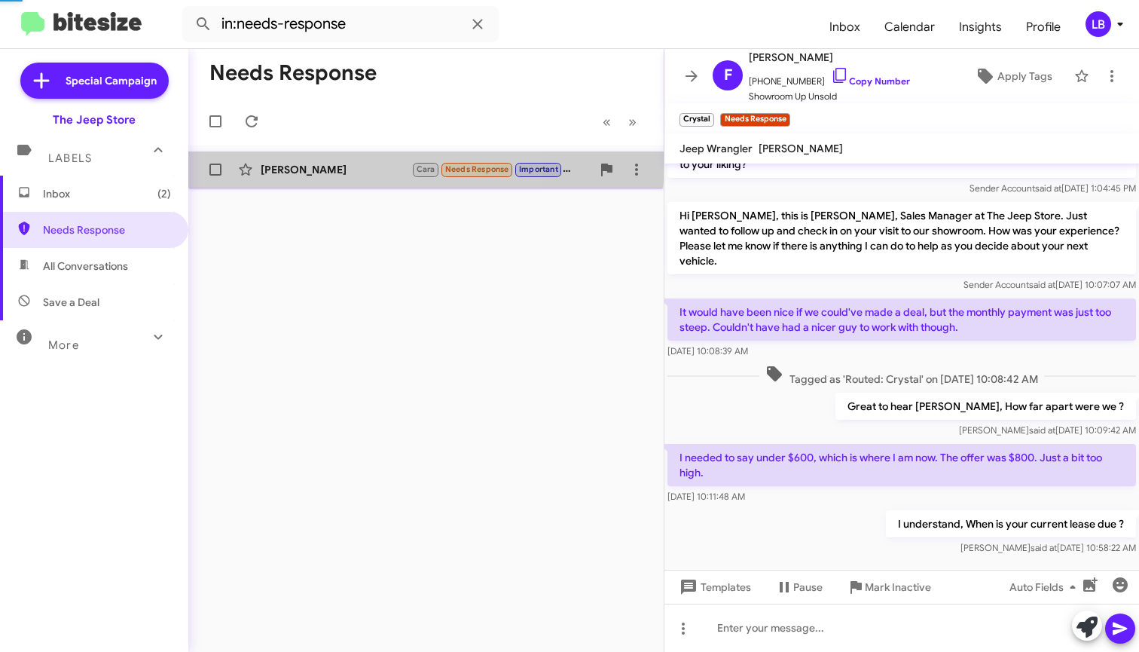
scroll to position [121, 0]
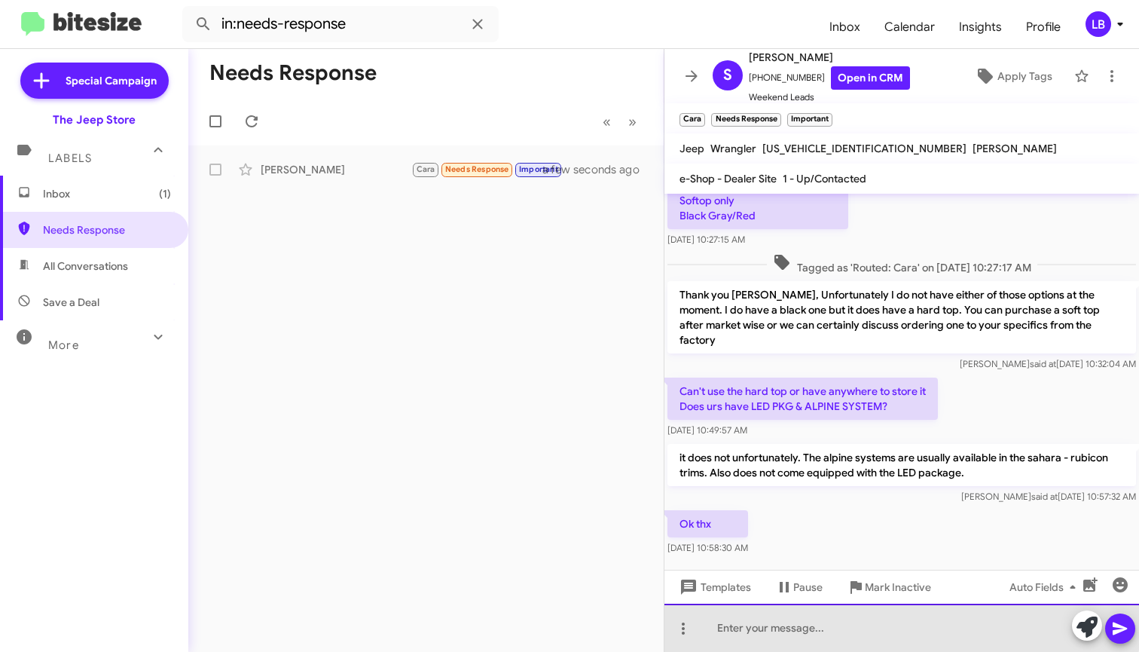
click at [824, 619] on div at bounding box center [902, 628] width 475 height 48
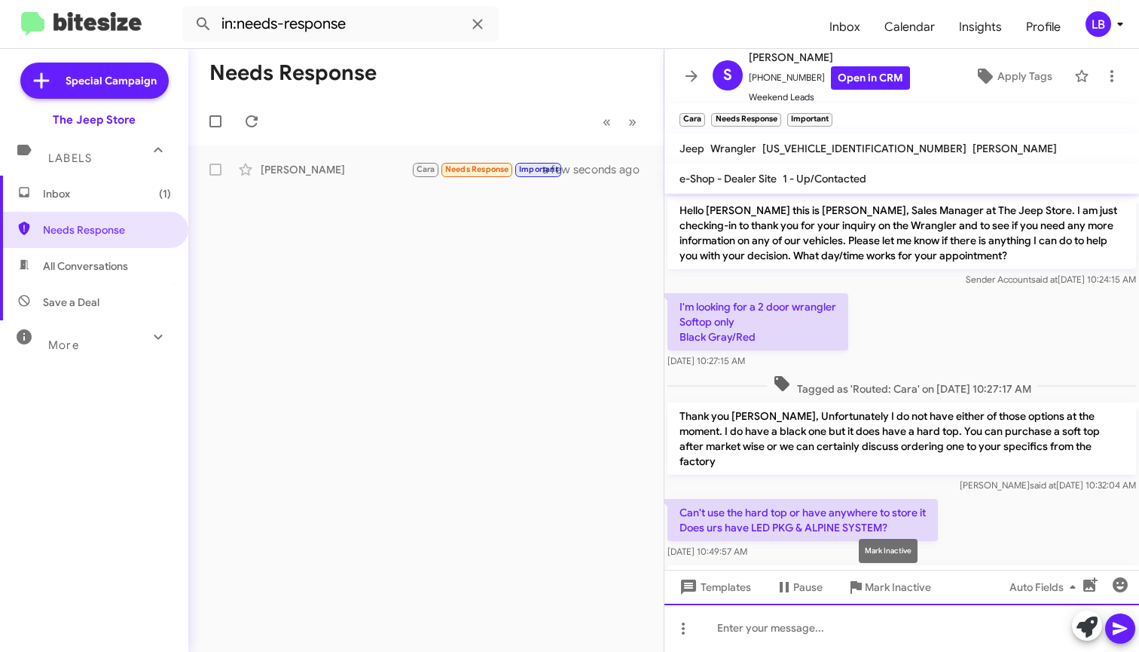
scroll to position [176, 0]
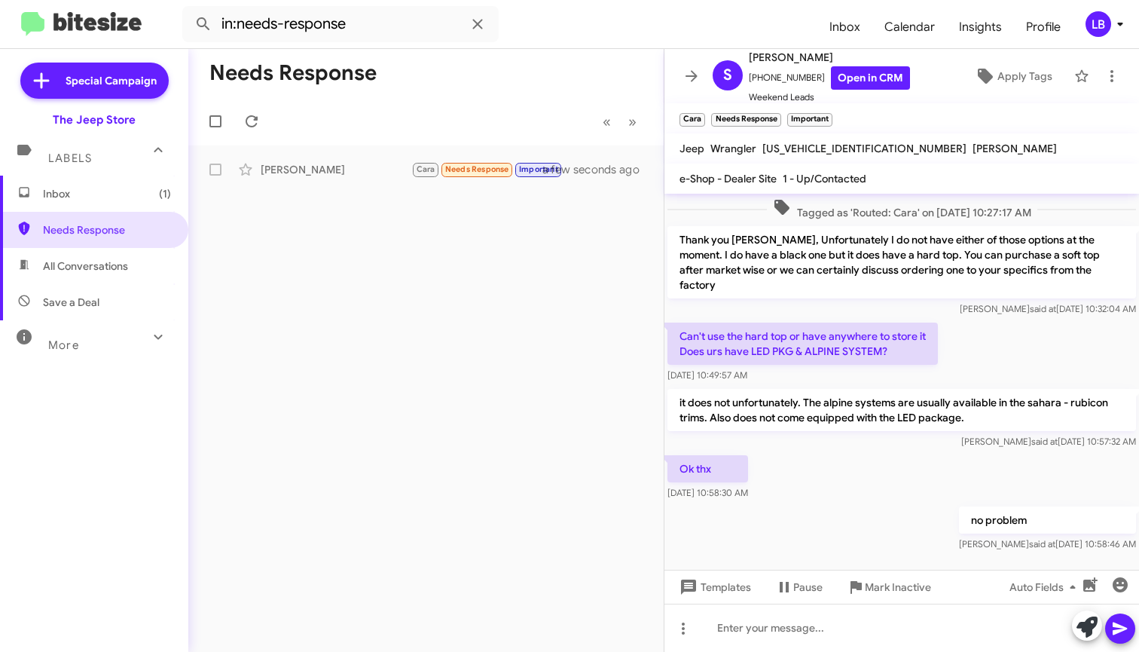
click at [72, 197] on span "Inbox (1)" at bounding box center [107, 193] width 128 height 15
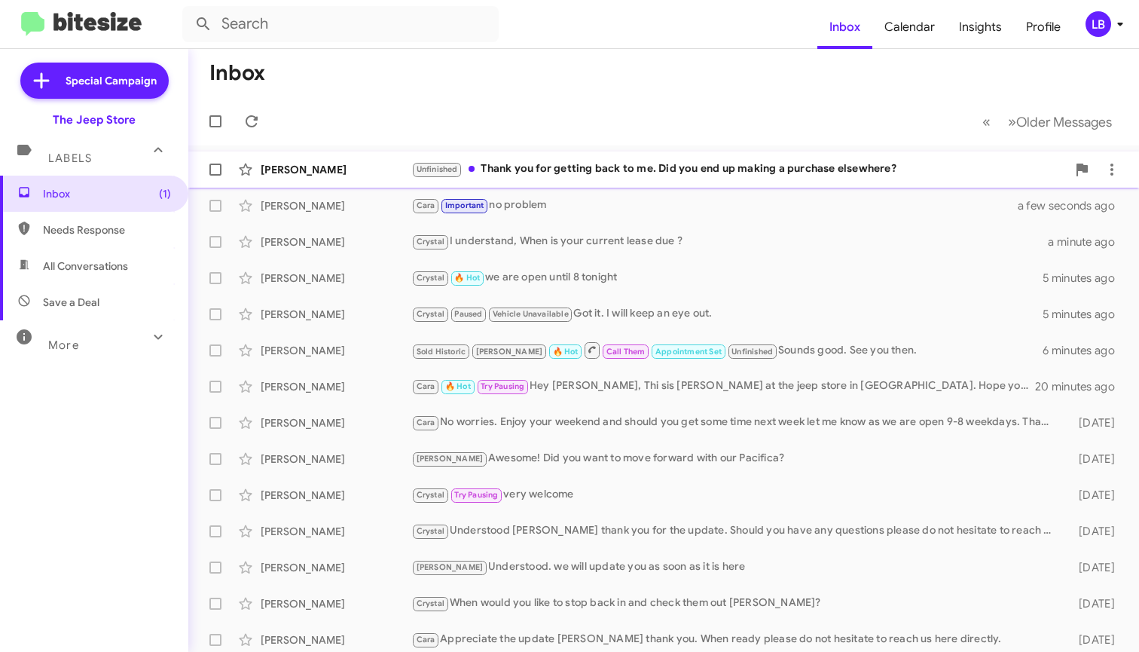
click at [615, 175] on div "Unfinished Thank you for getting back to me. Did you end up making a purchase e…" at bounding box center [739, 168] width 656 height 17
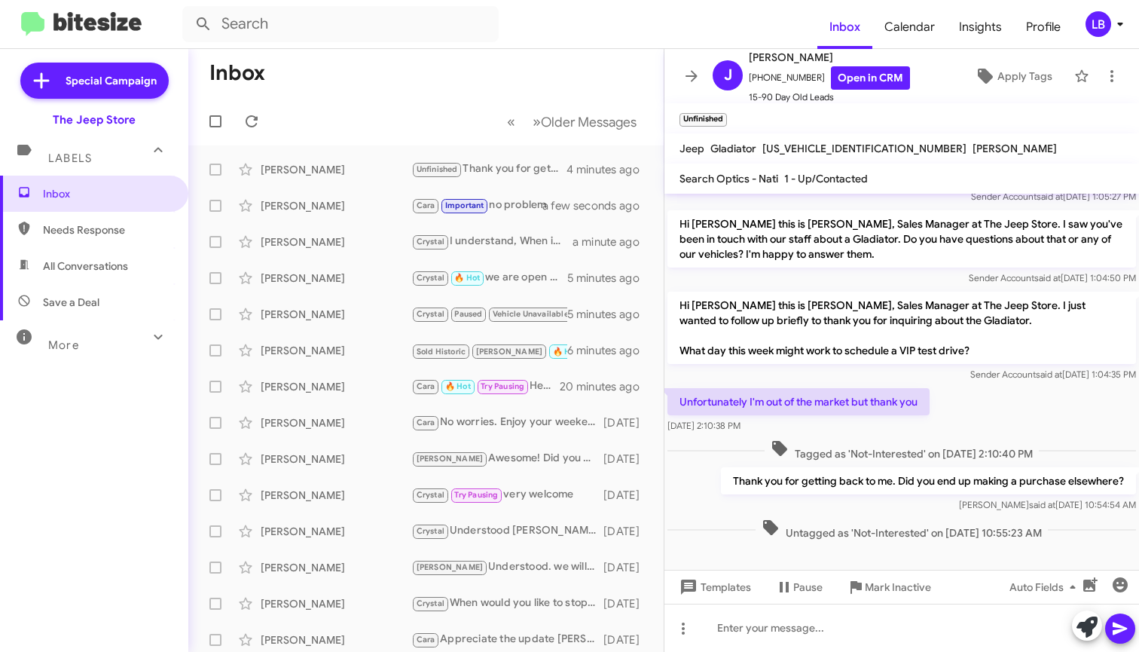
scroll to position [869, 0]
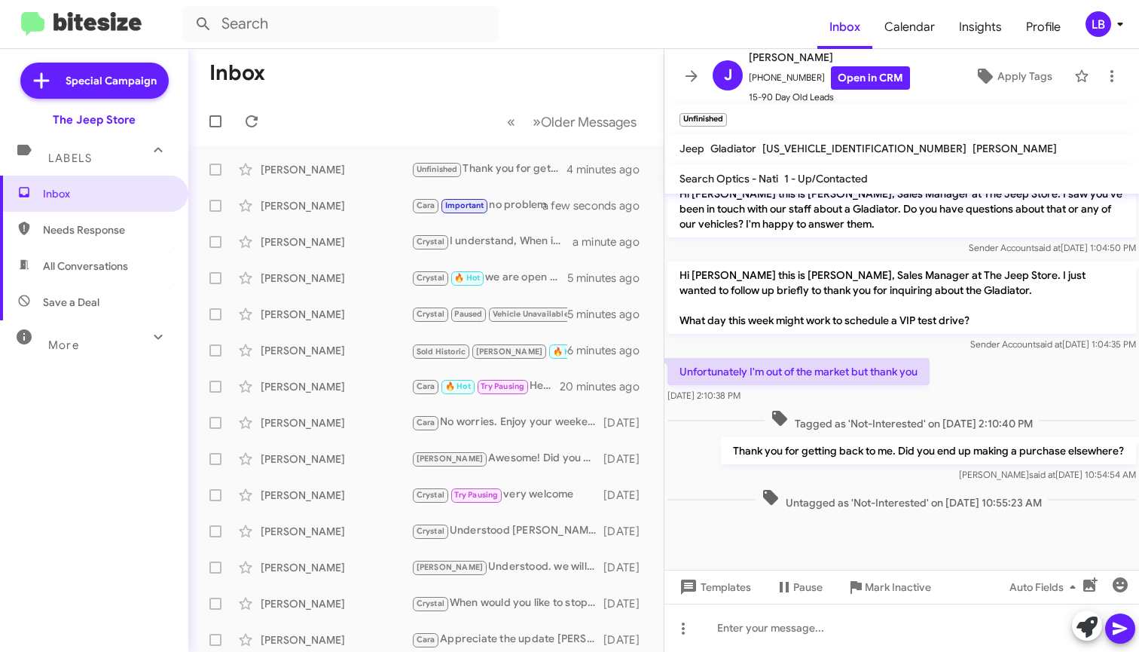
click at [380, 50] on mat-toolbar-row "Inbox" at bounding box center [425, 73] width 475 height 48
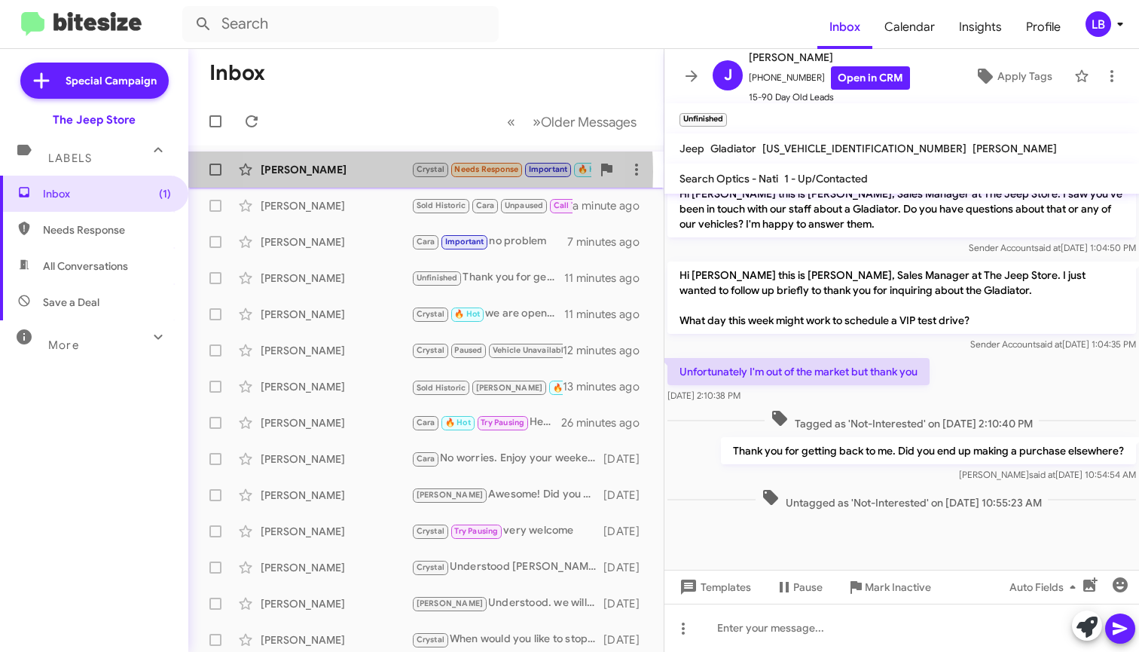
click at [352, 172] on div "[PERSON_NAME]" at bounding box center [336, 169] width 151 height 15
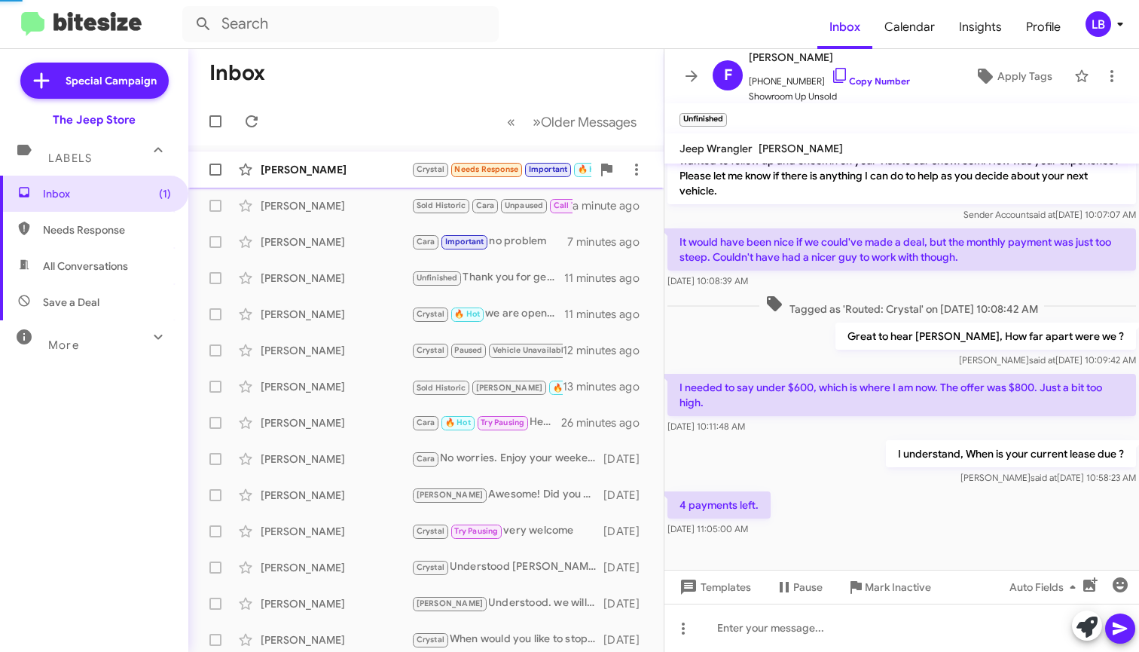
scroll to position [101, 0]
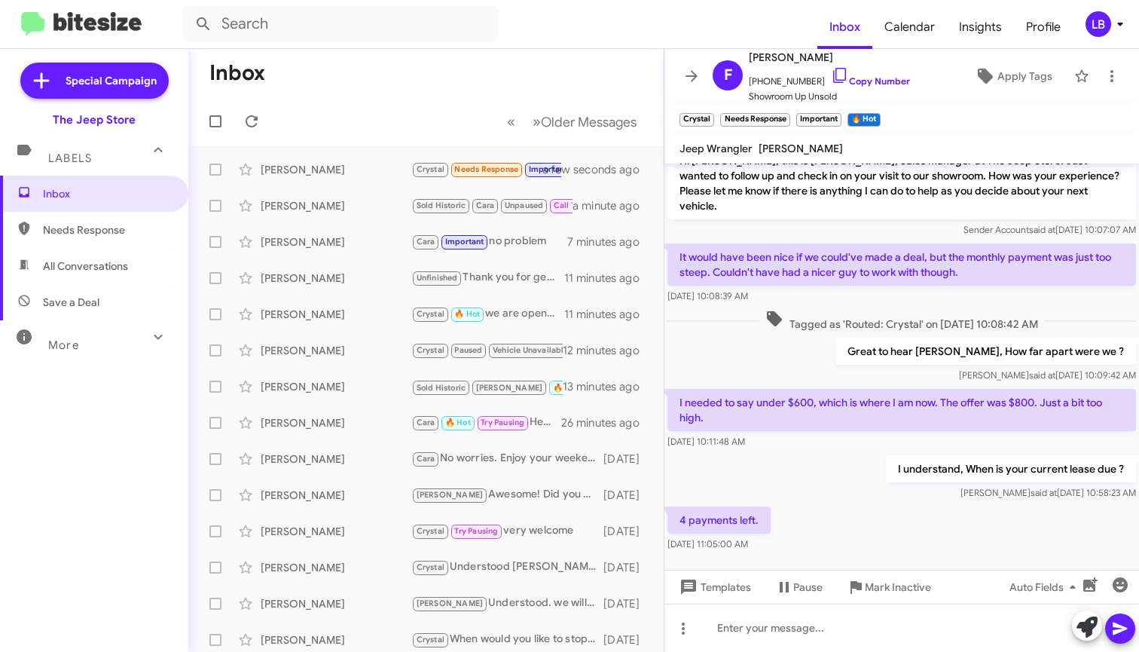
click at [759, 289] on div "It would have been nice if we could've made a deal, but the monthly payment was…" at bounding box center [902, 273] width 475 height 66
click at [819, 289] on div "[DATE] 10:08:39 AM" at bounding box center [902, 296] width 469 height 15
click at [821, 310] on span "Tagged as 'Routed: Crystal' on [DATE] 10:08:42 AM" at bounding box center [901, 321] width 285 height 22
drag, startPoint x: 808, startPoint y: 79, endPoint x: 761, endPoint y: 84, distance: 47.7
click at [761, 84] on span "[PHONE_NUMBER] Copy Number" at bounding box center [829, 77] width 161 height 23
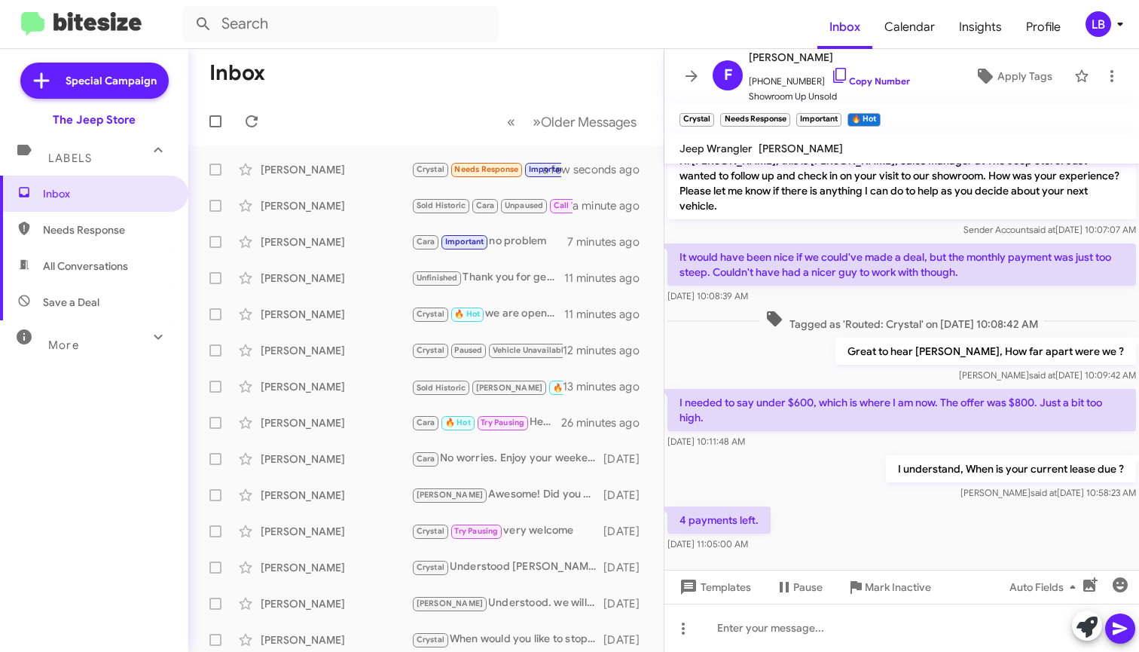
click at [561, 75] on mat-toolbar-row "Inbox" at bounding box center [425, 73] width 475 height 48
drag, startPoint x: 808, startPoint y: 84, endPoint x: 763, endPoint y: 84, distance: 45.2
click at [759, 84] on span "[PHONE_NUMBER] Copy Number" at bounding box center [829, 77] width 161 height 23
copy span "7326846359"
drag, startPoint x: 893, startPoint y: 478, endPoint x: 850, endPoint y: 527, distance: 65.1
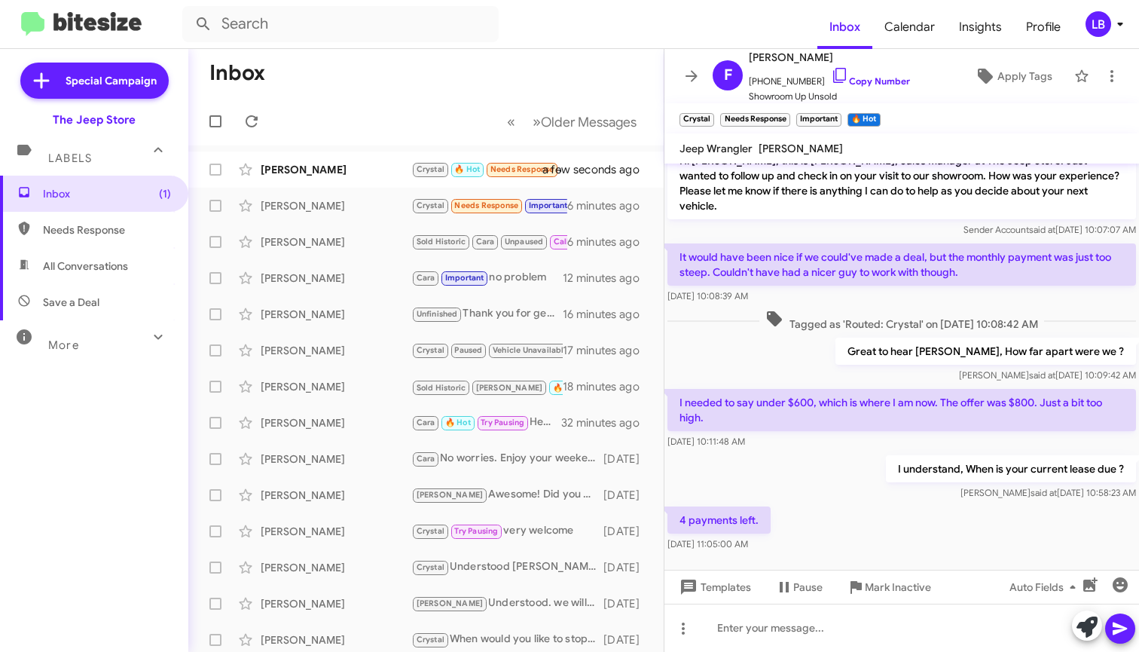
click at [893, 485] on div "[PERSON_NAME] said at [DATE] 10:58:23 AM" at bounding box center [1011, 492] width 250 height 15
drag, startPoint x: 869, startPoint y: 514, endPoint x: 846, endPoint y: 380, distance: 135.4
click at [869, 513] on div "4 payments left. [DATE] 11:05:00 AM" at bounding box center [902, 528] width 475 height 51
click at [852, 510] on div "Hi [PERSON_NAME] this is [PERSON_NAME], Sales Manager at The Jeep Store. Just w…" at bounding box center [902, 309] width 475 height 492
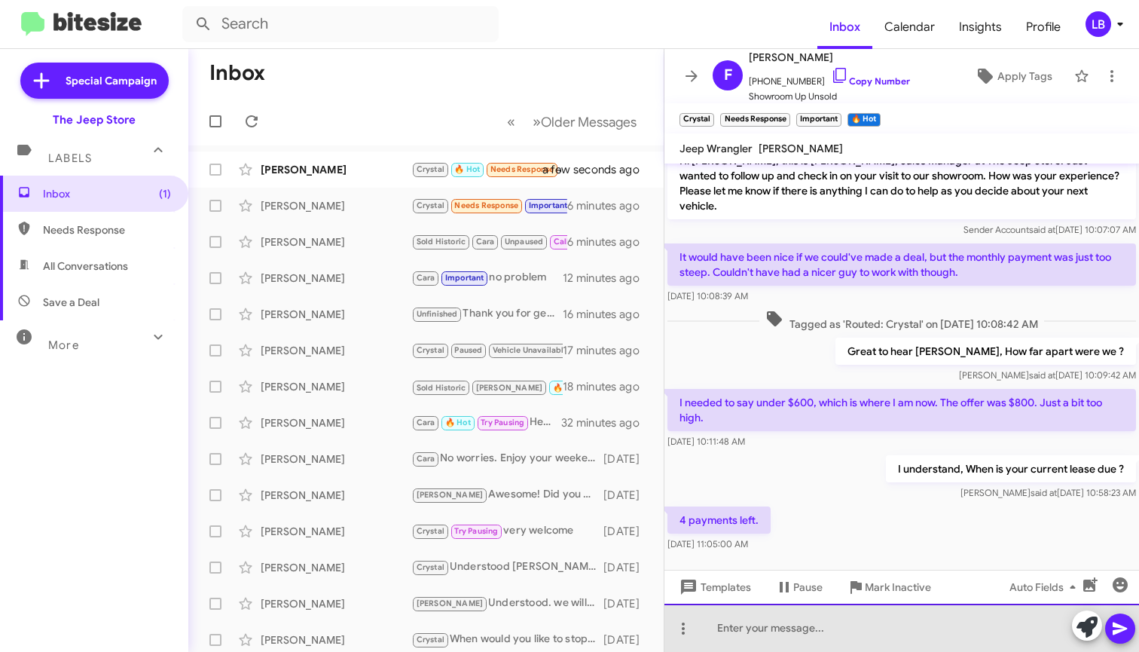
click at [825, 648] on div at bounding box center [902, 628] width 475 height 48
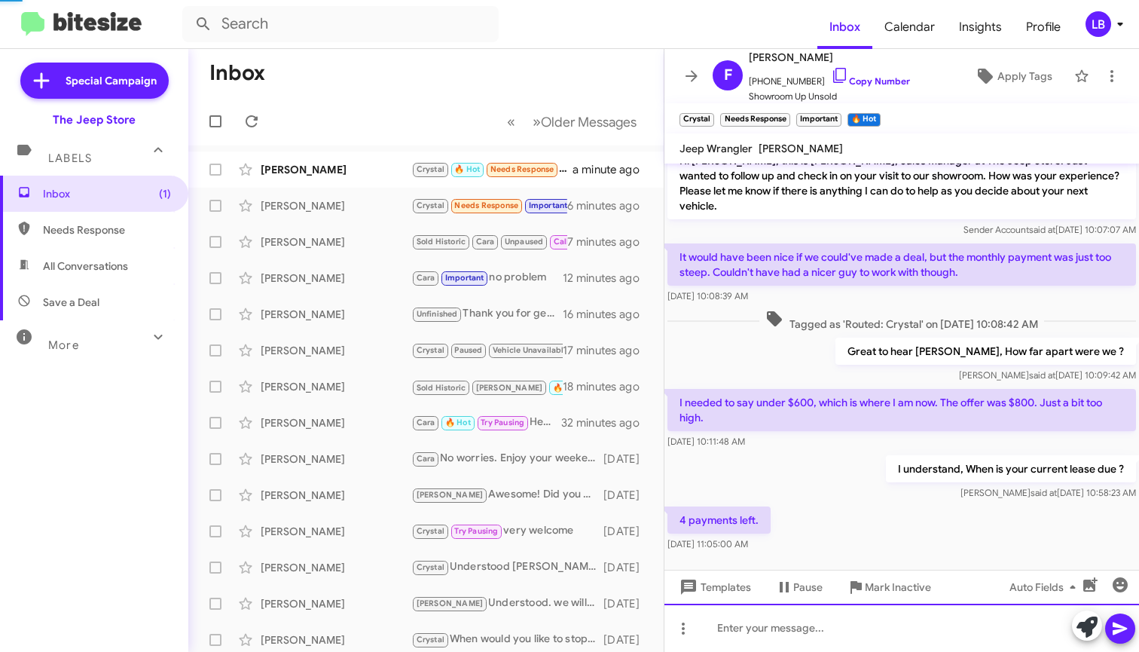
scroll to position [0, 0]
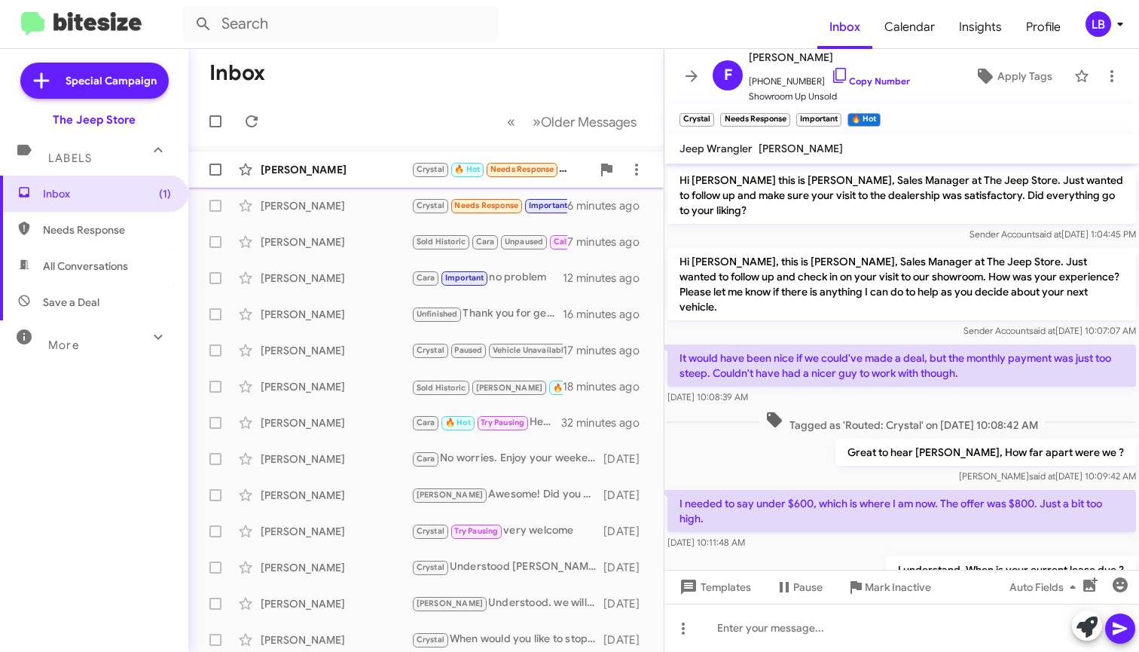
click at [368, 170] on div "[PERSON_NAME]" at bounding box center [336, 169] width 151 height 15
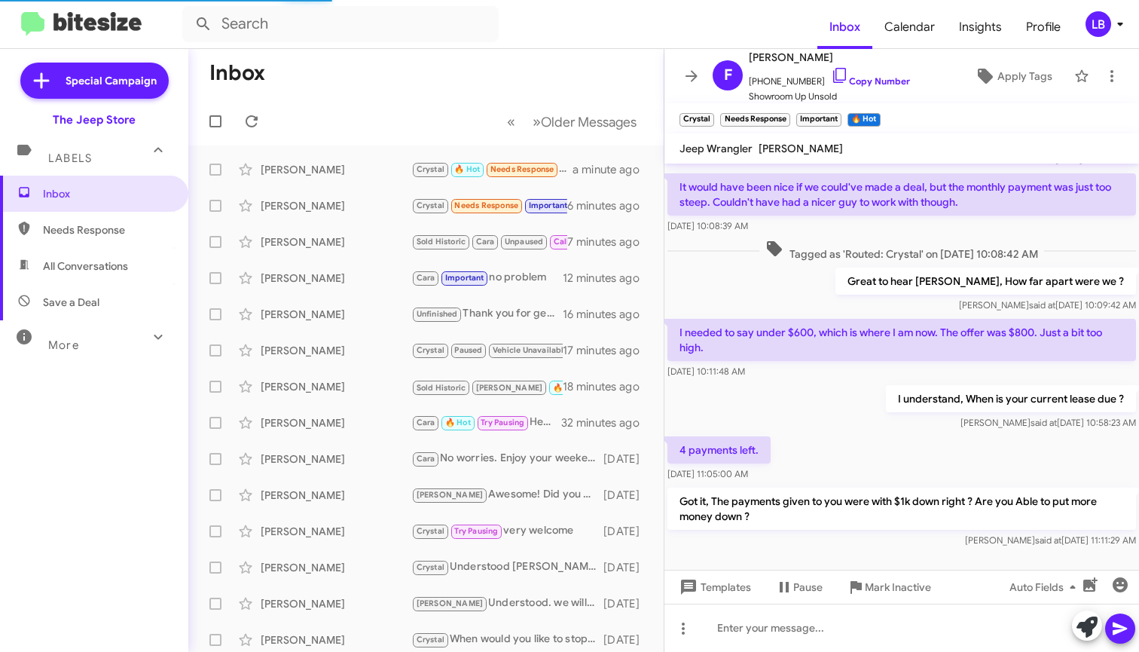
click at [864, 289] on div "Great to hear [PERSON_NAME], How far apart were we ? [PERSON_NAME] said at [DAT…" at bounding box center [902, 289] width 475 height 51
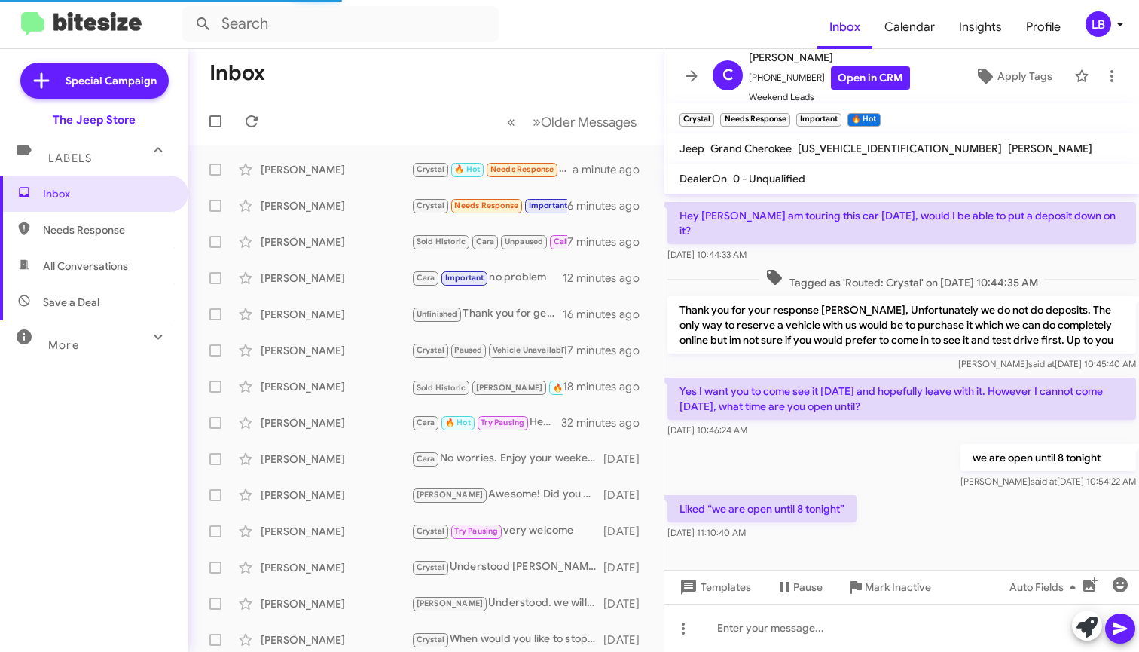
scroll to position [76, 0]
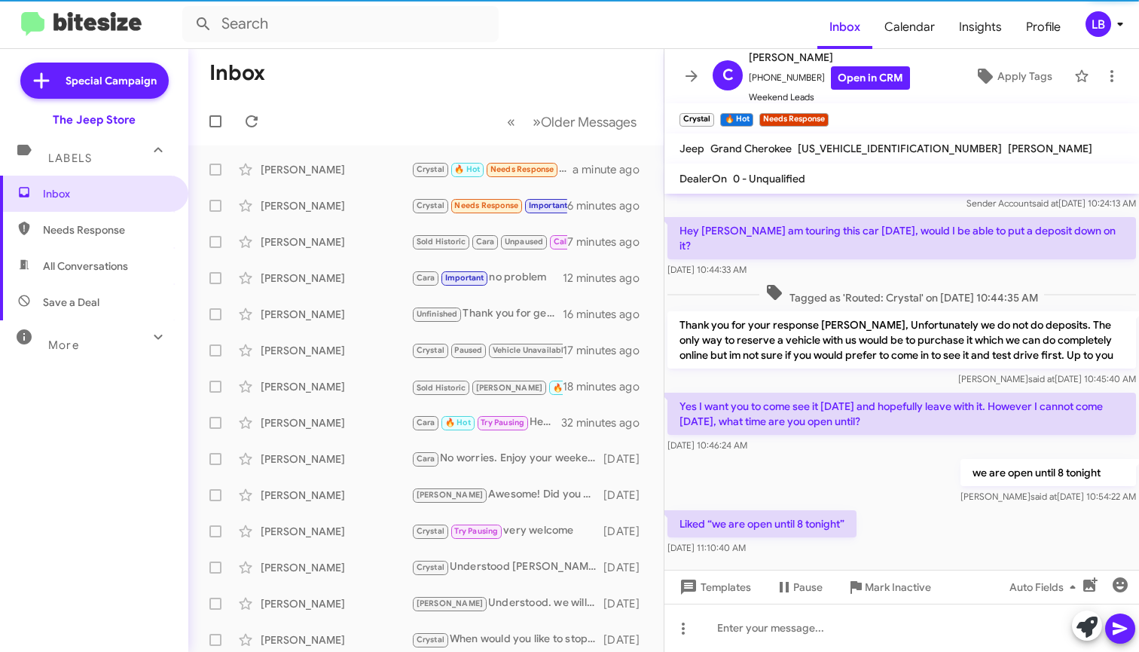
click at [854, 490] on div "we are open until 8 tonight [PERSON_NAME] said at [DATE] 10:54:22 AM" at bounding box center [902, 481] width 475 height 51
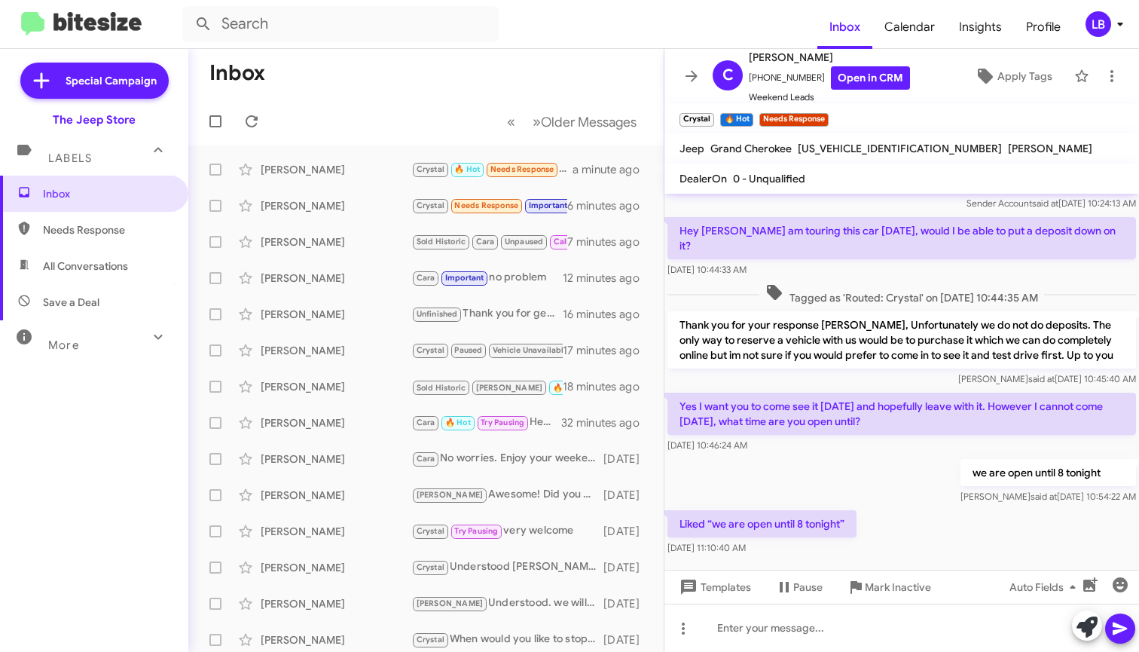
click at [885, 456] on div "we are open until 8 tonight [PERSON_NAME] said at [DATE] 10:54:22 AM" at bounding box center [902, 481] width 475 height 51
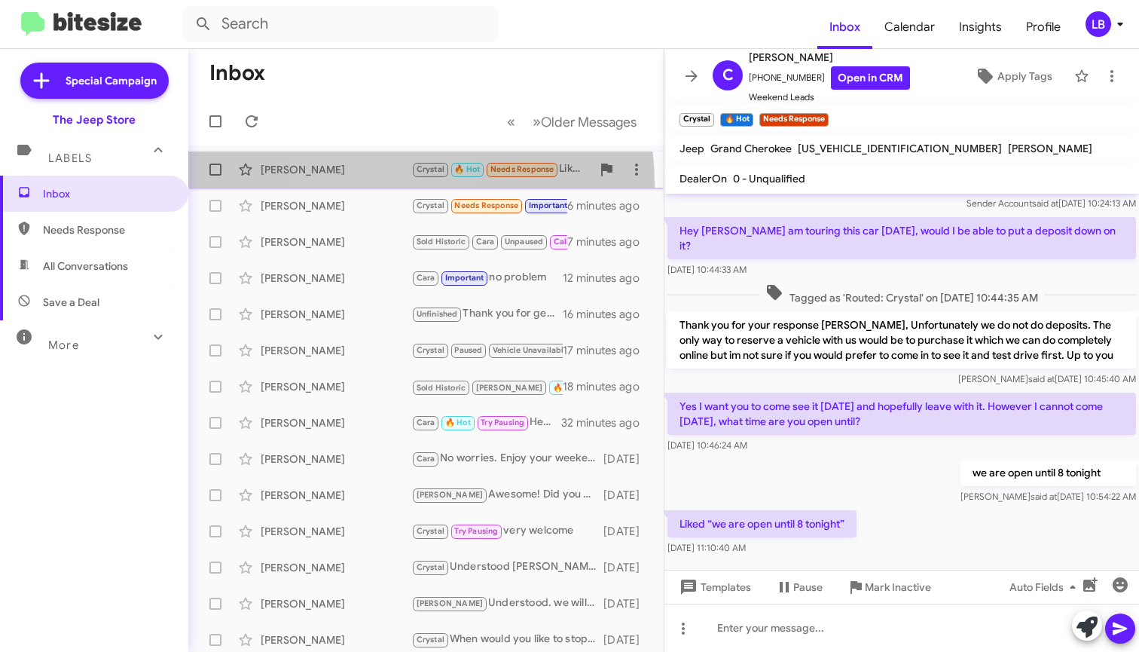
click at [374, 184] on div "[PERSON_NAME] [PERSON_NAME] 🔥 Hot Needs Response Liked “we are open until 8 ton…" at bounding box center [425, 169] width 451 height 30
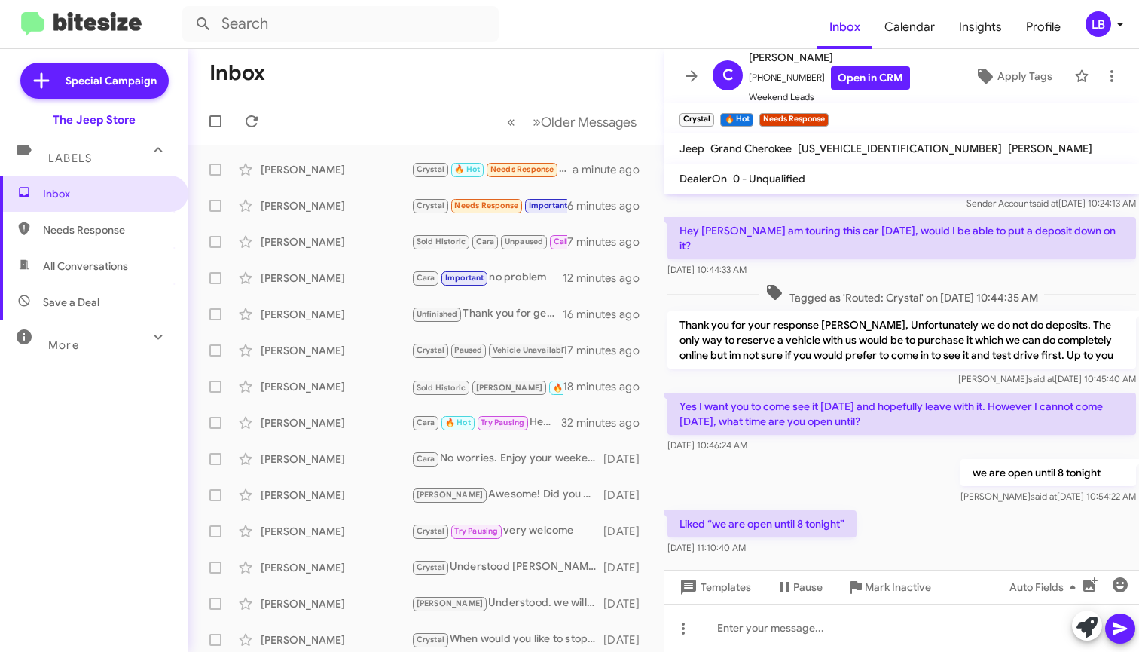
click at [841, 486] on div "we are open until 8 tonight [PERSON_NAME] said at [DATE] 10:54:22 AM" at bounding box center [902, 481] width 475 height 51
click at [342, 108] on mat-toolbar-row "« Previous » Next Older Messages" at bounding box center [425, 121] width 475 height 48
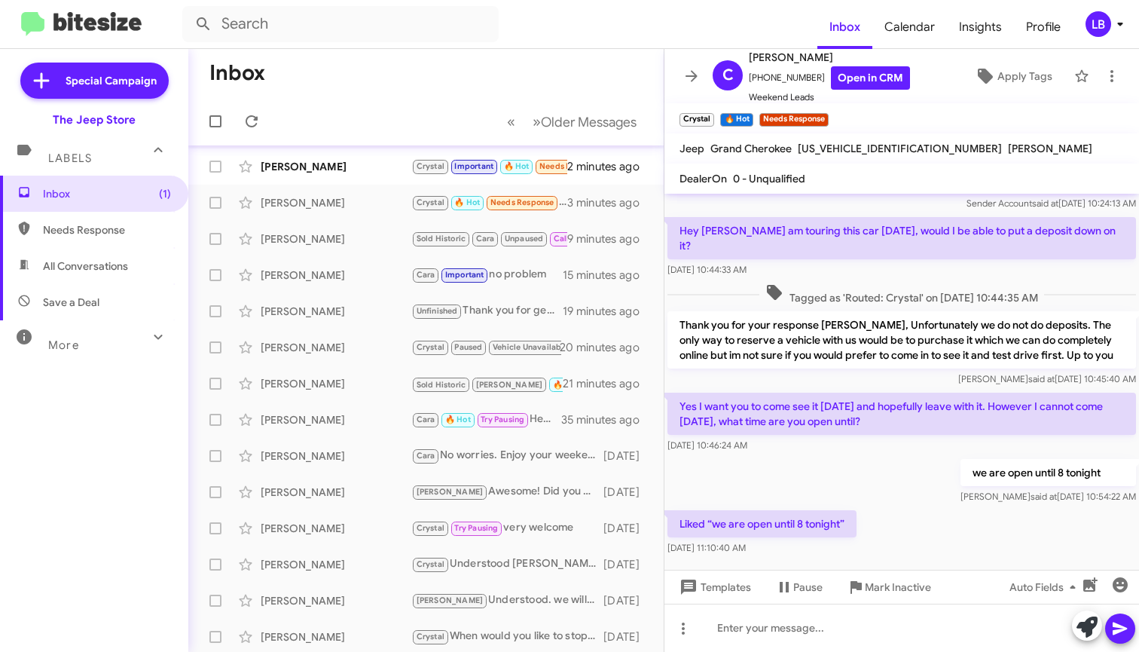
drag, startPoint x: 855, startPoint y: 460, endPoint x: 716, endPoint y: 425, distance: 143.6
click at [851, 459] on div "we are open until 8 tonight [PERSON_NAME] said at [DATE] 10:54:22 AM" at bounding box center [902, 481] width 475 height 51
click at [343, 157] on div "[PERSON_NAME] [PERSON_NAME] Important 🔥 Hot Needs Response If I had more money …" at bounding box center [425, 166] width 451 height 30
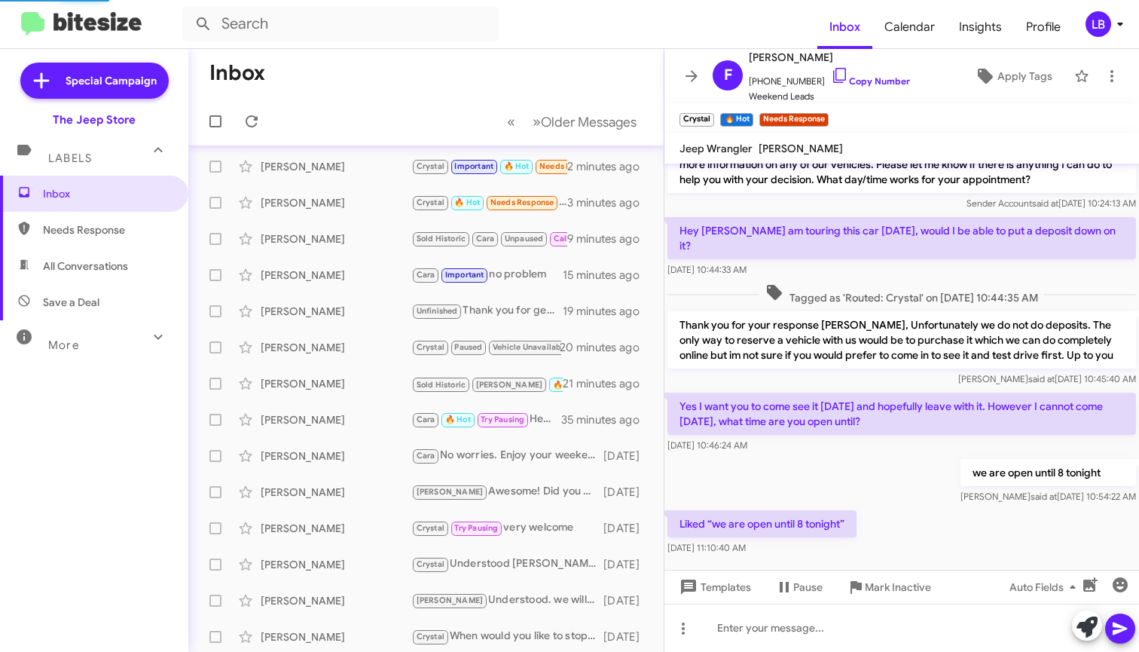
scroll to position [226, 0]
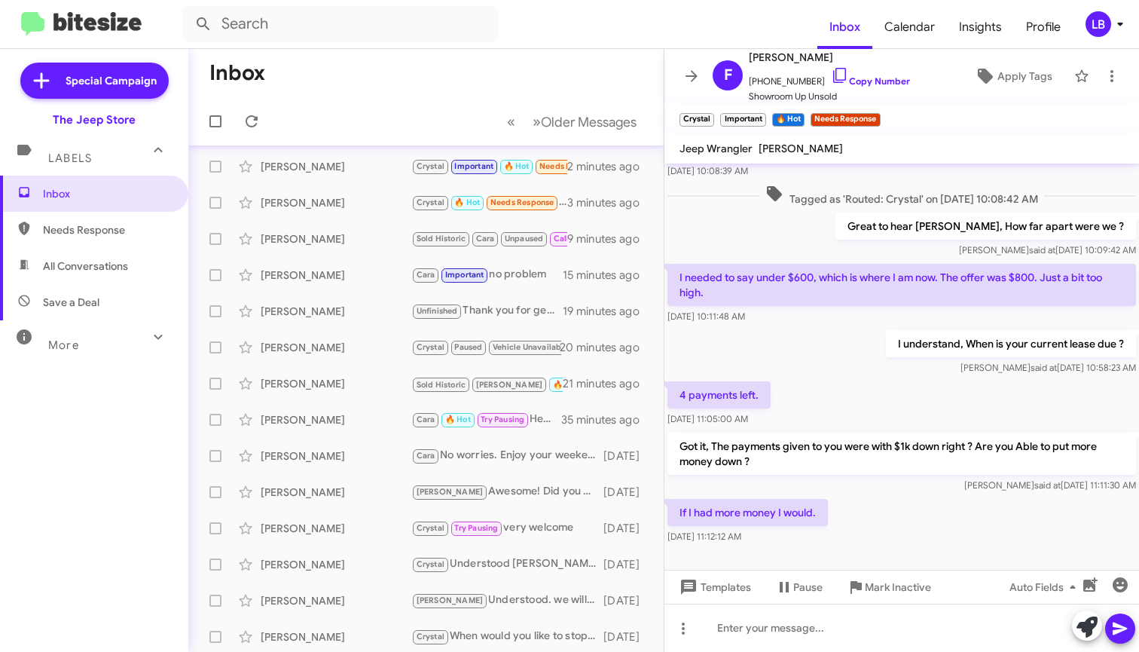
click at [888, 378] on div "4 payments left. [DATE] 11:05:00 AM" at bounding box center [902, 403] width 475 height 51
click at [894, 500] on div "If I had more money I would. [DATE] 11:12:12 AM" at bounding box center [902, 521] width 475 height 51
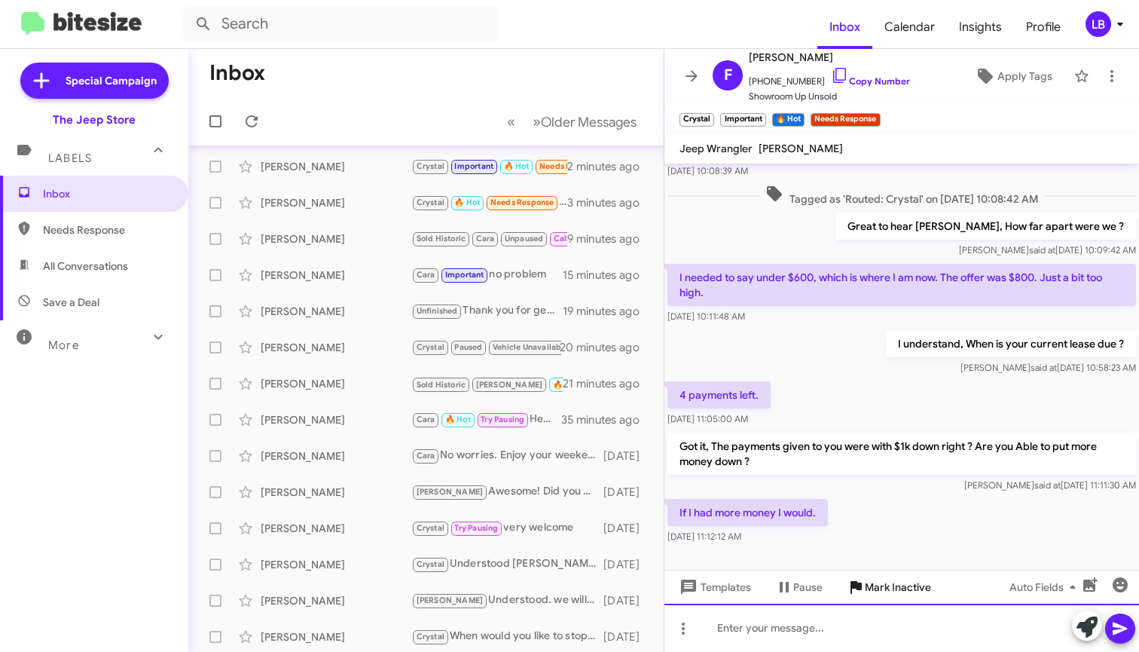
drag, startPoint x: 857, startPoint y: 642, endPoint x: 873, endPoint y: 584, distance: 60.3
click at [857, 641] on div at bounding box center [902, 628] width 475 height 48
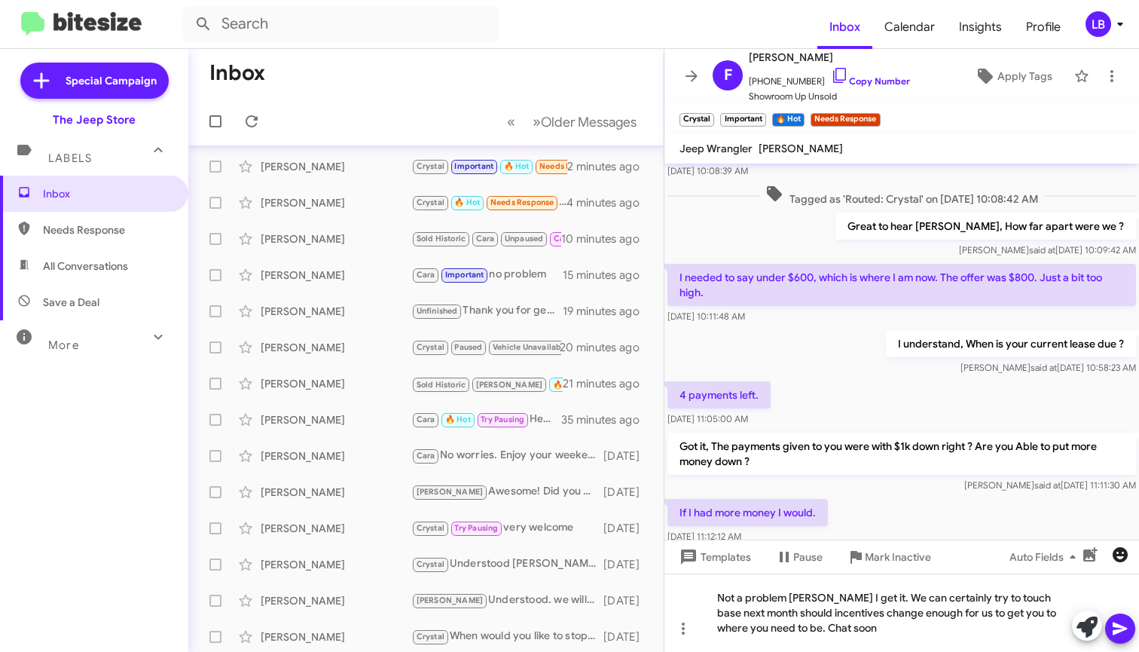
click at [1116, 552] on icon "button" at bounding box center [1120, 554] width 15 height 15
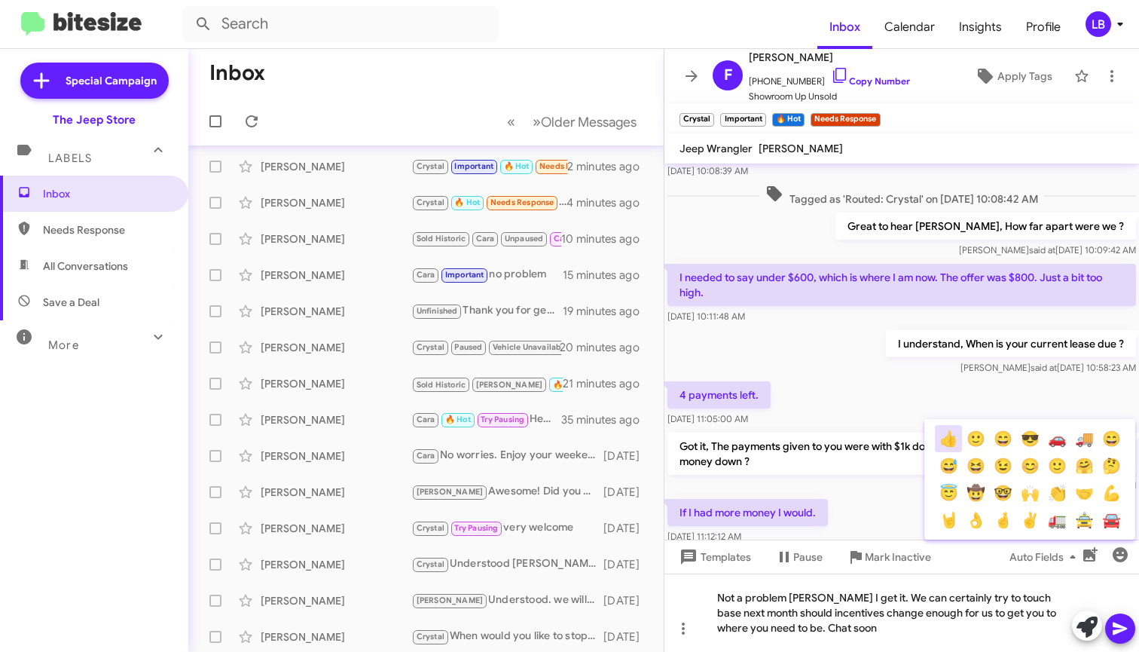
click at [952, 436] on button "👍" at bounding box center [948, 438] width 27 height 27
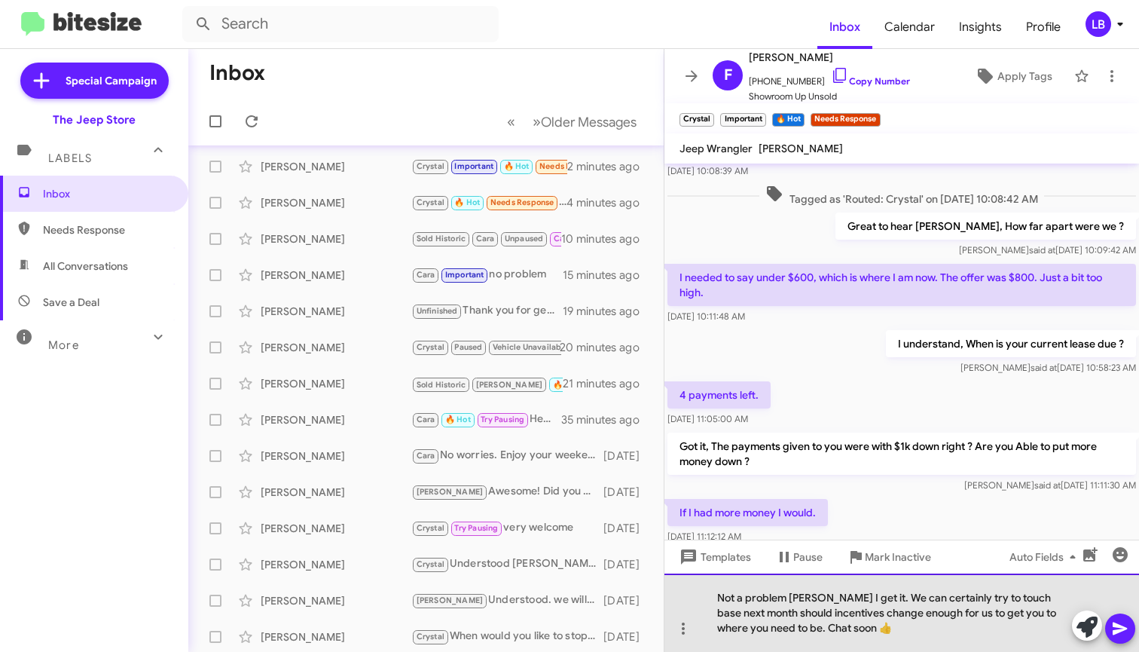
click at [971, 628] on div "Not a problem [PERSON_NAME] I get it. We can certainly try to touch base next m…" at bounding box center [902, 612] width 475 height 78
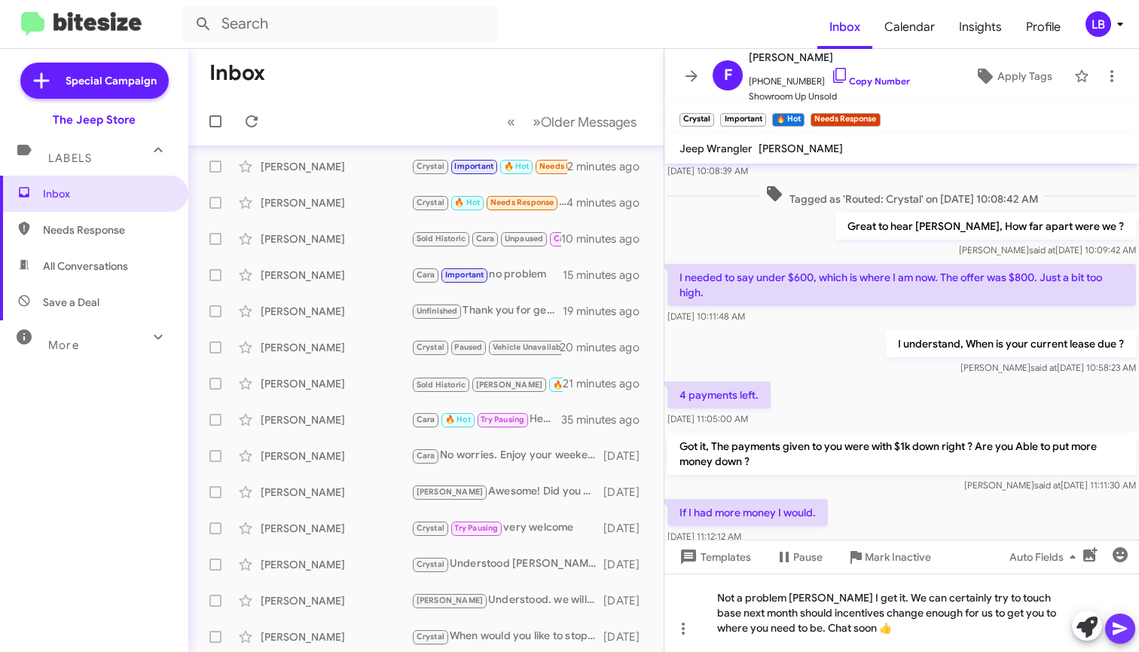
click at [1114, 627] on icon at bounding box center [1120, 628] width 14 height 13
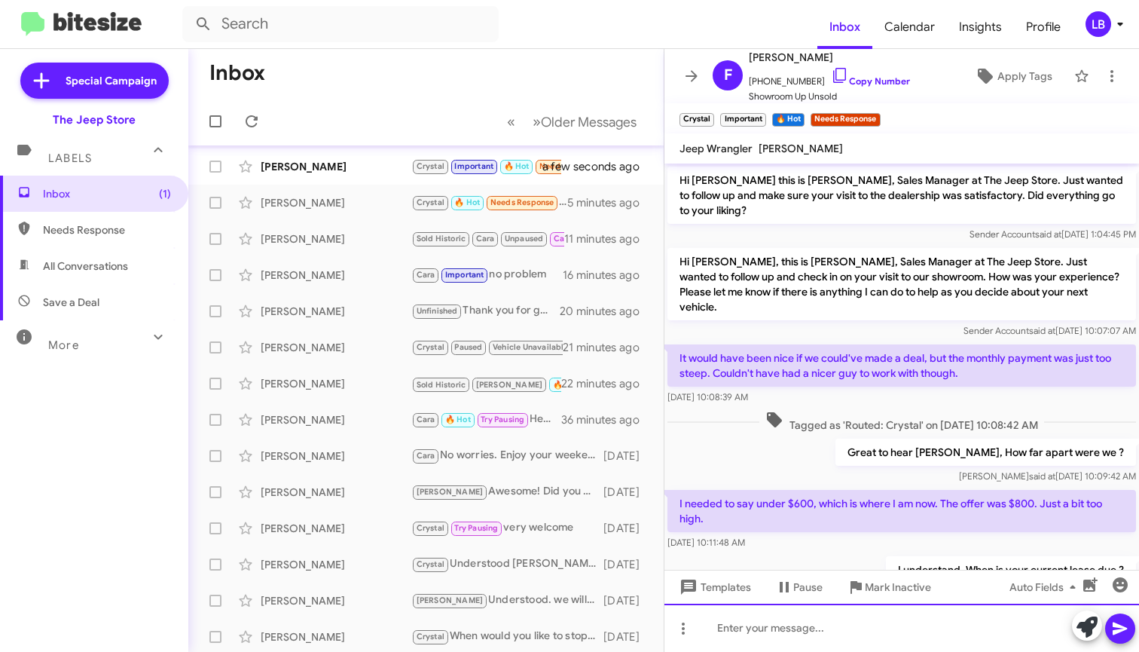
scroll to position [351, 0]
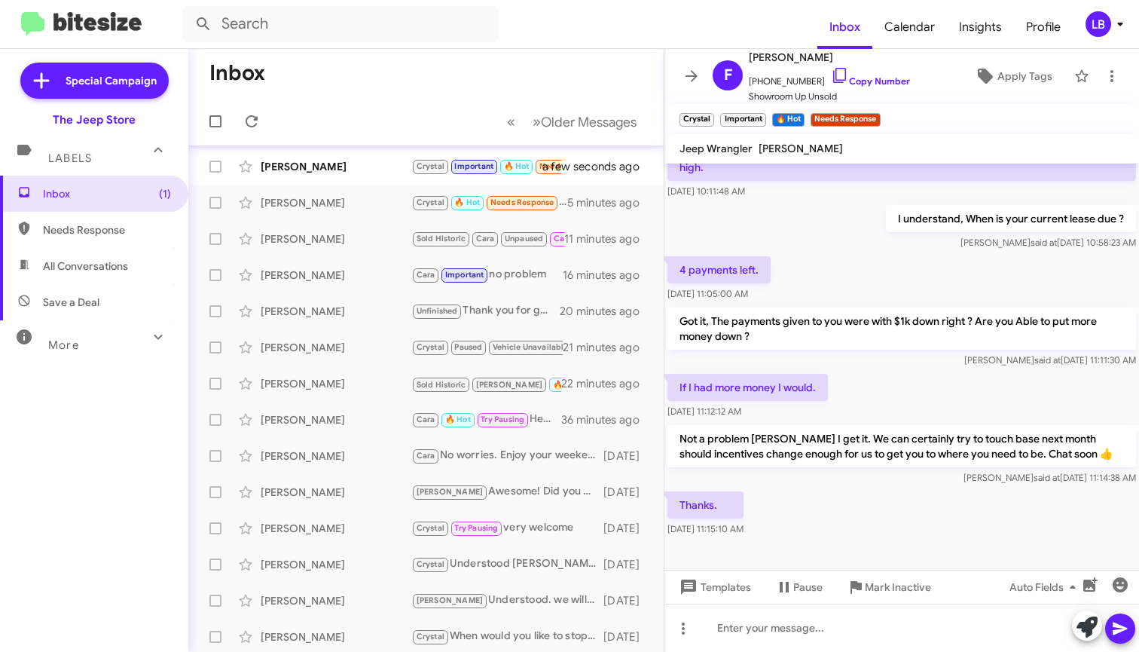
click at [926, 380] on div "If I had more money I would. [DATE] 11:12:12 AM" at bounding box center [902, 396] width 475 height 51
click at [907, 353] on div "[PERSON_NAME] said at [DATE] 11:11:30 AM" at bounding box center [902, 360] width 469 height 15
click at [880, 593] on span "Mark Inactive" at bounding box center [898, 586] width 66 height 27
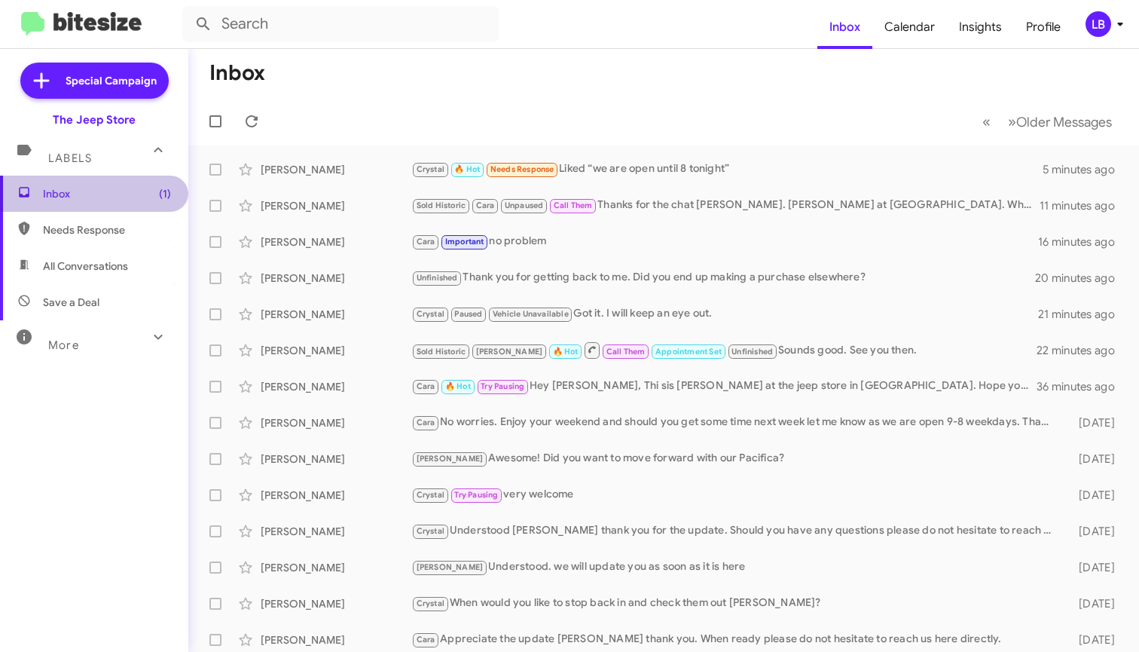
click at [136, 192] on span "Inbox (1)" at bounding box center [107, 193] width 128 height 15
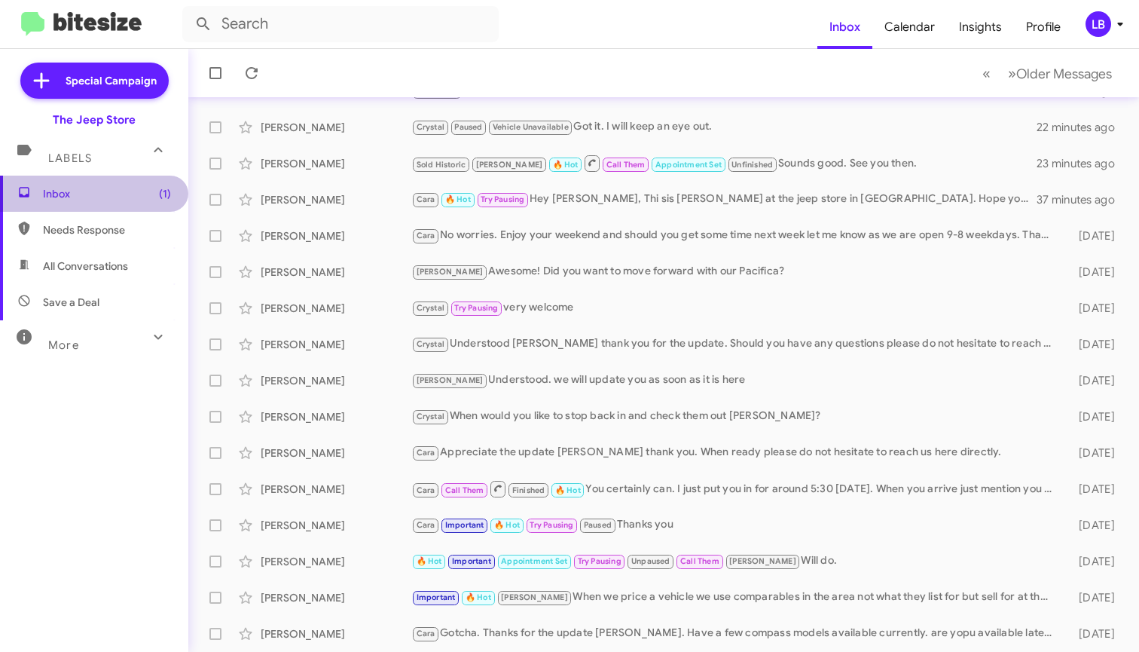
click at [121, 188] on span "Inbox (1)" at bounding box center [107, 193] width 128 height 15
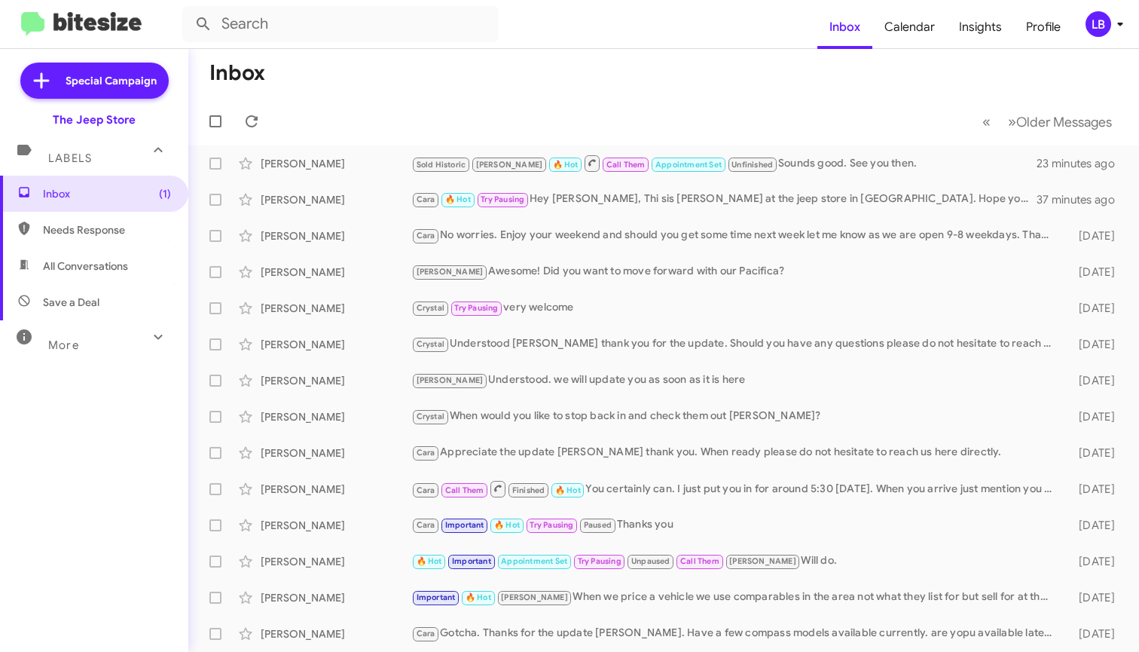
scroll to position [0, 0]
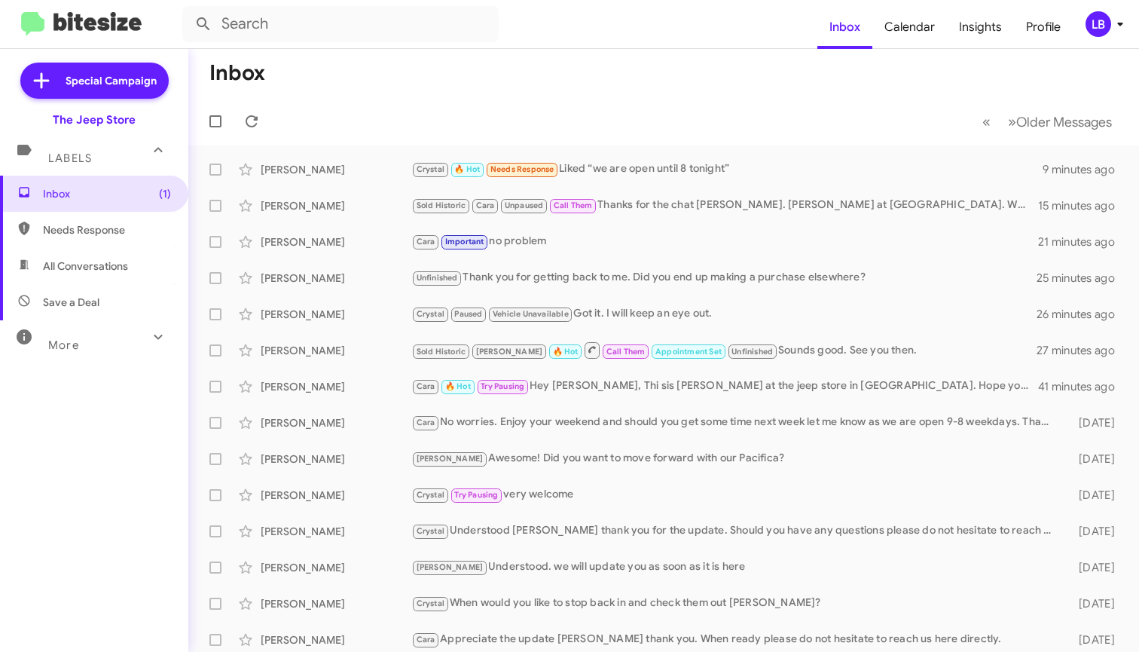
click at [835, 119] on mat-toolbar-row "« Previous » Next Older Messages" at bounding box center [663, 121] width 951 height 48
click at [448, 69] on mat-toolbar-row "Inbox" at bounding box center [663, 73] width 951 height 48
click at [535, 23] on form at bounding box center [499, 24] width 635 height 36
click at [461, 105] on mat-toolbar-row "« Previous » Next Older Messages" at bounding box center [663, 121] width 951 height 48
click at [77, 172] on mat-expansion-panel-header "Labels" at bounding box center [94, 151] width 188 height 48
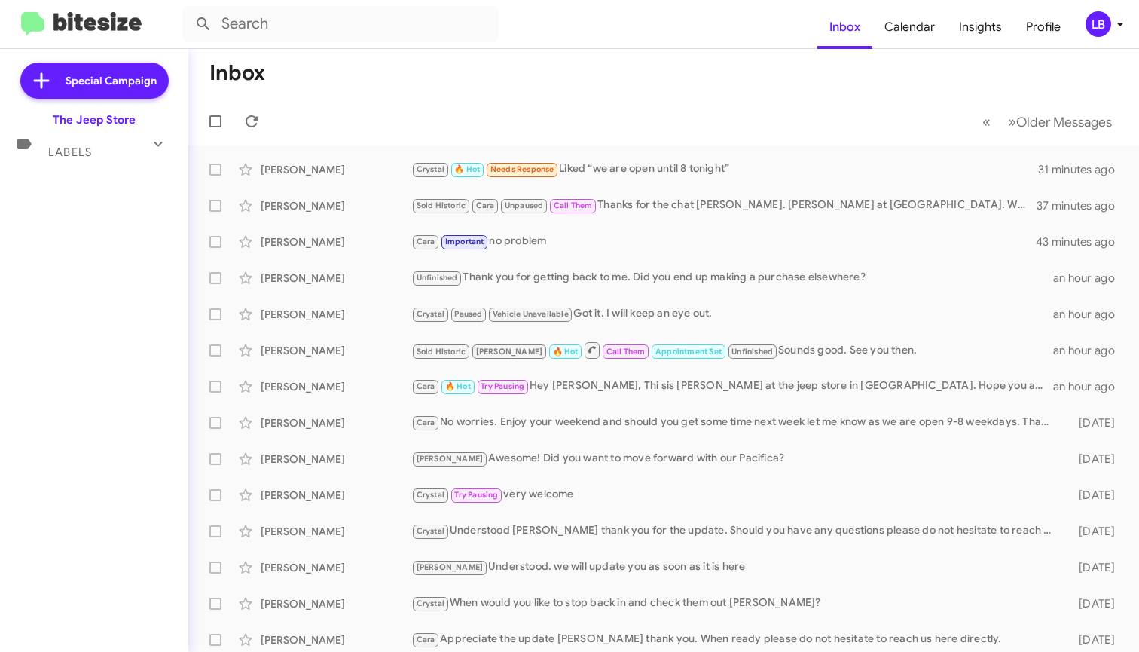
click at [77, 194] on div "Special Campaign The Jeep Store Labels Inbox (1) Needs Response All Conversatio…" at bounding box center [94, 347] width 188 height 597
click at [83, 146] on span "Labels" at bounding box center [70, 152] width 44 height 14
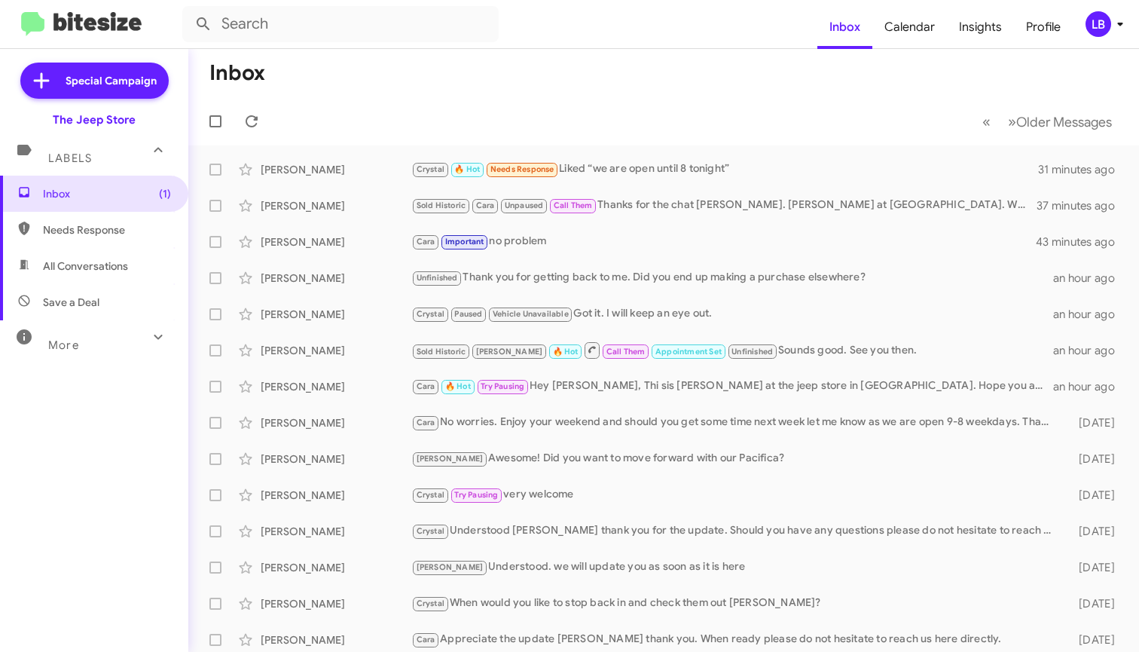
click at [89, 232] on span "Needs Response" at bounding box center [107, 229] width 128 height 15
type input "in:needs-response"
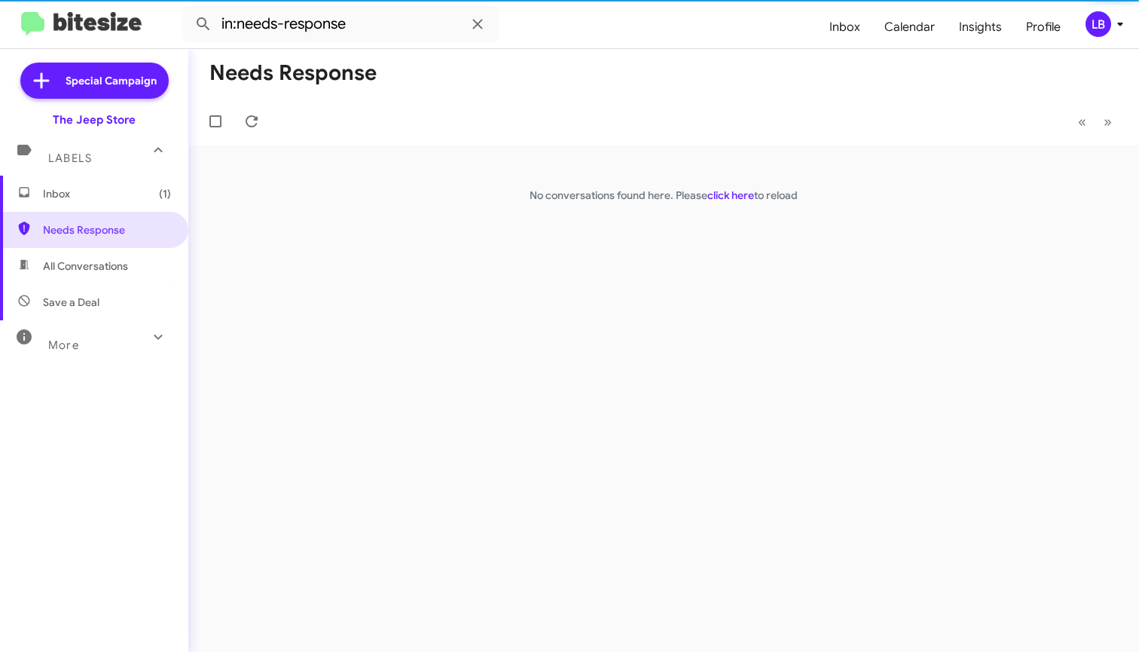
click at [93, 190] on span "Inbox (1)" at bounding box center [107, 193] width 128 height 15
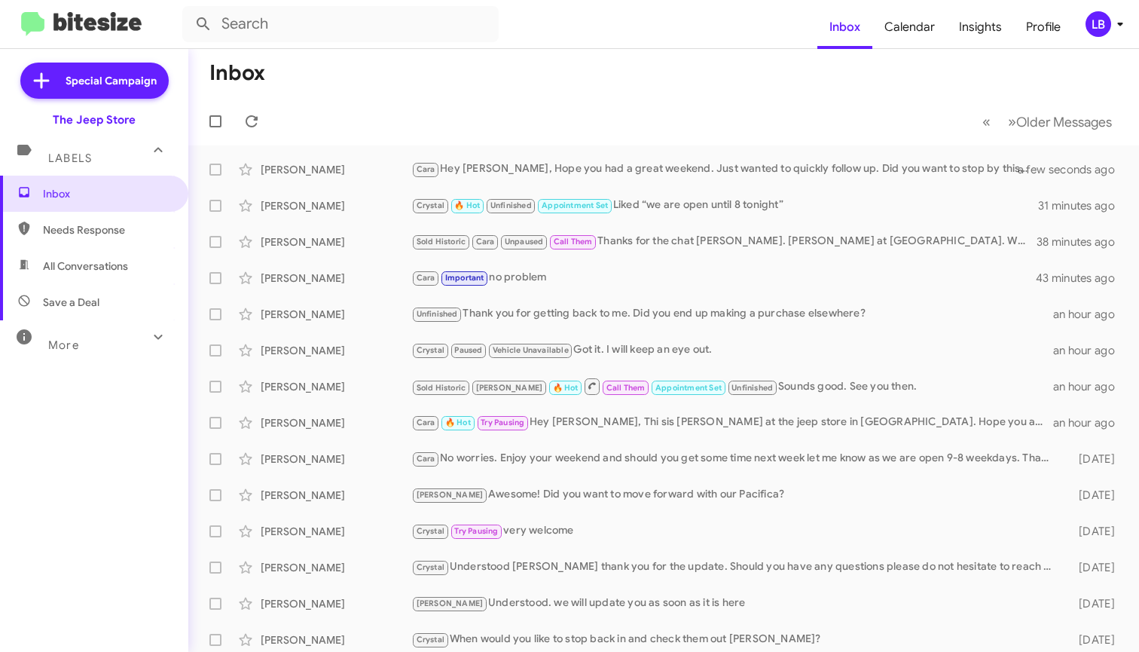
click at [551, 124] on mat-toolbar-row "« Previous » Next Older Messages" at bounding box center [663, 121] width 951 height 48
